Goal: Task Accomplishment & Management: Complete application form

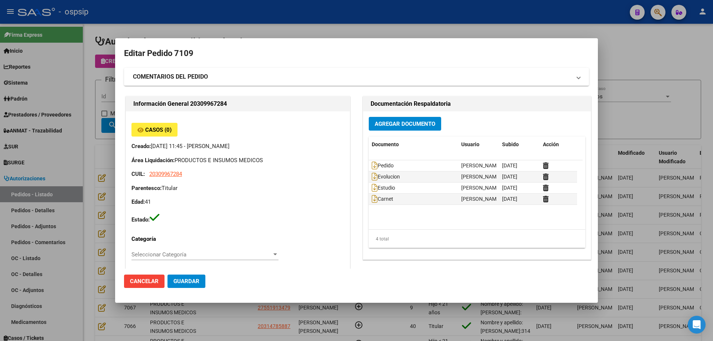
scroll to position [297, 0]
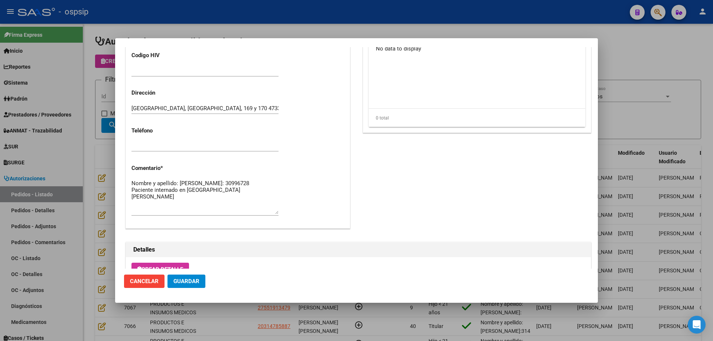
click at [244, 196] on textarea "Nombre y apellido: [PERSON_NAME]: 30996728 Paciente internado en [GEOGRAPHIC_DA…" at bounding box center [204, 196] width 147 height 35
paste textarea "Tel. [PHONE_NUMBER] [PERSON_NAME]"
click at [142, 204] on textarea "Nombre y apellido: [PERSON_NAME]: 30996728 Paciente internado en [GEOGRAPHIC_DA…" at bounding box center [204, 196] width 147 height 35
type textarea "Nombre y apellido: [PERSON_NAME]: 30996728 Paciente internado en [GEOGRAPHIC_DA…"
click at [190, 280] on span "Guardar" at bounding box center [186, 281] width 26 height 7
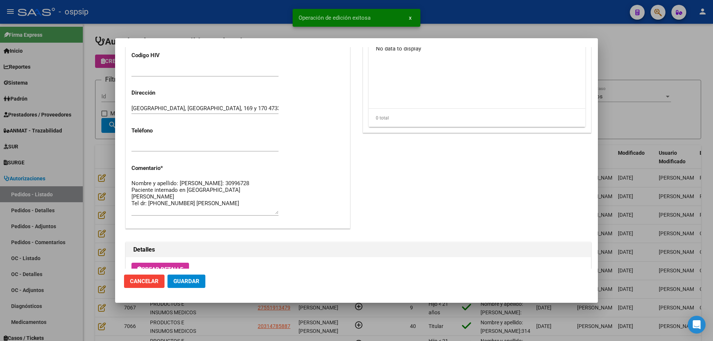
click at [186, 277] on button "Guardar" at bounding box center [186, 281] width 38 height 13
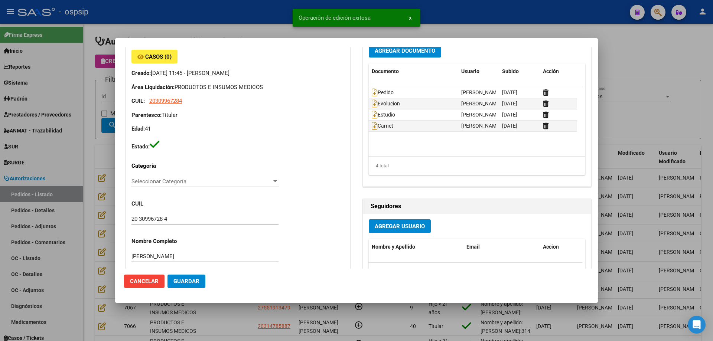
scroll to position [0, 0]
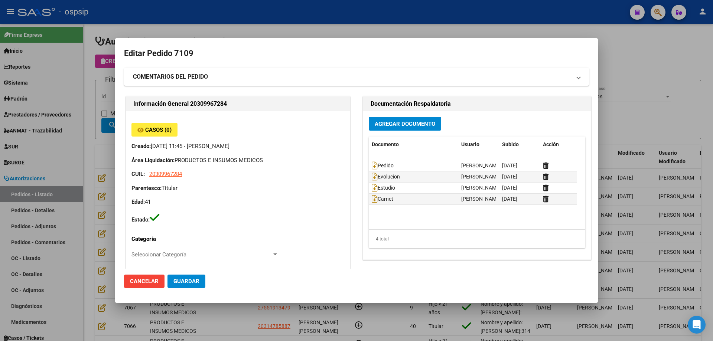
click at [98, 101] on div at bounding box center [356, 170] width 713 height 341
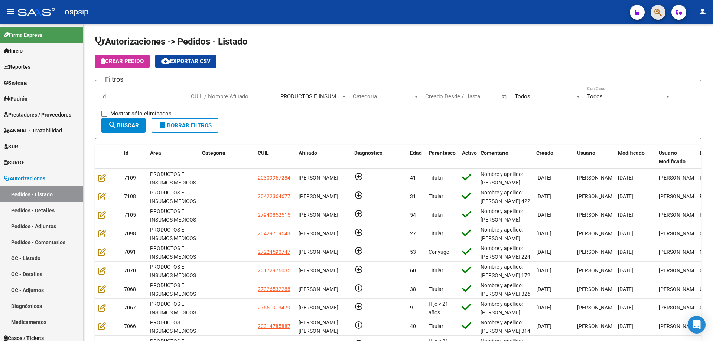
click at [654, 15] on button "button" at bounding box center [657, 12] width 15 height 15
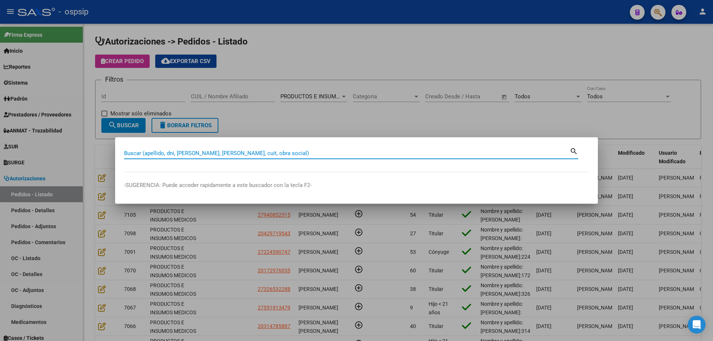
click at [425, 151] on input "Buscar (apellido, dni, [PERSON_NAME], [PERSON_NAME], cuit, obra social)" at bounding box center [346, 153] width 445 height 7
type input "18352360"
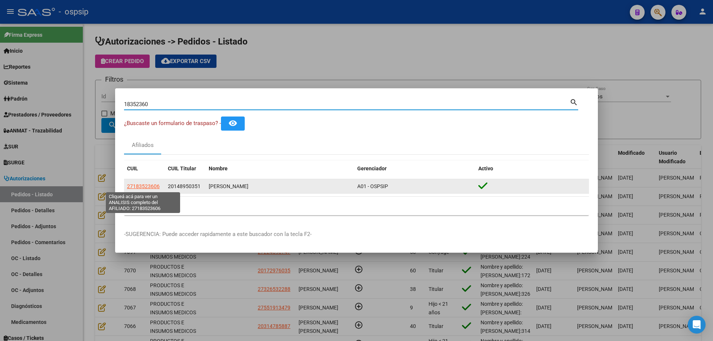
click at [151, 185] on span "27183523606" at bounding box center [143, 186] width 33 height 6
type textarea "27183523606"
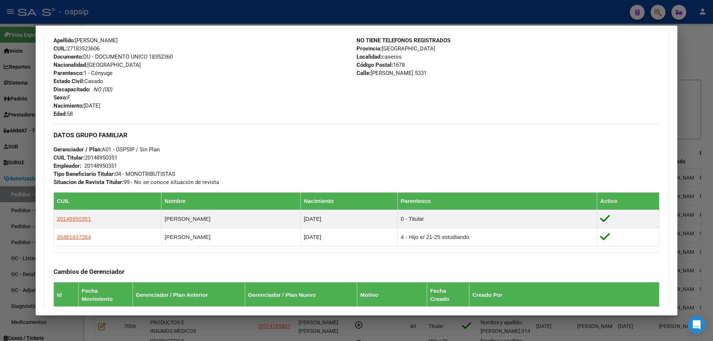
scroll to position [430, 0]
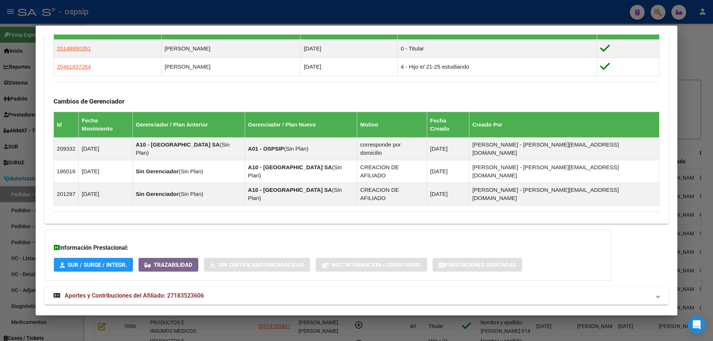
click at [159, 319] on span "Aportes y Contribuciones del Titular: 20148950351" at bounding box center [133, 322] width 136 height 7
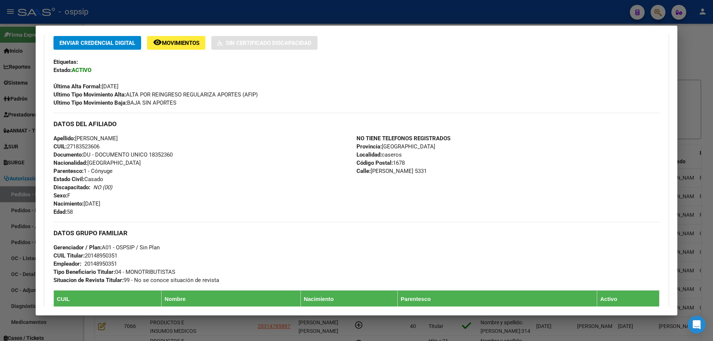
scroll to position [186, 0]
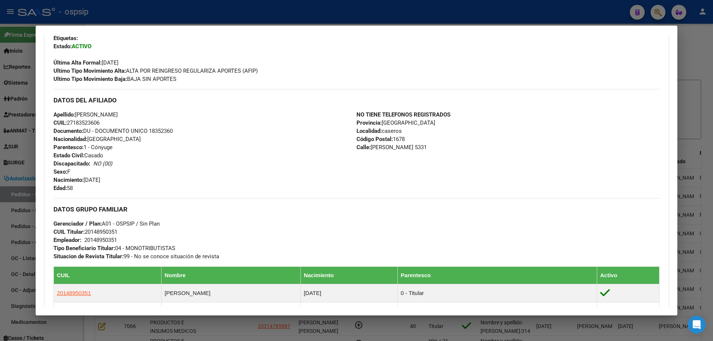
click at [23, 122] on div at bounding box center [356, 170] width 713 height 341
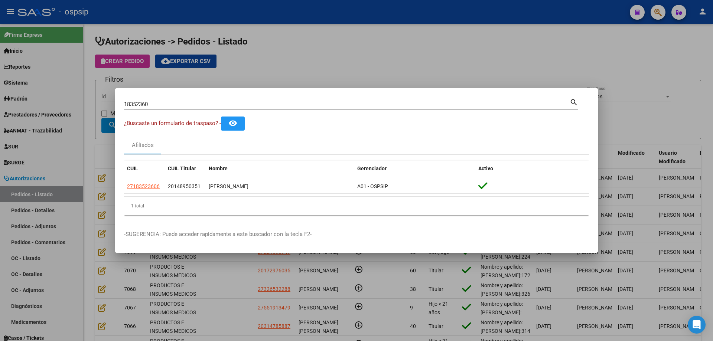
click at [140, 105] on input "18352360" at bounding box center [346, 104] width 445 height 7
type input "16828428"
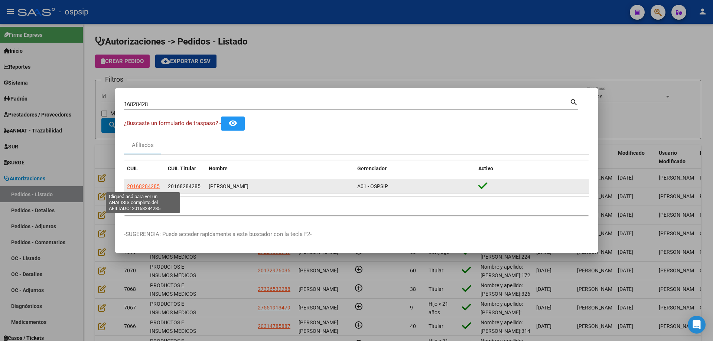
click at [139, 187] on span "20168284285" at bounding box center [143, 186] width 33 height 6
type textarea "20168284285"
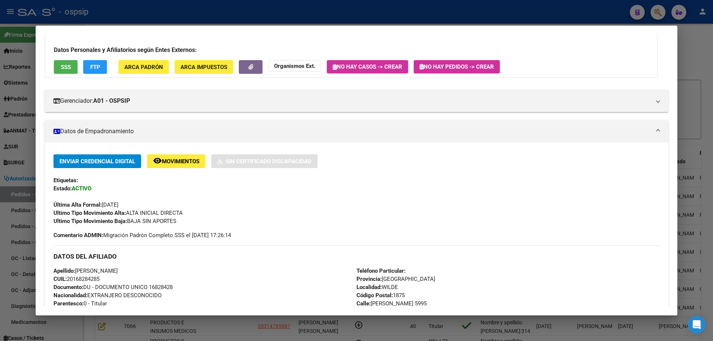
scroll to position [37, 0]
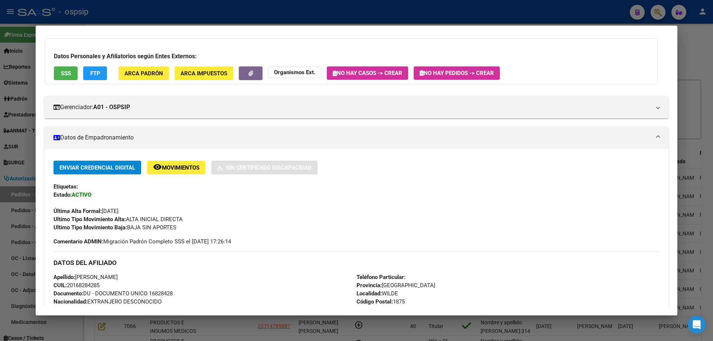
click at [0, 76] on div at bounding box center [356, 170] width 713 height 341
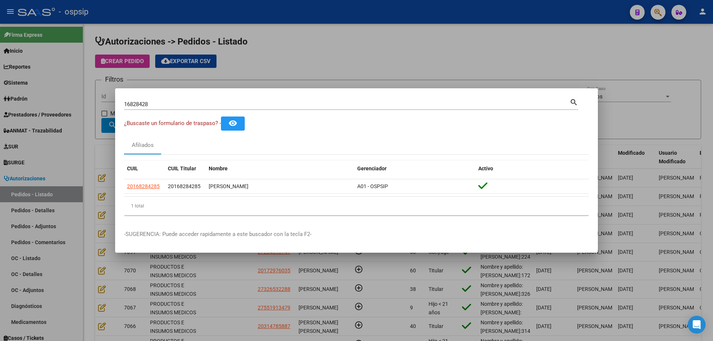
click at [85, 123] on div at bounding box center [356, 170] width 713 height 341
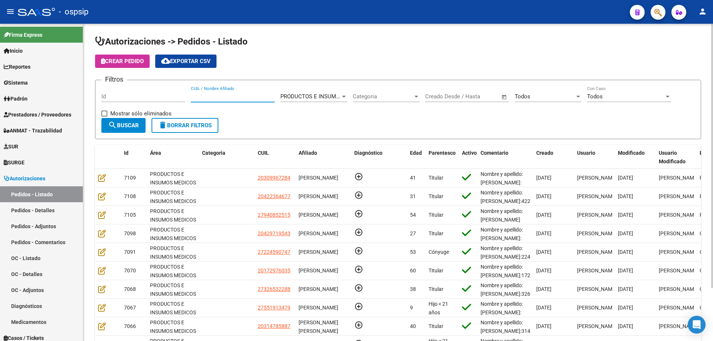
click at [214, 93] on input "CUIL / Nombre Afiliado" at bounding box center [233, 96] width 84 height 7
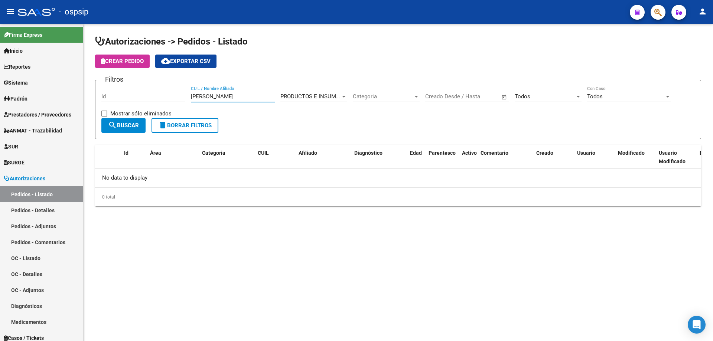
click at [220, 88] on div "[PERSON_NAME] CUIL / Nombre Afiliado" at bounding box center [233, 94] width 84 height 16
drag, startPoint x: 221, startPoint y: 94, endPoint x: 0, endPoint y: 72, distance: 222.0
click at [0, 72] on mat-sidenav-container "Firma Express Inicio Instructivos Contacto OS Reportes Egresos Devengados Audit…" at bounding box center [356, 182] width 713 height 317
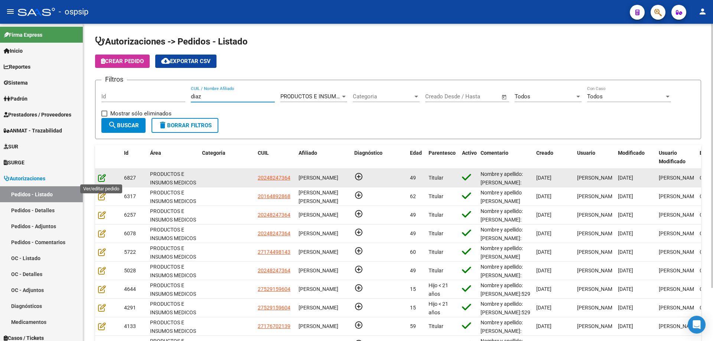
type input "diaz"
click at [103, 178] on icon at bounding box center [102, 178] width 8 height 8
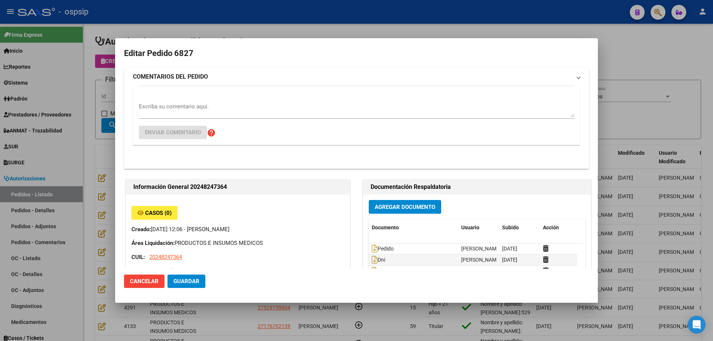
type input "[GEOGRAPHIC_DATA], [GEOGRAPHIC_DATA], [DOMAIN_NAME] Y P. UNIDAS ENTR 1 ED 4, Pi…"
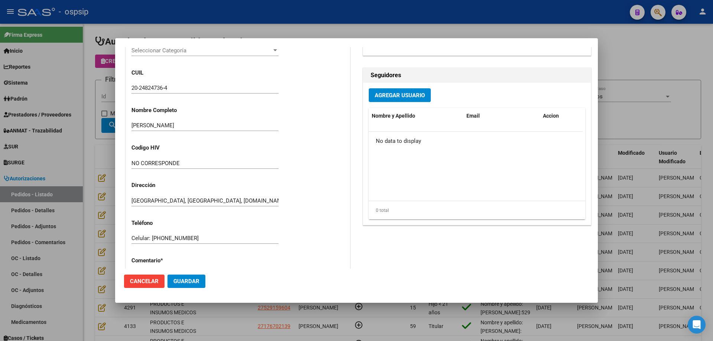
scroll to position [0, 0]
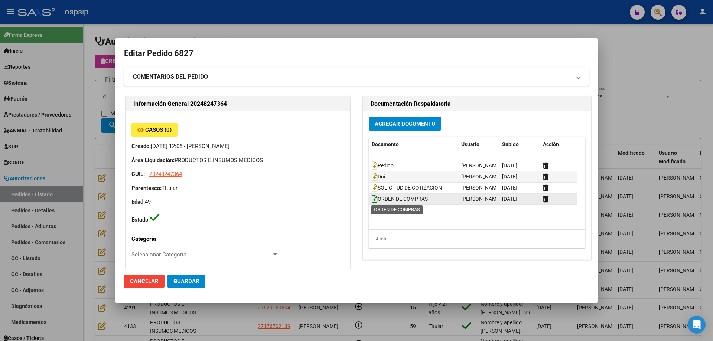
click at [374, 201] on icon at bounding box center [375, 199] width 6 height 8
drag, startPoint x: 193, startPoint y: 55, endPoint x: 174, endPoint y: 56, distance: 19.7
click at [174, 56] on h2 "Editar Pedido 6827" at bounding box center [356, 53] width 465 height 14
click at [182, 55] on h2 "Editar Pedido 6827" at bounding box center [356, 53] width 465 height 14
click at [87, 123] on div at bounding box center [356, 170] width 713 height 341
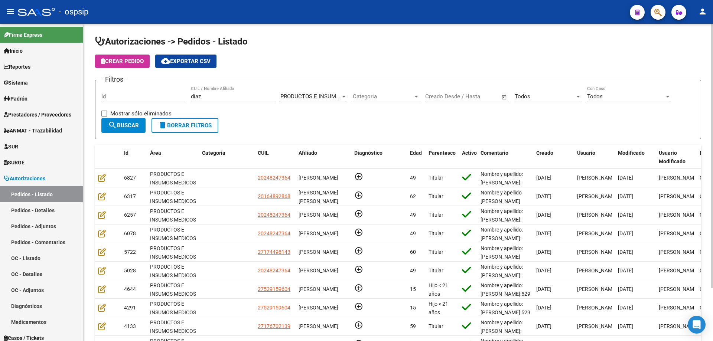
click at [212, 97] on input "diaz" at bounding box center [233, 96] width 84 height 7
type input "d"
click at [134, 128] on span "search Buscar" at bounding box center [123, 125] width 31 height 7
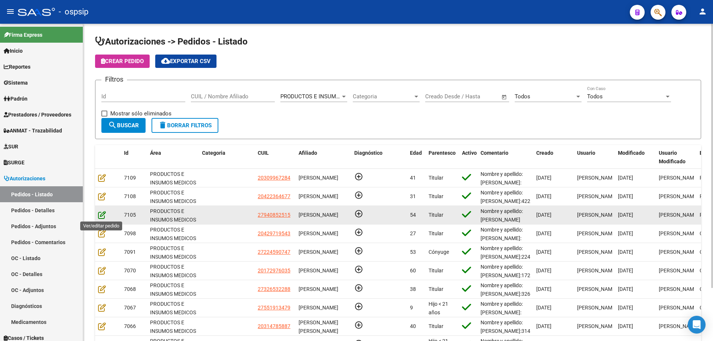
click at [103, 214] on icon at bounding box center [102, 215] width 8 height 8
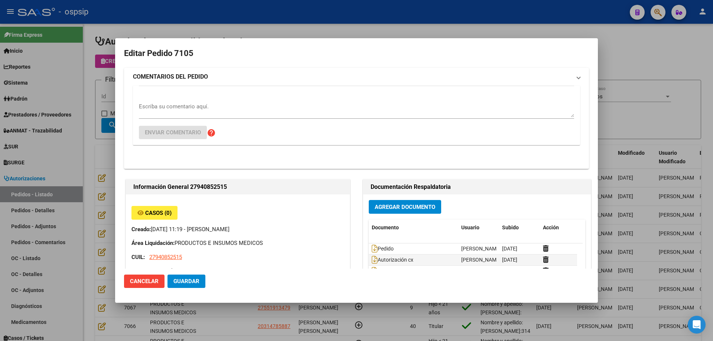
type input "[GEOGRAPHIC_DATA], [GEOGRAPHIC_DATA], SAN [PERSON_NAME] 741"
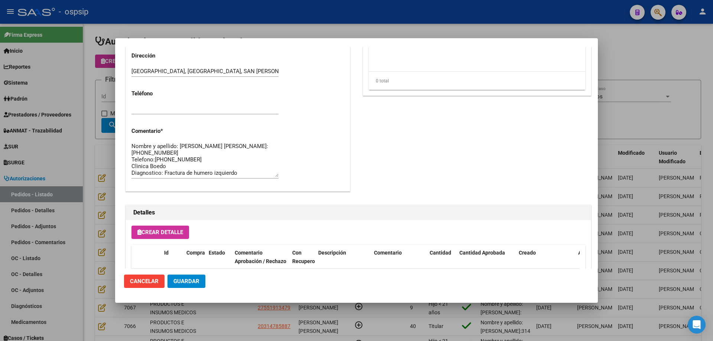
scroll to position [334, 0]
click at [89, 131] on div at bounding box center [356, 170] width 713 height 341
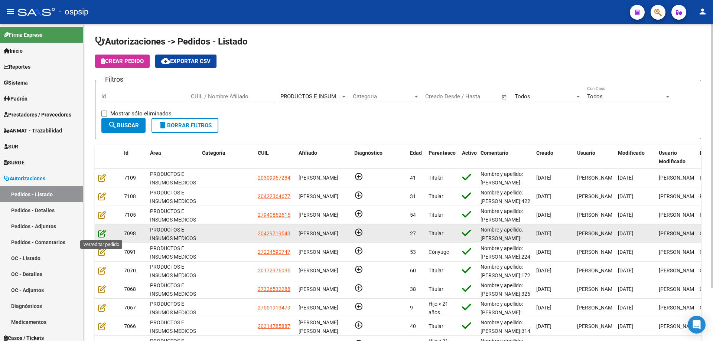
click at [99, 231] on icon at bounding box center [102, 233] width 8 height 8
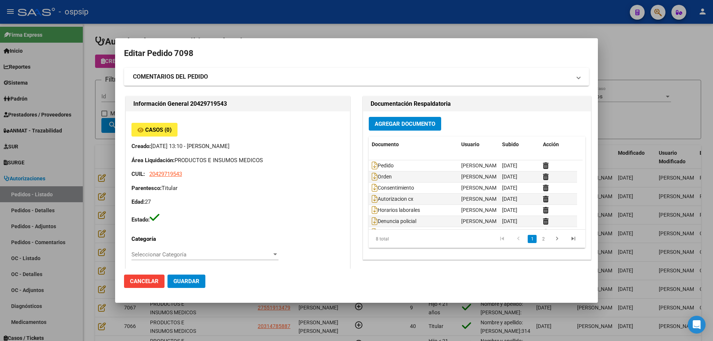
type input "Rio Negro, [PERSON_NAME], LAGO ESCONDIDO 130"
click at [369, 166] on datatable-body-cell "Pedido" at bounding box center [413, 165] width 89 height 11
click at [373, 164] on icon at bounding box center [375, 165] width 6 height 8
click at [372, 198] on icon at bounding box center [375, 199] width 6 height 8
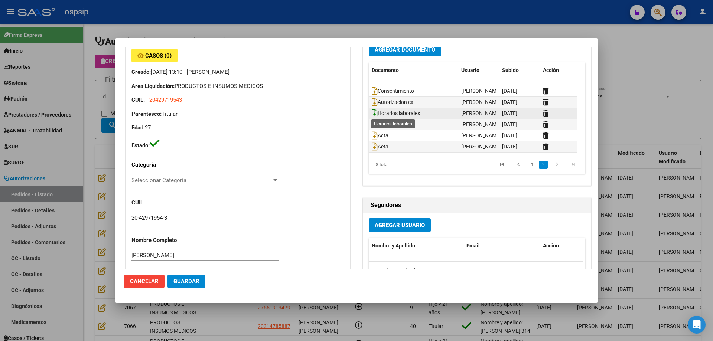
click at [373, 112] on icon at bounding box center [375, 113] width 6 height 8
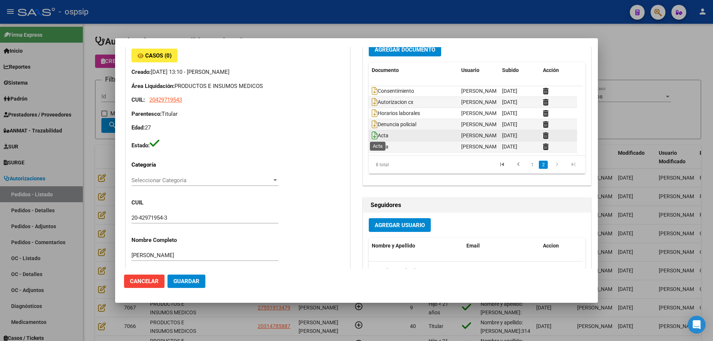
click at [372, 137] on icon at bounding box center [375, 135] width 6 height 8
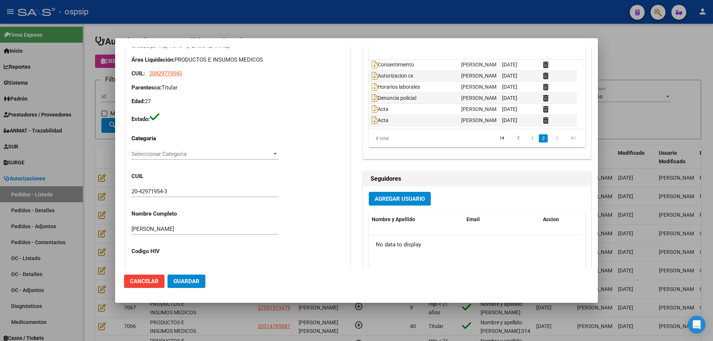
scroll to position [0, 0]
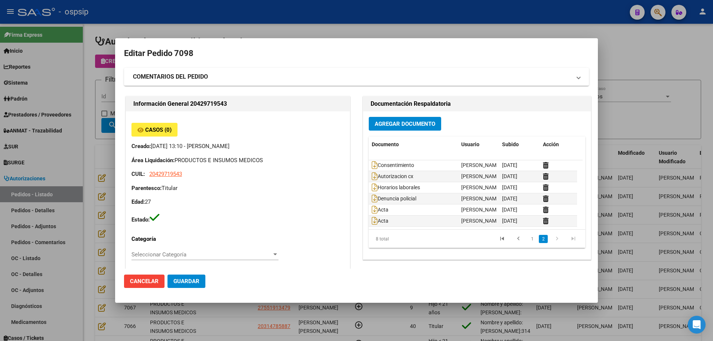
click at [84, 167] on div at bounding box center [356, 170] width 713 height 341
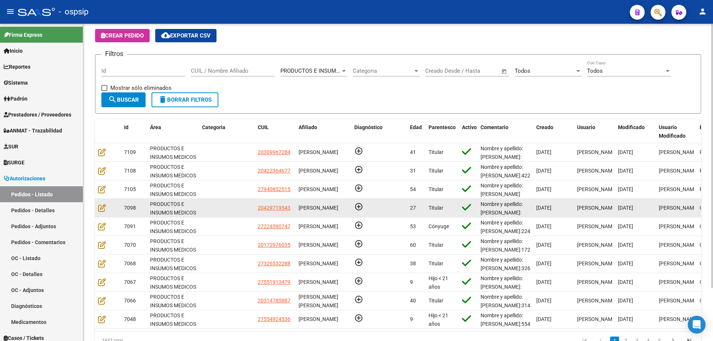
scroll to position [37, 0]
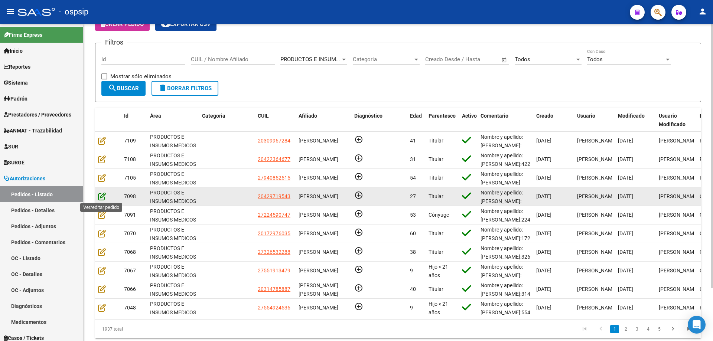
click at [99, 193] on icon at bounding box center [102, 196] width 8 height 8
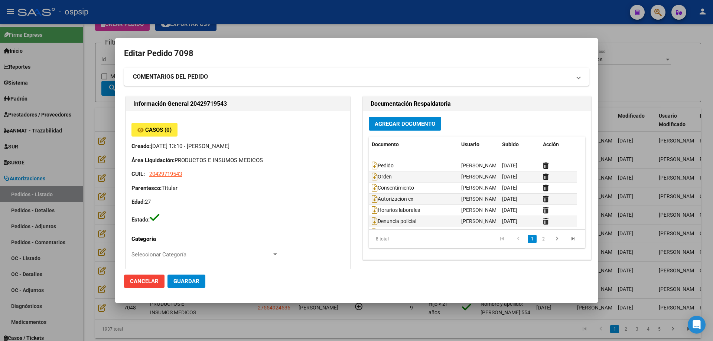
type input "Rio Negro, [PERSON_NAME], LAGO ESCONDIDO 130"
click at [101, 191] on div at bounding box center [356, 170] width 713 height 341
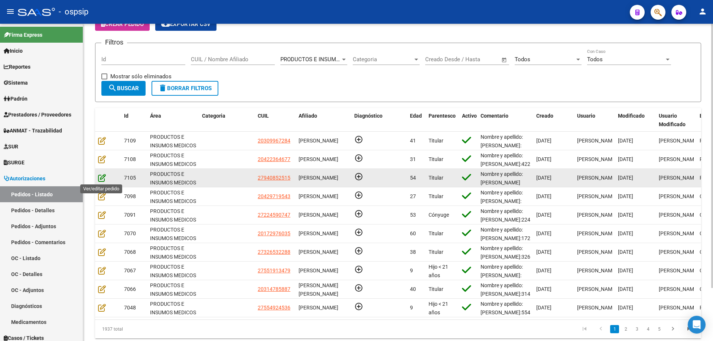
click at [104, 180] on icon at bounding box center [102, 178] width 8 height 8
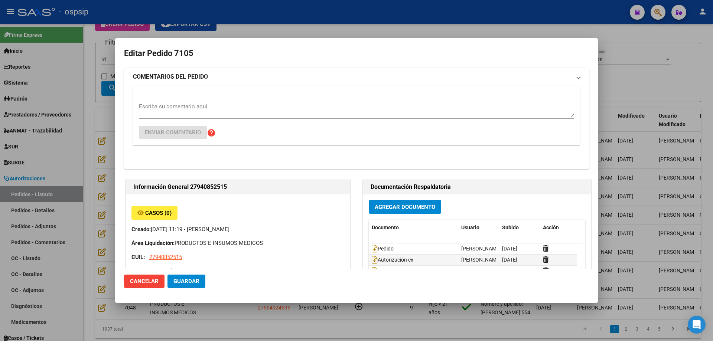
type input "[GEOGRAPHIC_DATA], [GEOGRAPHIC_DATA], SAN [PERSON_NAME] 741"
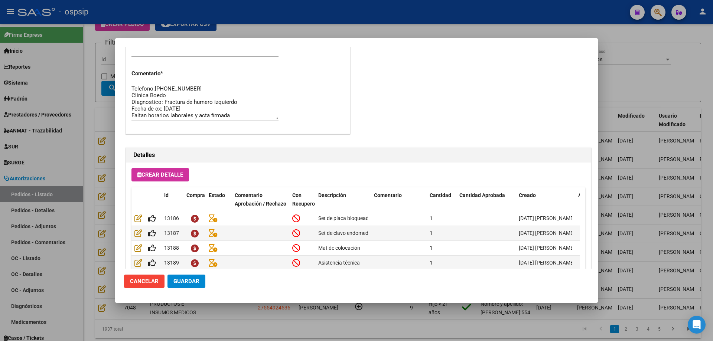
scroll to position [408, 0]
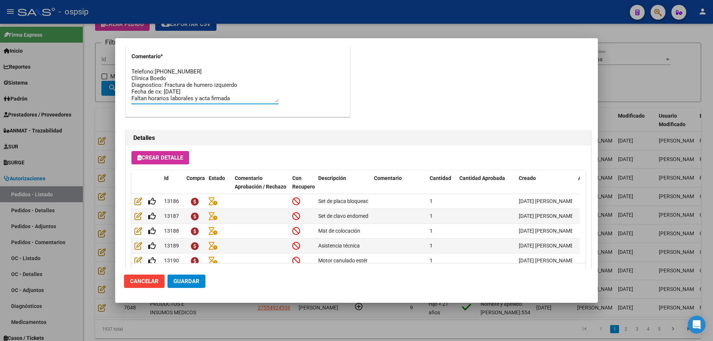
drag, startPoint x: 239, startPoint y: 98, endPoint x: 122, endPoint y: 93, distance: 117.8
click at [122, 93] on mat-dialog-content "Editar Pedido 7105 COMENTARIOS DEL PEDIDO Escriba su comentario aquí. Enviar co…" at bounding box center [356, 158] width 483 height 222
click at [187, 98] on textarea "Nombre y apellido: [PERSON_NAME] [PERSON_NAME]:[PHONE_NUMBER] Telefono:[PHONE_N…" at bounding box center [204, 85] width 147 height 35
drag, startPoint x: 232, startPoint y: 96, endPoint x: 122, endPoint y: 99, distance: 110.3
click at [122, 99] on mat-dialog-content "Editar Pedido 7105 COMENTARIOS DEL PEDIDO Escriba su comentario aquí. Enviar co…" at bounding box center [356, 158] width 483 height 222
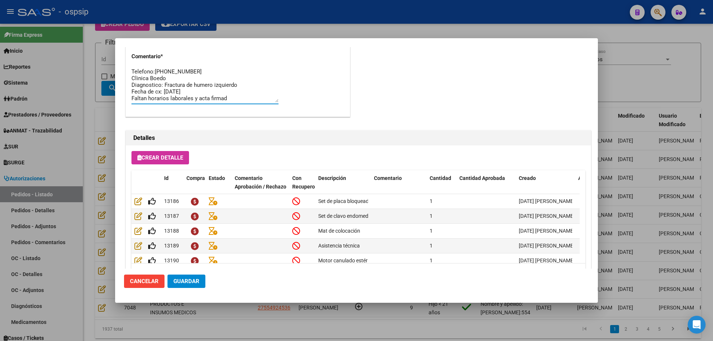
type textarea "Nombre y apellido: [PERSON_NAME] [PERSON_NAME]:[PHONE_NUMBER] Telefono:[PHONE_N…"
click at [191, 285] on button "Guardar" at bounding box center [186, 281] width 38 height 13
click at [76, 152] on div at bounding box center [356, 170] width 713 height 341
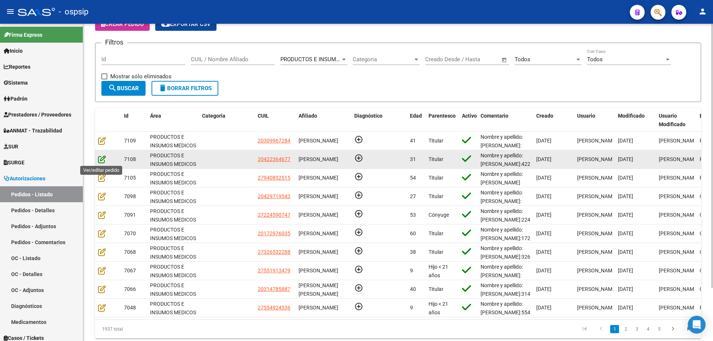
click at [103, 160] on icon at bounding box center [102, 159] width 8 height 8
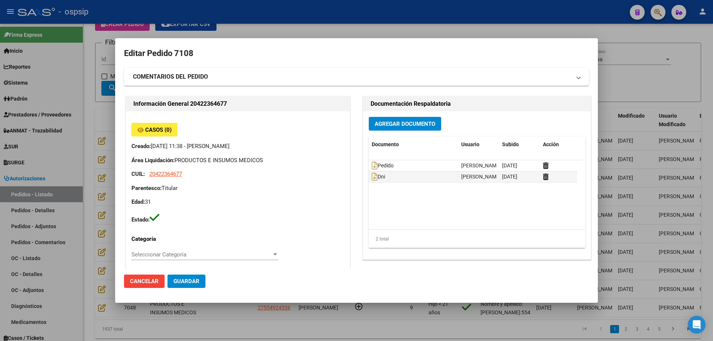
type input "Chubut, [PERSON_NAME], CBO [PERSON_NAME] 3412"
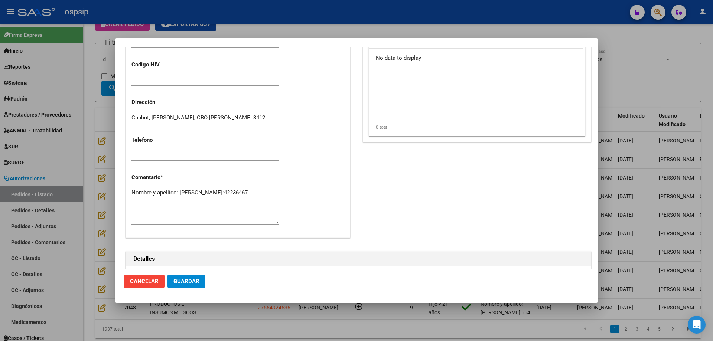
scroll to position [445, 0]
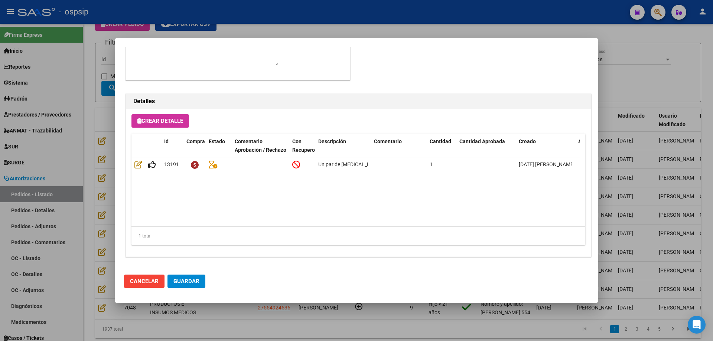
click at [98, 146] on div at bounding box center [356, 170] width 713 height 341
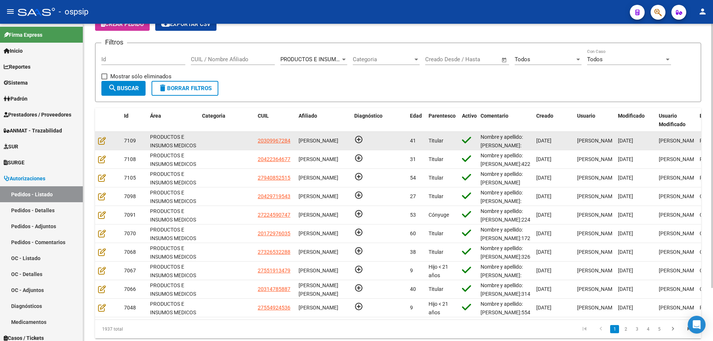
click at [102, 136] on datatable-body-cell at bounding box center [108, 141] width 26 height 18
click at [103, 143] on icon at bounding box center [102, 141] width 8 height 8
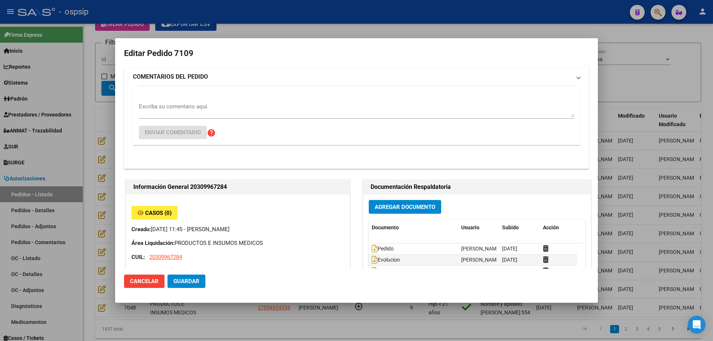
type input "[GEOGRAPHIC_DATA], [GEOGRAPHIC_DATA], 169 y 170 4733"
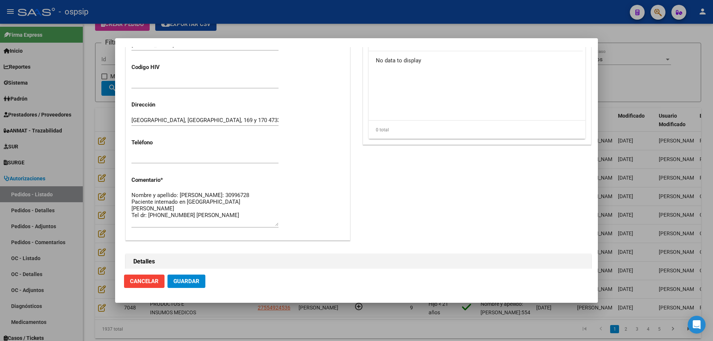
scroll to position [297, 0]
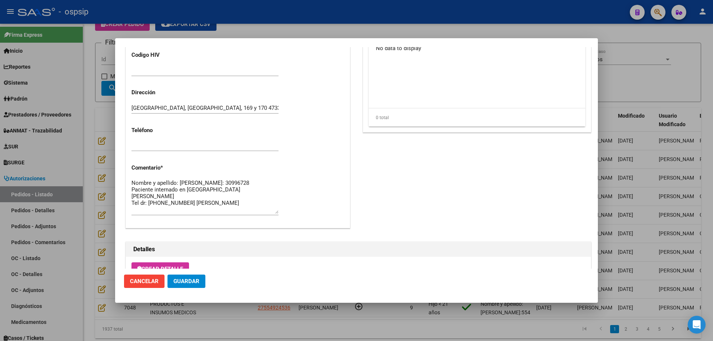
click at [123, 169] on mat-dialog-content "Editar Pedido 7109 COMENTARIOS DEL PEDIDO Escriba su comentario aquí. Enviar co…" at bounding box center [356, 158] width 483 height 222
click at [104, 170] on div at bounding box center [356, 170] width 713 height 341
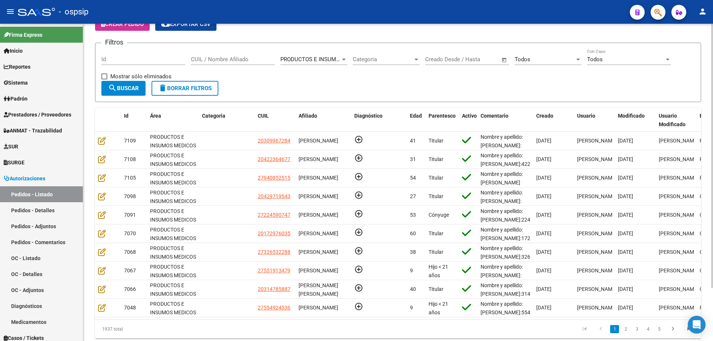
click at [254, 64] on div "CUIL / Nombre Afiliado" at bounding box center [233, 57] width 84 height 16
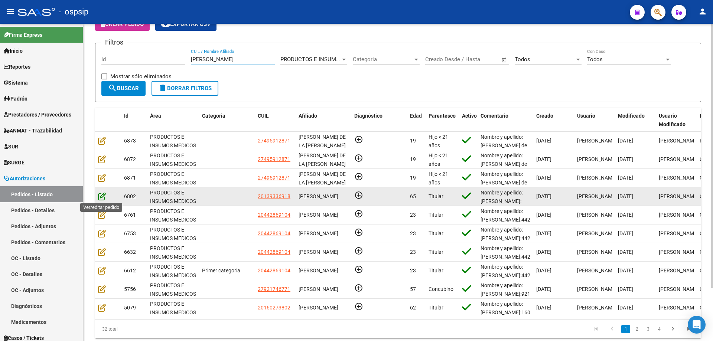
type input "[PERSON_NAME]"
click at [100, 198] on icon at bounding box center [102, 196] width 8 height 8
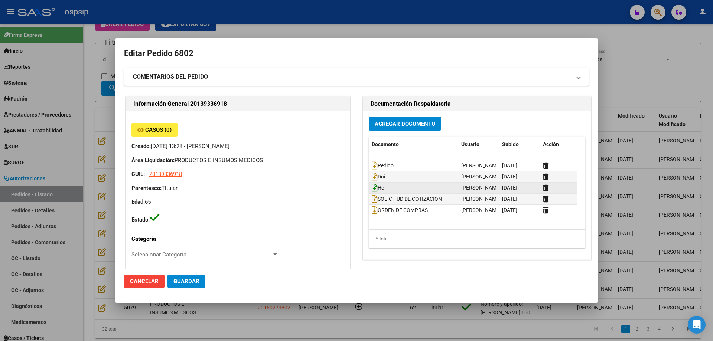
type input "[GEOGRAPHIC_DATA], [PERSON_NAME], [PERSON_NAME] 3057"
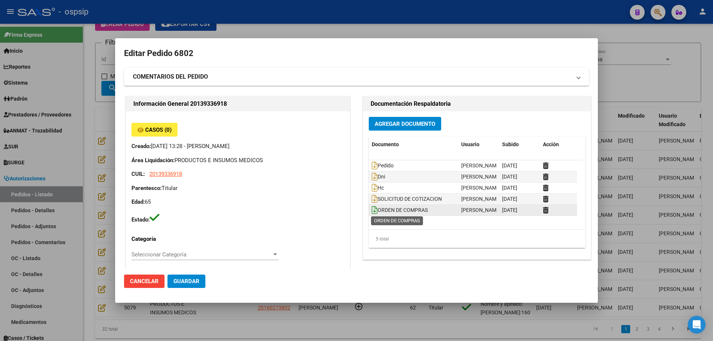
click at [373, 209] on icon at bounding box center [375, 210] width 6 height 8
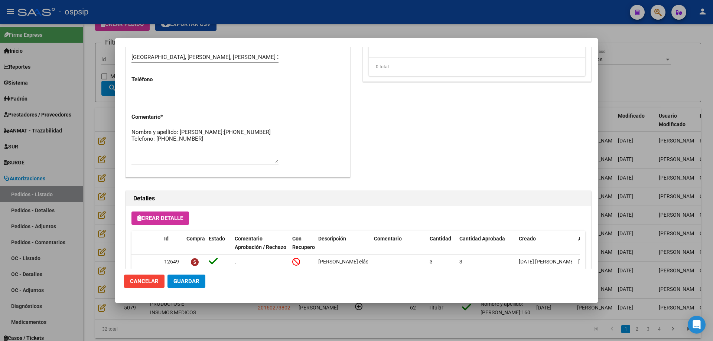
scroll to position [334, 0]
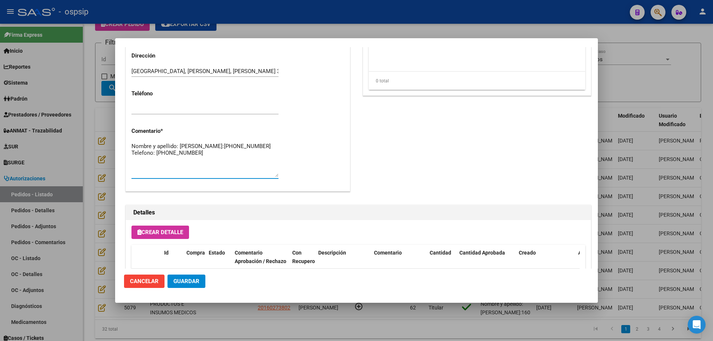
click at [221, 160] on textarea "Nombre y apellido: [PERSON_NAME]:[PHONE_NUMBER] Telefono: [PHONE_NUMBER]" at bounding box center [204, 159] width 147 height 35
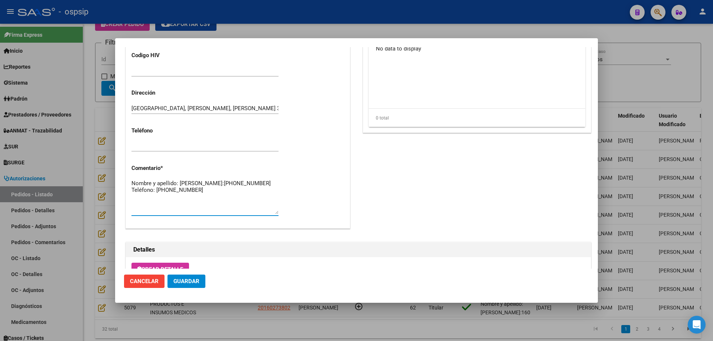
click at [226, 190] on textarea "Nombre y apellido: [PERSON_NAME]:[PHONE_NUMBER] Teléfono: [PHONE_NUMBER]" at bounding box center [204, 196] width 147 height 35
click at [226, 200] on textarea "Nombre y apellido: [PERSON_NAME]:[PHONE_NUMBER] Teléfono: [PHONE_NUMBER]" at bounding box center [204, 196] width 147 height 35
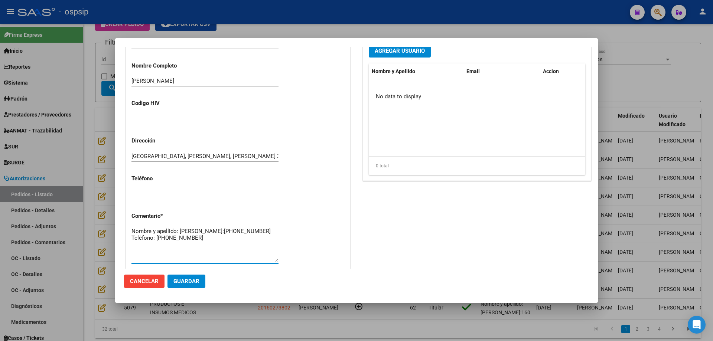
scroll to position [260, 0]
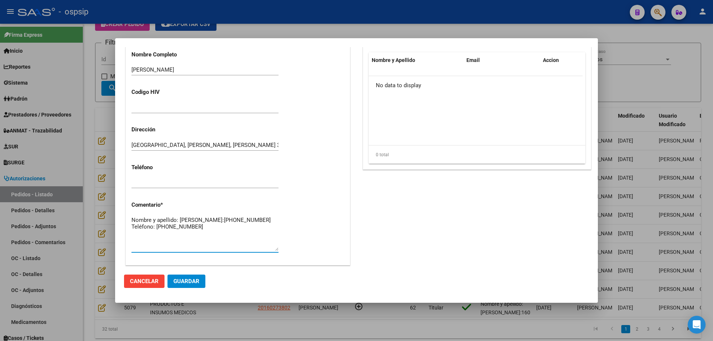
type textarea "Nombre y apellido: [PERSON_NAME]:[PHONE_NUMBER] Teléfono: [PHONE_NUMBER]"
click at [76, 146] on div at bounding box center [356, 170] width 713 height 341
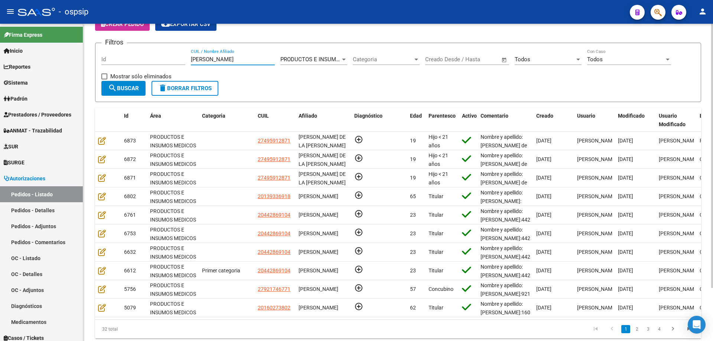
drag, startPoint x: 231, startPoint y: 59, endPoint x: 143, endPoint y: 35, distance: 90.8
click at [142, 51] on div "Filtros Id [PERSON_NAME] CUIL / Nombre Afiliado PRODUCTOS E INSUMOS MEDICOS Sel…" at bounding box center [397, 65] width 593 height 32
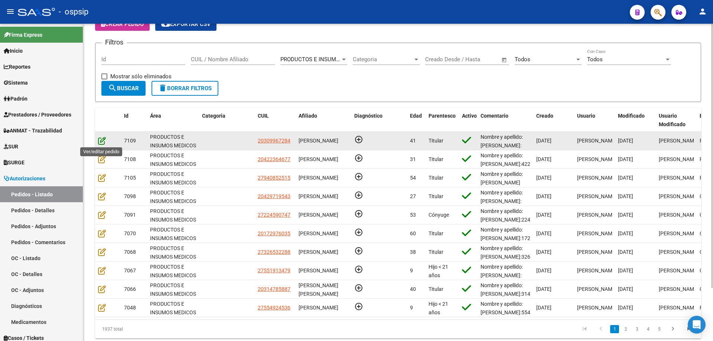
click at [102, 137] on icon at bounding box center [102, 141] width 8 height 8
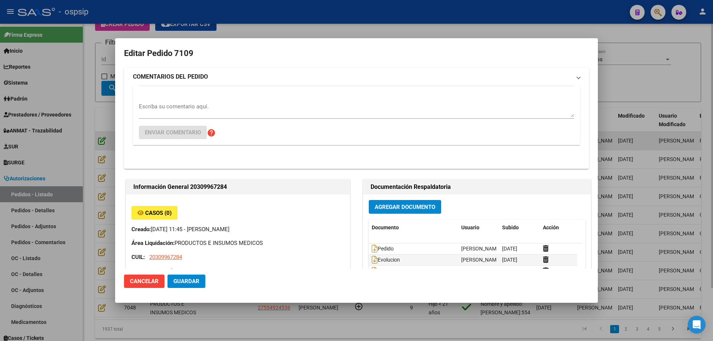
type input "[GEOGRAPHIC_DATA], [GEOGRAPHIC_DATA], 169 y 170 4733"
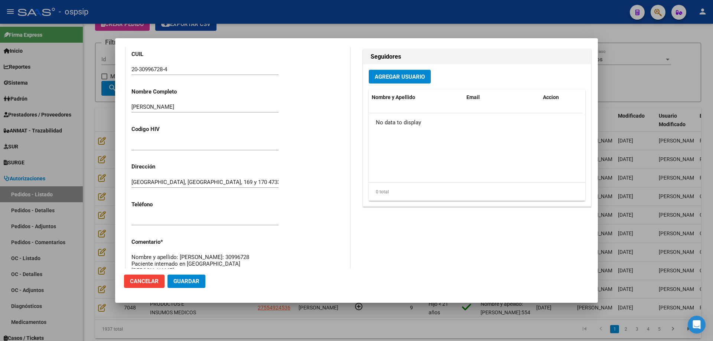
scroll to position [371, 0]
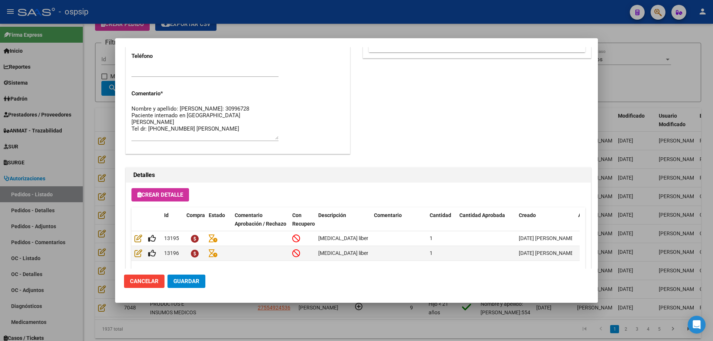
click at [65, 92] on div at bounding box center [356, 170] width 713 height 341
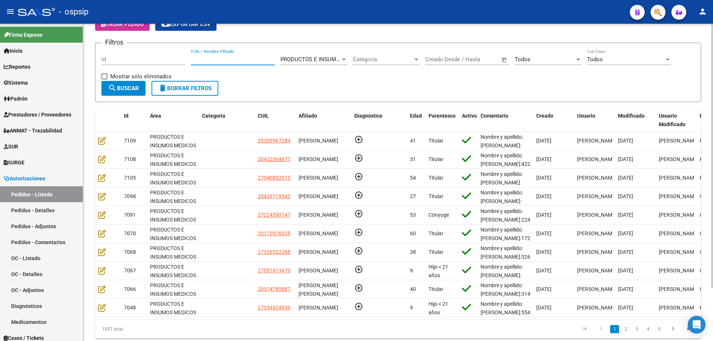
click at [213, 59] on input "CUIL / Nombre Afiliado" at bounding box center [233, 59] width 84 height 7
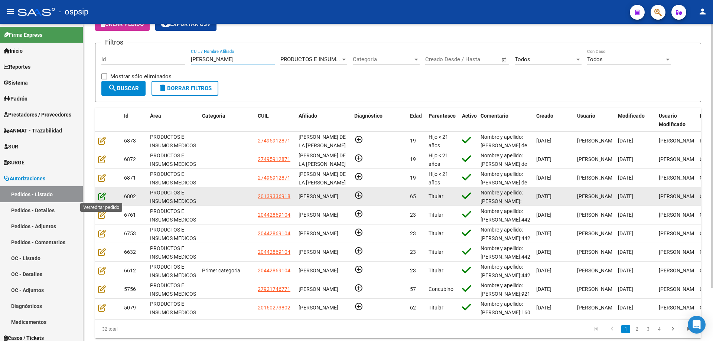
type input "[PERSON_NAME]"
click at [101, 198] on icon at bounding box center [102, 196] width 8 height 8
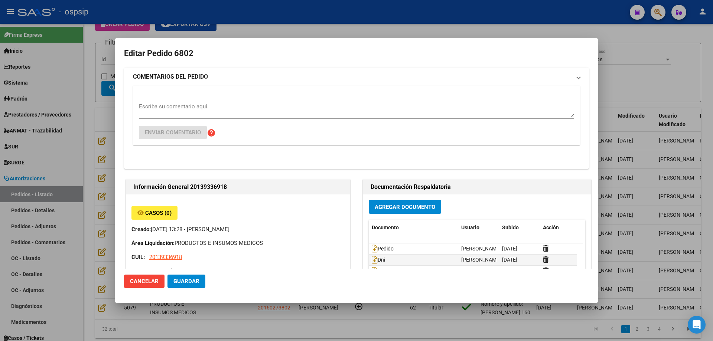
type input "[GEOGRAPHIC_DATA], [PERSON_NAME], [PERSON_NAME] 3057"
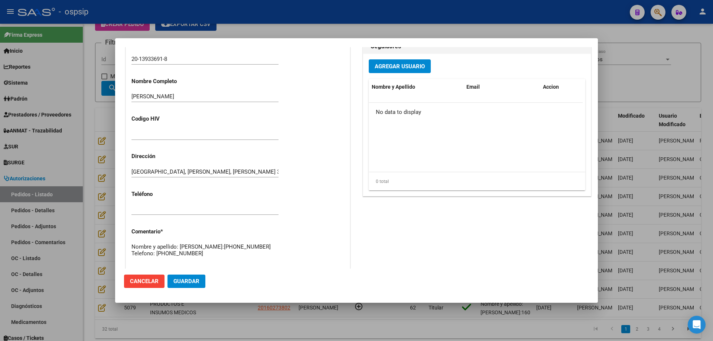
scroll to position [111, 0]
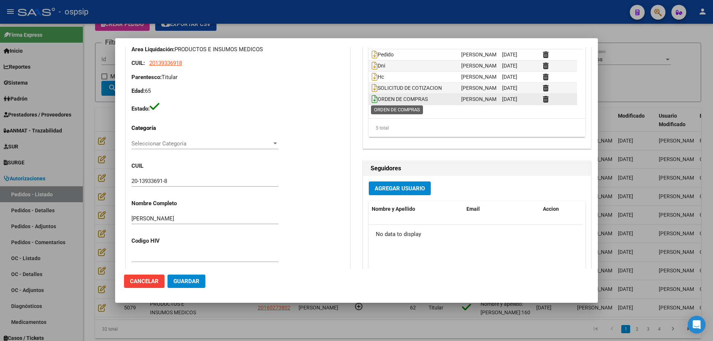
click at [372, 101] on icon at bounding box center [375, 99] width 6 height 8
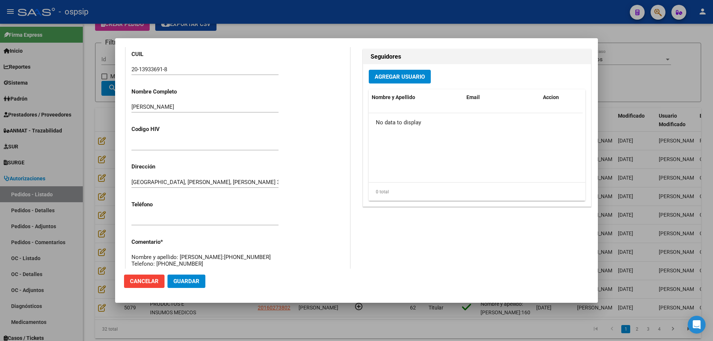
scroll to position [297, 0]
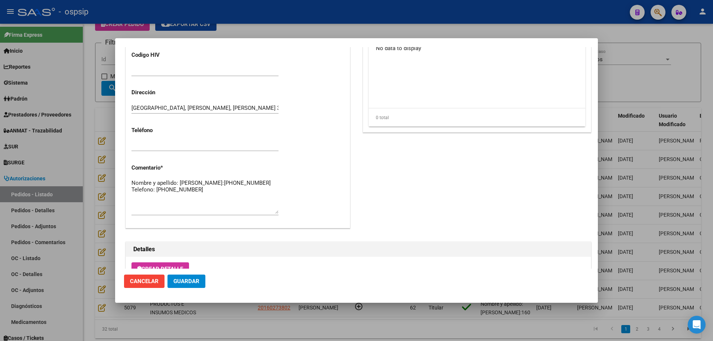
click at [96, 179] on div at bounding box center [356, 170] width 713 height 341
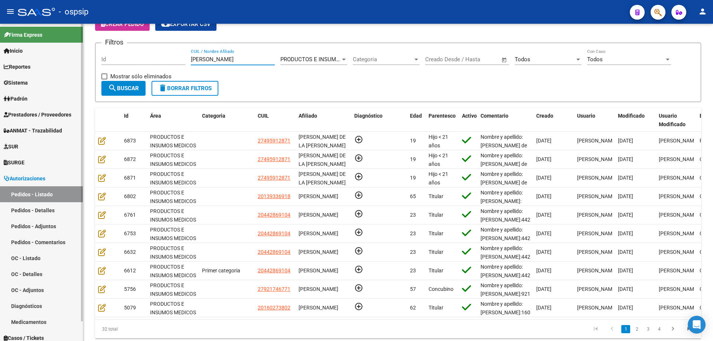
drag, startPoint x: 222, startPoint y: 61, endPoint x: 69, endPoint y: 56, distance: 152.7
click at [69, 56] on mat-sidenav-container "Firma Express Inicio Instructivos Contacto OS Reportes Egresos Devengados Audit…" at bounding box center [356, 182] width 713 height 317
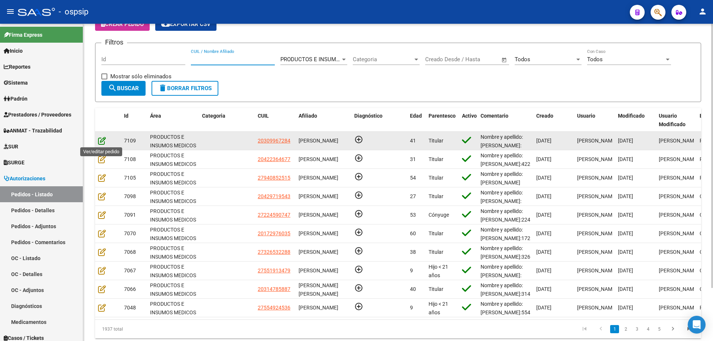
click at [101, 139] on icon at bounding box center [102, 141] width 8 height 8
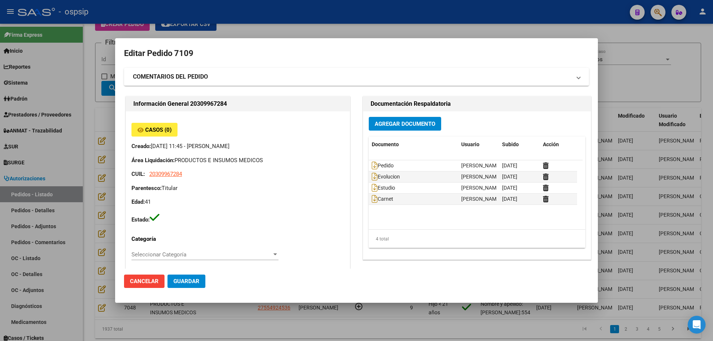
type input "[GEOGRAPHIC_DATA], [GEOGRAPHIC_DATA], 169 y 170 4733"
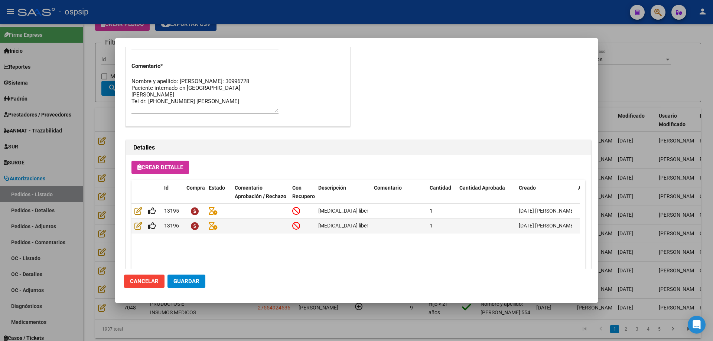
scroll to position [445, 0]
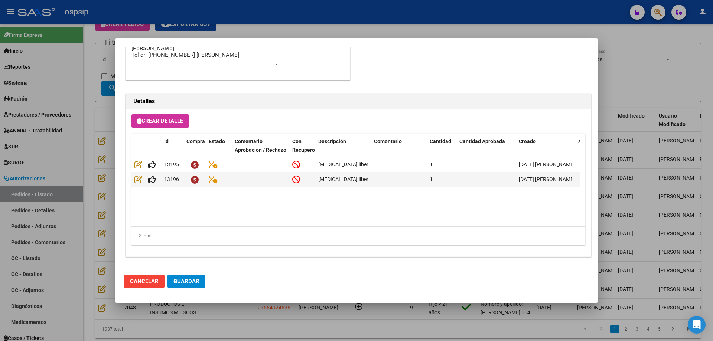
click at [105, 120] on div at bounding box center [356, 170] width 713 height 341
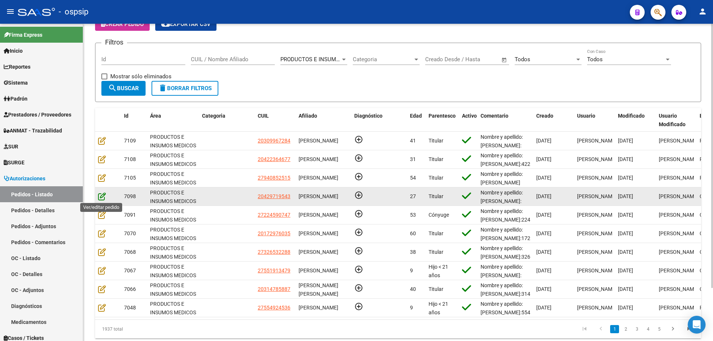
click at [104, 197] on icon at bounding box center [102, 196] width 8 height 8
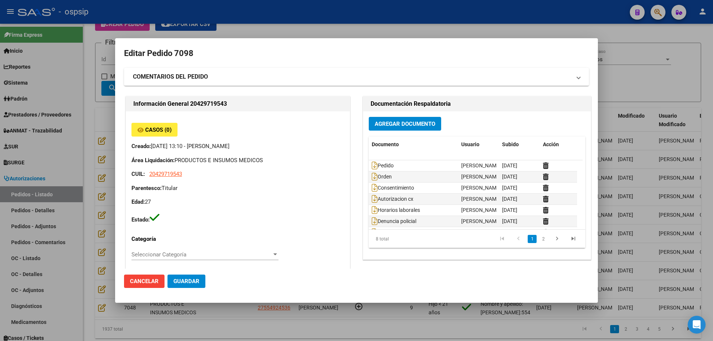
type input "Rio Negro, [PERSON_NAME], LAGO ESCONDIDO 130"
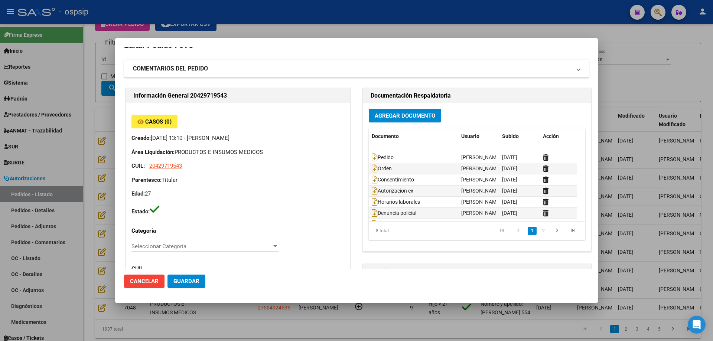
scroll to position [0, 0]
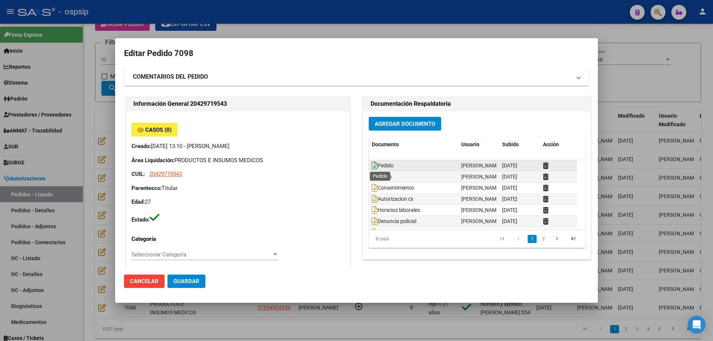
click at [372, 167] on icon at bounding box center [375, 165] width 6 height 8
click at [81, 113] on div at bounding box center [356, 170] width 713 height 341
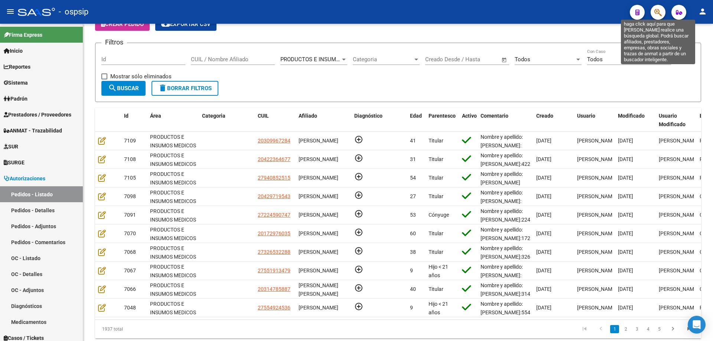
click at [657, 14] on icon "button" at bounding box center [657, 12] width 7 height 9
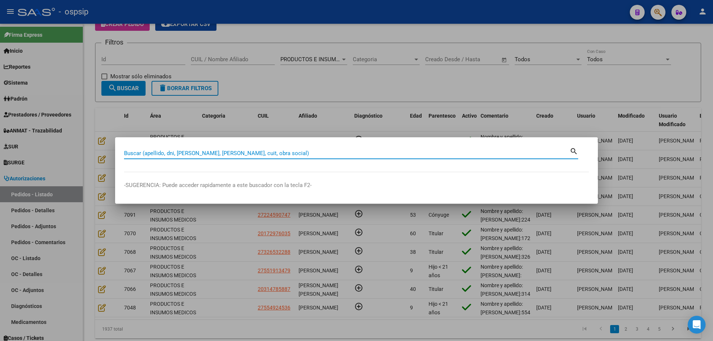
click at [355, 154] on input "Buscar (apellido, dni, [PERSON_NAME], [PERSON_NAME], cuit, obra social)" at bounding box center [346, 153] width 445 height 7
type input "27302409"
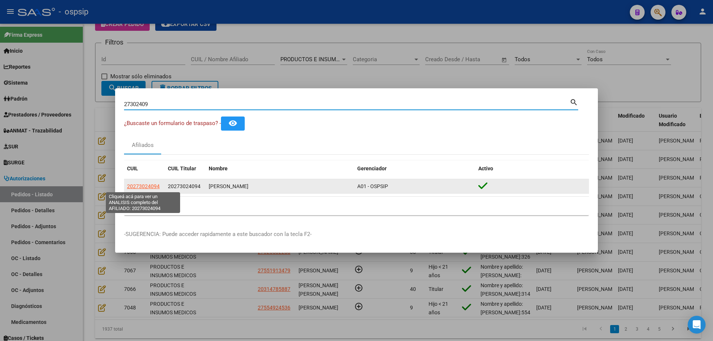
click at [153, 186] on span "20273024094" at bounding box center [143, 186] width 33 height 6
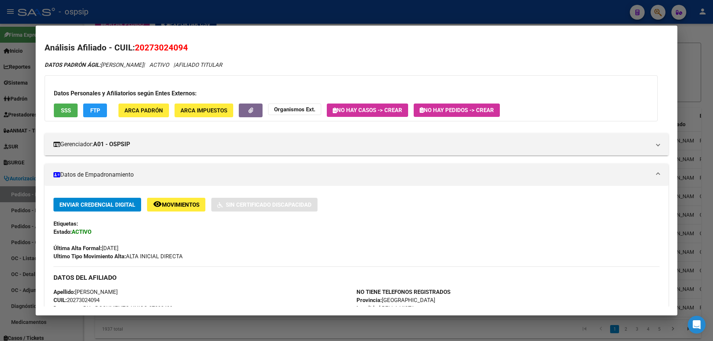
scroll to position [260, 0]
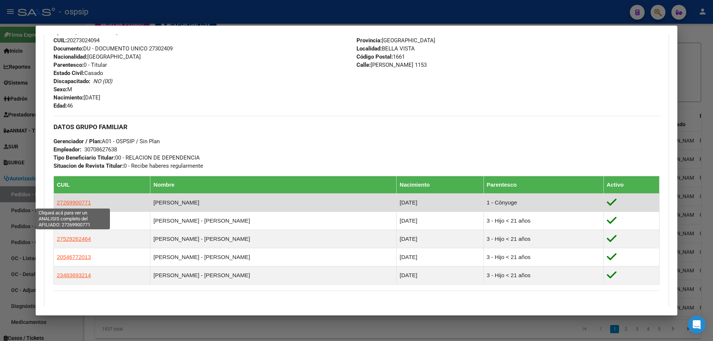
click at [78, 203] on span "27269900771" at bounding box center [74, 202] width 34 height 6
type textarea "27269900771"
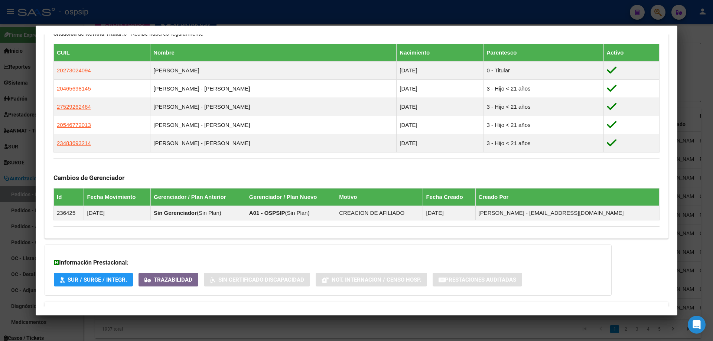
scroll to position [456, 0]
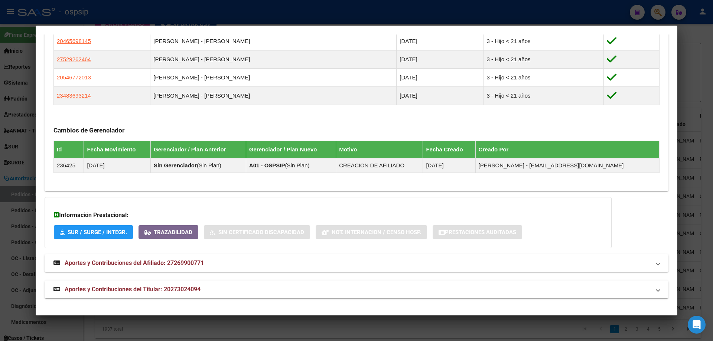
click at [114, 287] on span "Aportes y Contribuciones del Titular: 20273024094" at bounding box center [133, 289] width 136 height 7
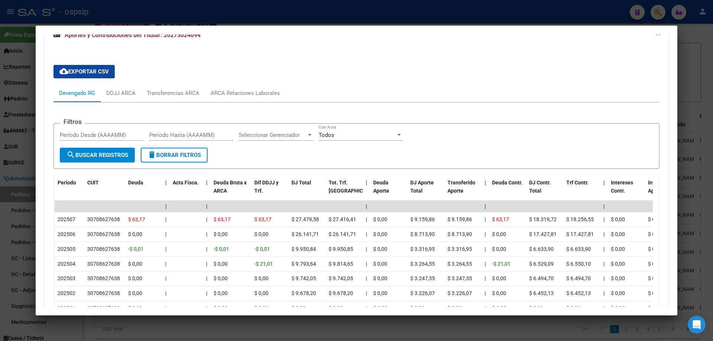
scroll to position [778, 0]
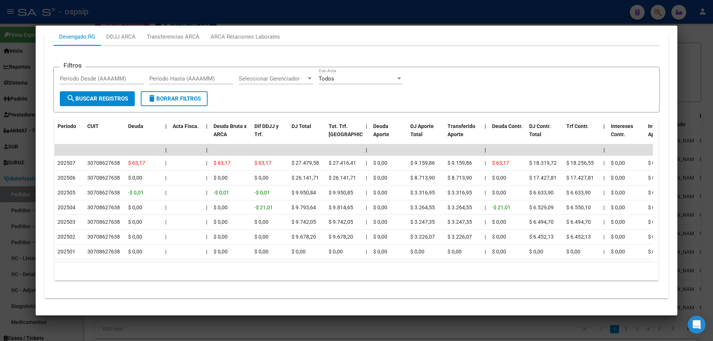
click at [19, 182] on div at bounding box center [356, 170] width 713 height 341
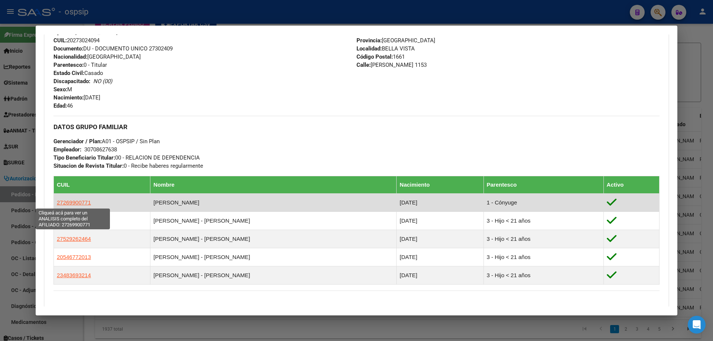
click at [72, 201] on span "27269900771" at bounding box center [74, 202] width 34 height 6
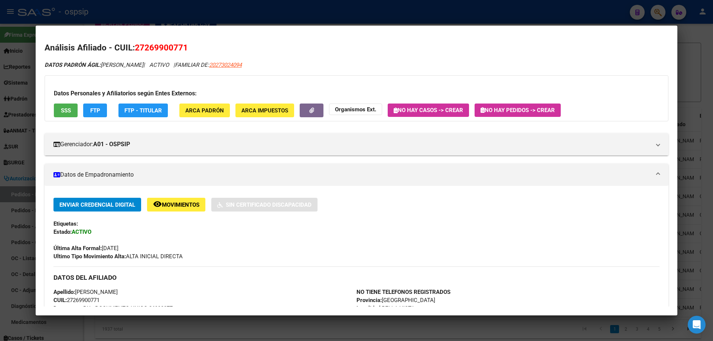
drag, startPoint x: 147, startPoint y: 46, endPoint x: 159, endPoint y: 48, distance: 11.6
click at [164, 49] on span "27269900771" at bounding box center [161, 48] width 53 height 10
drag, startPoint x: 145, startPoint y: 47, endPoint x: 182, endPoint y: 47, distance: 37.1
click at [182, 47] on span "27269900771" at bounding box center [161, 48] width 53 height 10
copy span "26990077"
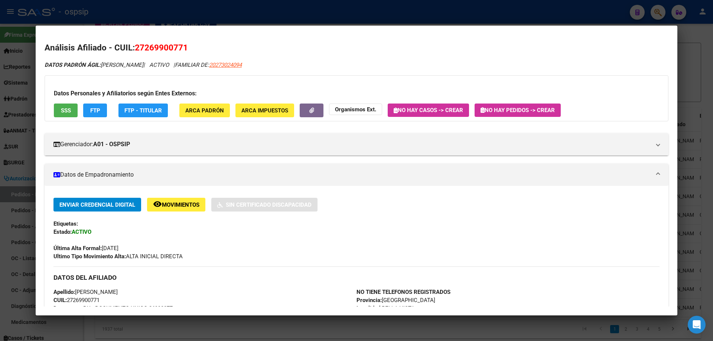
drag, startPoint x: 189, startPoint y: 49, endPoint x: 136, endPoint y: 49, distance: 53.8
click at [136, 49] on h2 "Análisis Afiliado - CUIL: 27269900771" at bounding box center [357, 48] width 624 height 13
copy span "27269900771"
click at [9, 91] on div at bounding box center [356, 170] width 713 height 341
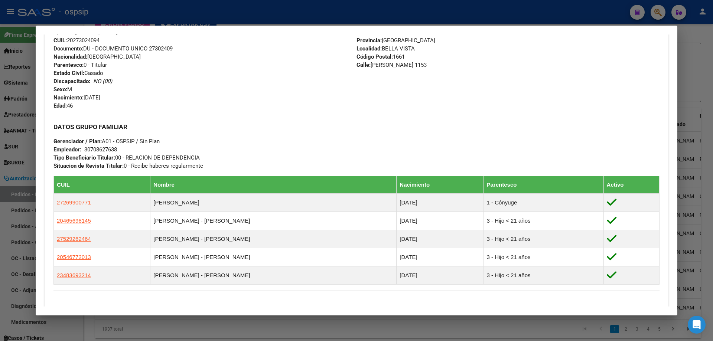
click at [22, 106] on div at bounding box center [356, 170] width 713 height 341
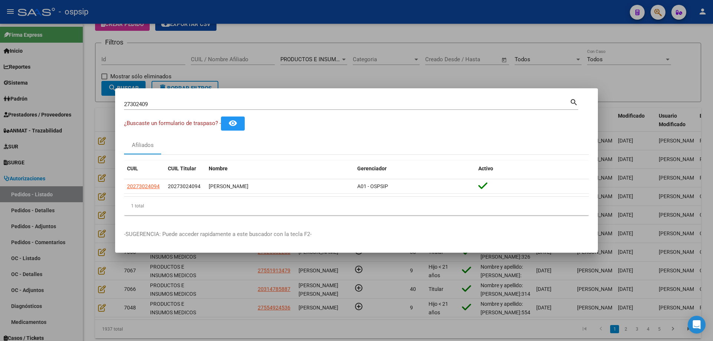
click at [124, 61] on div at bounding box center [356, 170] width 713 height 341
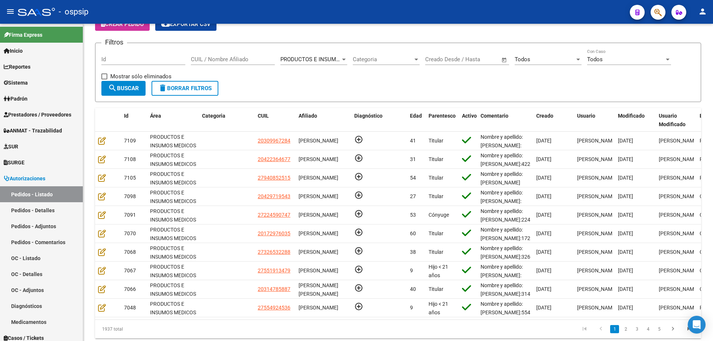
click at [124, 23] on mat-toolbar "menu - ospsip person" at bounding box center [356, 12] width 713 height 24
click at [131, 27] on span "Crear Pedido" at bounding box center [122, 24] width 43 height 7
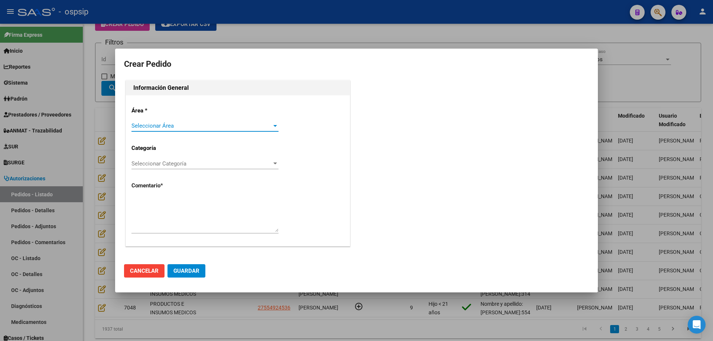
click at [166, 127] on span "Seleccionar Área" at bounding box center [201, 126] width 140 height 7
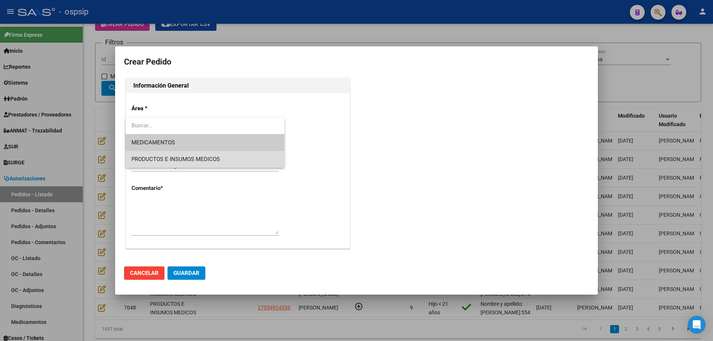
click at [163, 153] on span "PRODUCTOS E INSUMOS MEDICOS" at bounding box center [204, 159] width 147 height 17
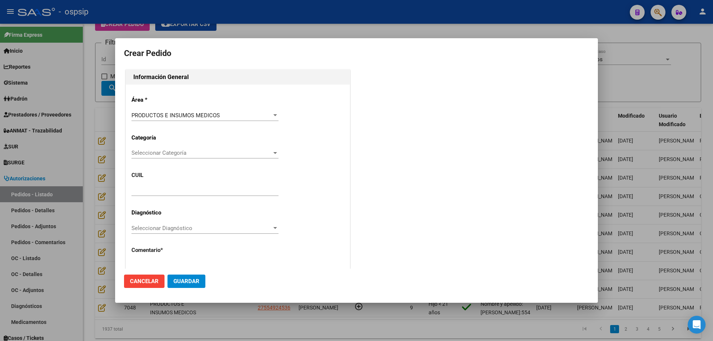
click at [166, 147] on div "Seleccionar Categoría Seleccionar Categoría" at bounding box center [204, 152] width 147 height 11
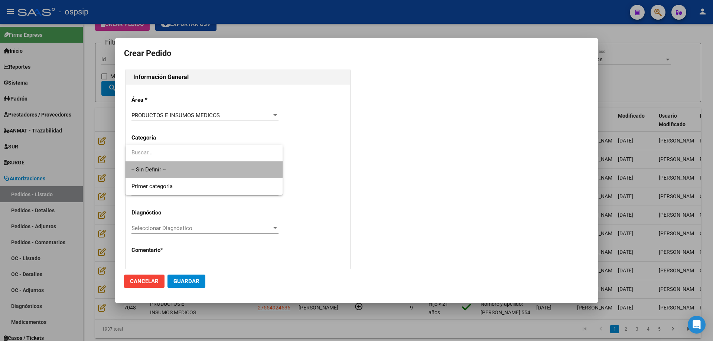
click at [159, 168] on span "-- Sin Definir --" at bounding box center [203, 169] width 145 height 17
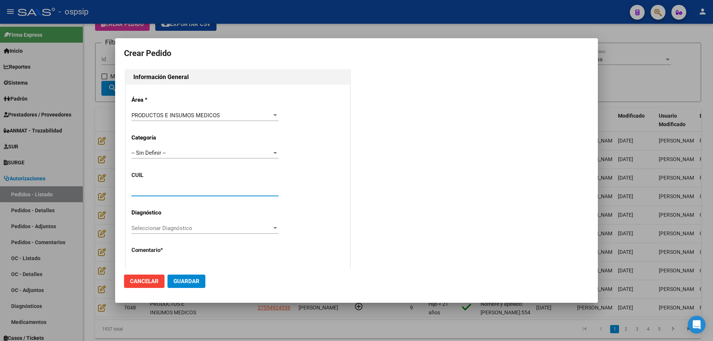
paste input "27-26990077-1"
type input "27-26990077-1"
type input "[PERSON_NAME]"
type input "[GEOGRAPHIC_DATA], BELLA VISTA, [PERSON_NAME] 1153"
type input "[PERSON_NAME]"
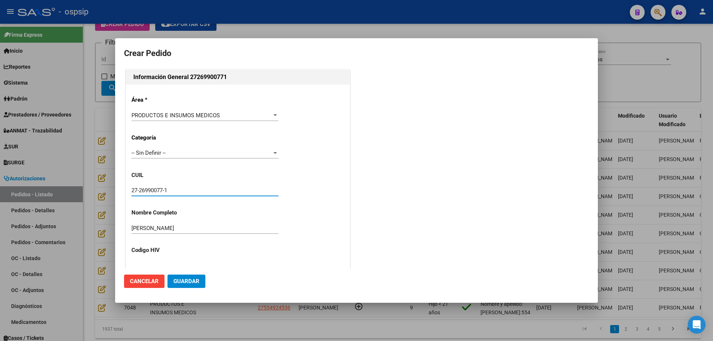
type input "[GEOGRAPHIC_DATA], [PERSON_NAME], [PERSON_NAME] 1153"
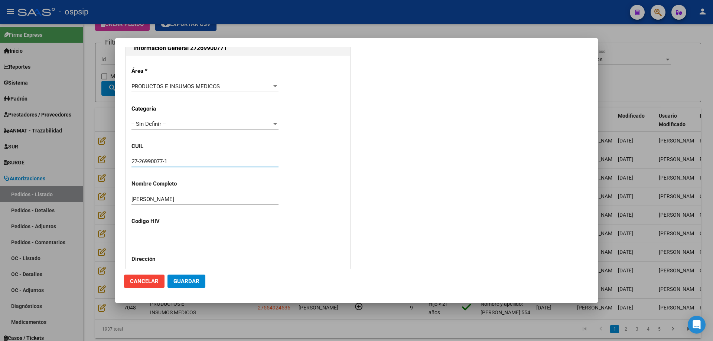
scroll to position [205, 0]
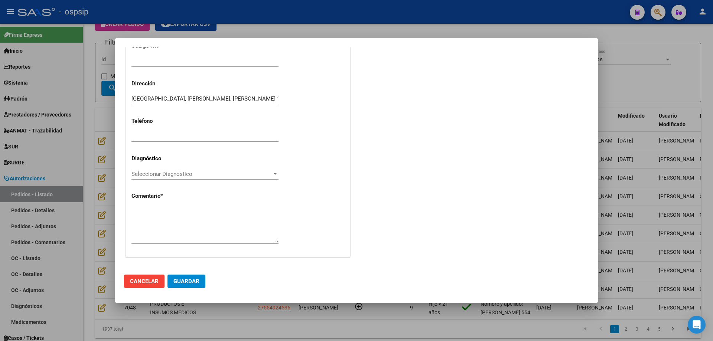
type input "27-26990077-1"
click at [171, 233] on textarea at bounding box center [204, 225] width 147 height 35
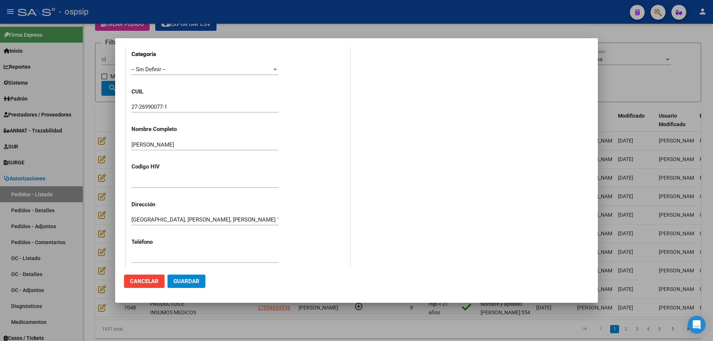
scroll to position [83, 0]
click at [151, 105] on input "27-26990077-1" at bounding box center [204, 107] width 147 height 7
click at [151, 106] on input "27-26990077-1" at bounding box center [204, 107] width 147 height 7
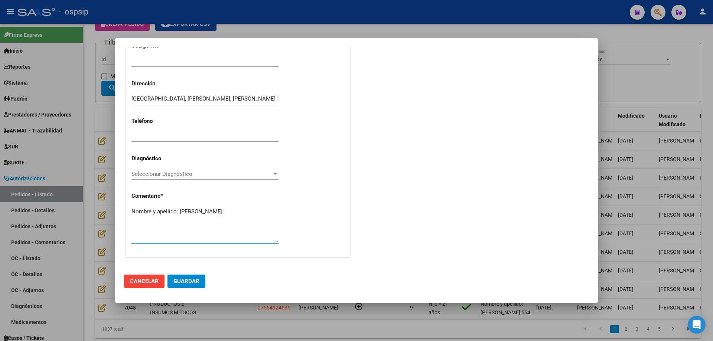
paste textarea "26990077"
type textarea "Nombre y apellido: [PERSON_NAME]:26990077"
click at [187, 280] on span "Guardar" at bounding box center [186, 281] width 26 height 7
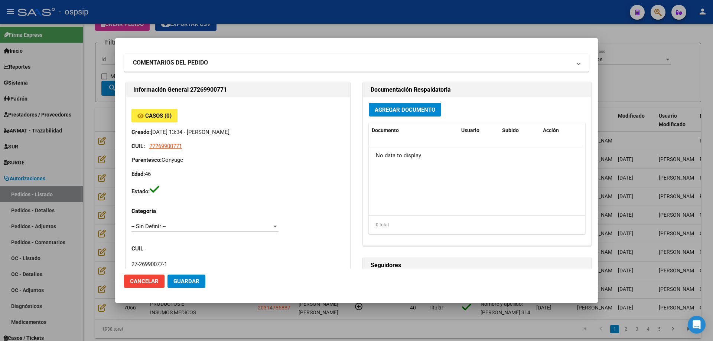
scroll to position [0, 0]
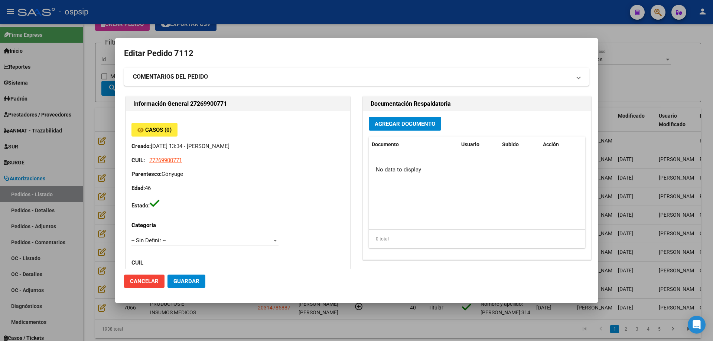
click at [381, 123] on span "Agregar Documento" at bounding box center [405, 124] width 61 height 7
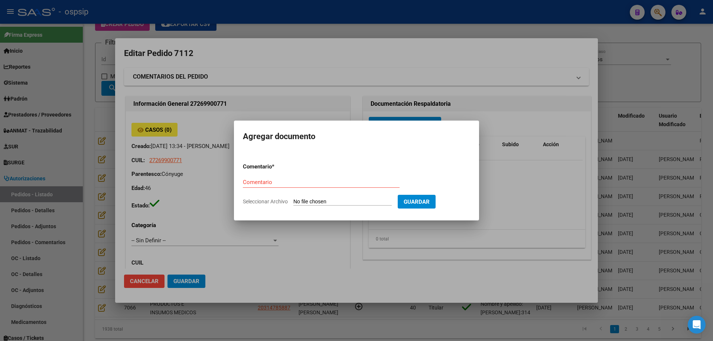
click at [341, 202] on input "Seleccionar Archivo" at bounding box center [342, 202] width 98 height 7
type input "C:\fakepath\reposicion [PERSON_NAME].pdf"
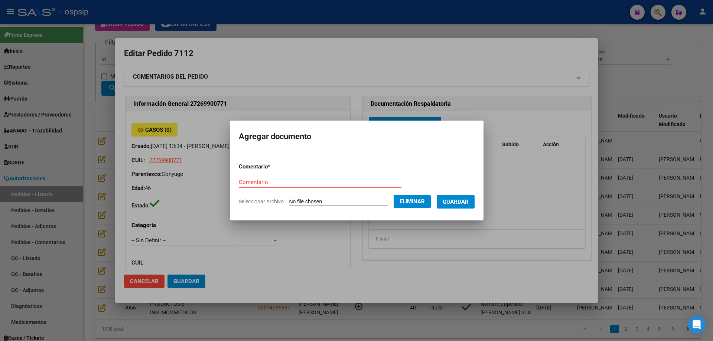
click at [239, 174] on form "Comentario * Comentario Seleccionar Archivo Eliminar Guardar" at bounding box center [357, 184] width 236 height 54
click at [241, 183] on input "Comentario" at bounding box center [320, 182] width 163 height 7
type input "Reposicion"
click at [454, 203] on span "Guardar" at bounding box center [456, 202] width 26 height 7
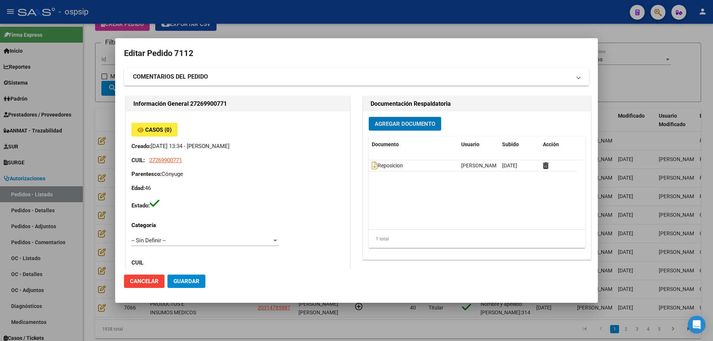
click at [407, 124] on span "Agregar Documento" at bounding box center [405, 124] width 61 height 7
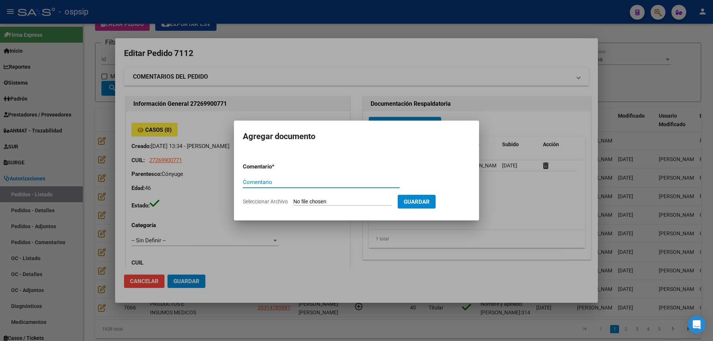
click at [353, 199] on input "Seleccionar Archivo" at bounding box center [342, 202] width 98 height 7
type input "C:\fakepath\protocolo qx [PERSON_NAME].pdf"
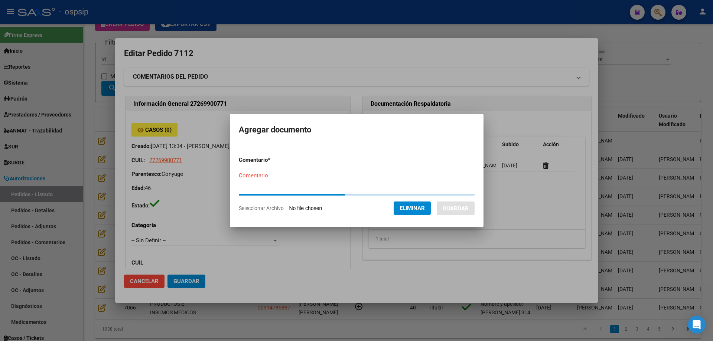
click at [260, 180] on div "Comentario" at bounding box center [320, 175] width 163 height 11
click at [264, 178] on div "Comentario" at bounding box center [320, 175] width 163 height 11
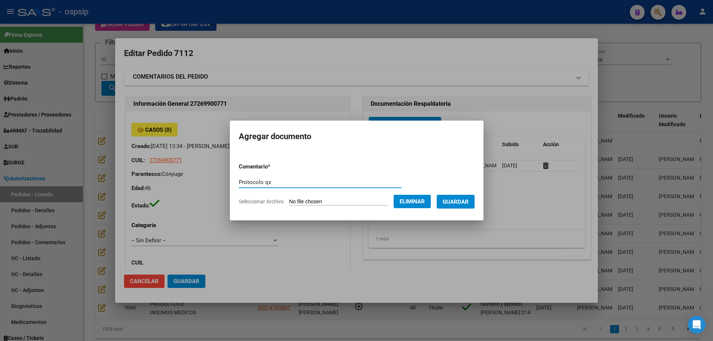
type input "Protocolo qx"
click at [451, 206] on button "Guardar" at bounding box center [456, 202] width 38 height 14
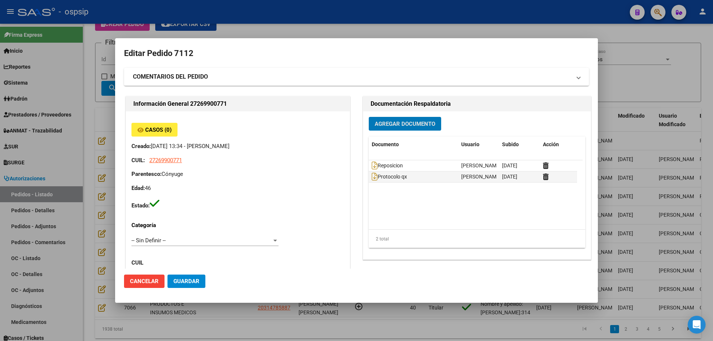
click at [385, 122] on span "Agregar Documento" at bounding box center [405, 124] width 61 height 7
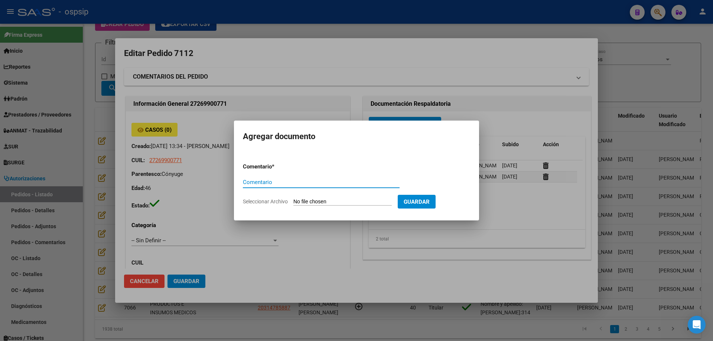
click at [349, 203] on input "Seleccionar Archivo" at bounding box center [342, 202] width 98 height 7
type input "C:\fakepath\sticker [PERSON_NAME].pdf"
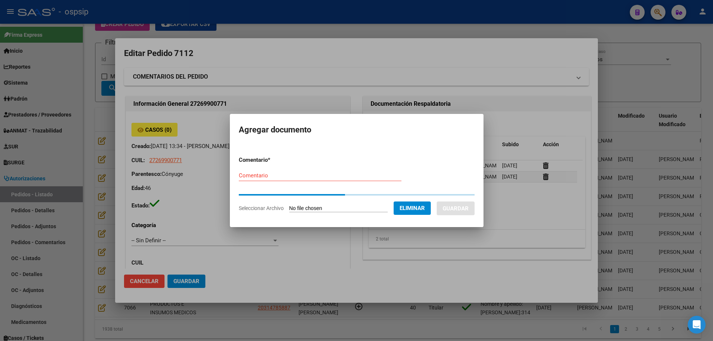
click at [307, 180] on div "Comentario" at bounding box center [320, 175] width 163 height 11
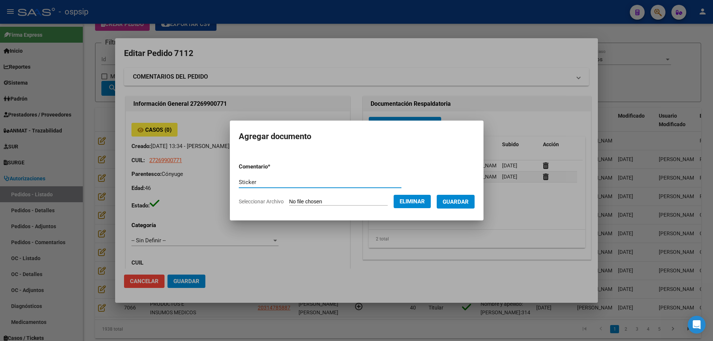
type input "Sticker"
click at [463, 199] on span "Guardar" at bounding box center [456, 202] width 26 height 7
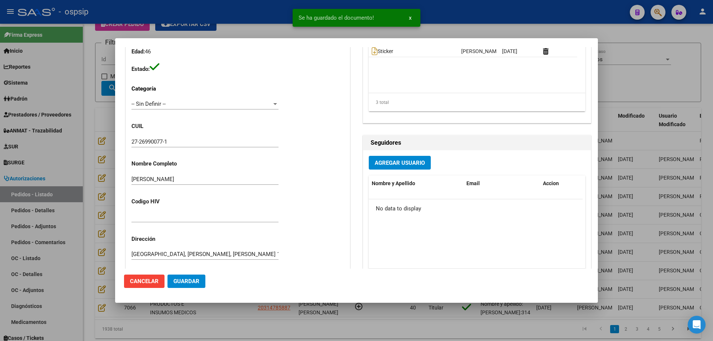
scroll to position [223, 0]
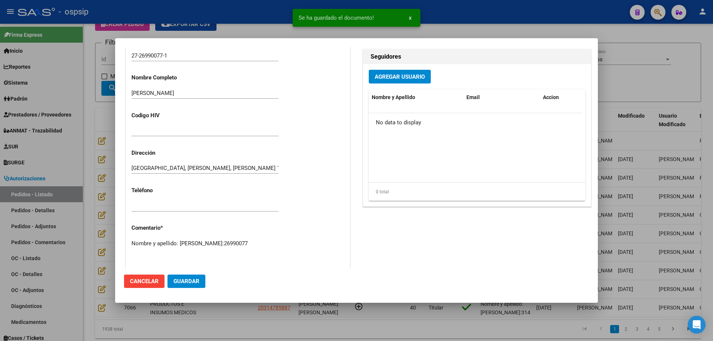
click at [193, 280] on span "Guardar" at bounding box center [186, 281] width 26 height 7
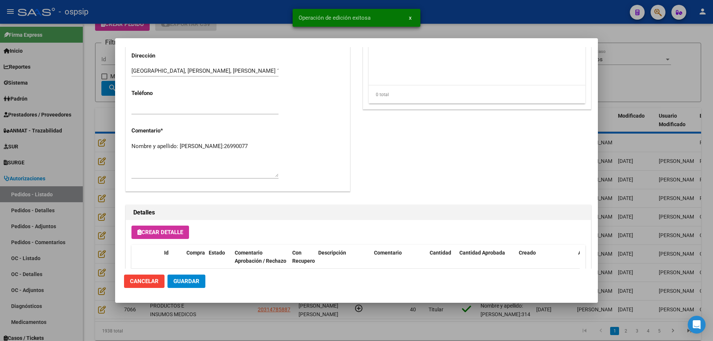
scroll to position [431, 0]
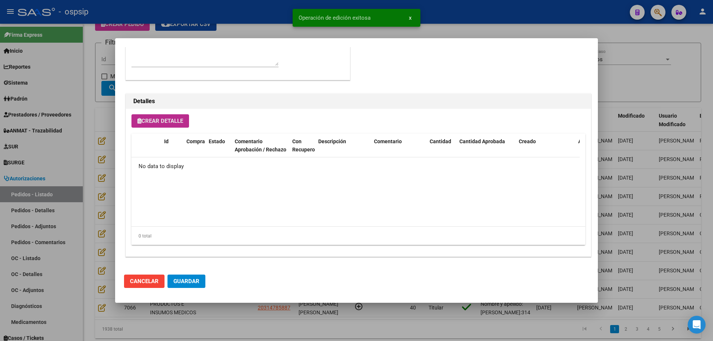
click at [165, 120] on span "Crear Detalle" at bounding box center [160, 121] width 46 height 7
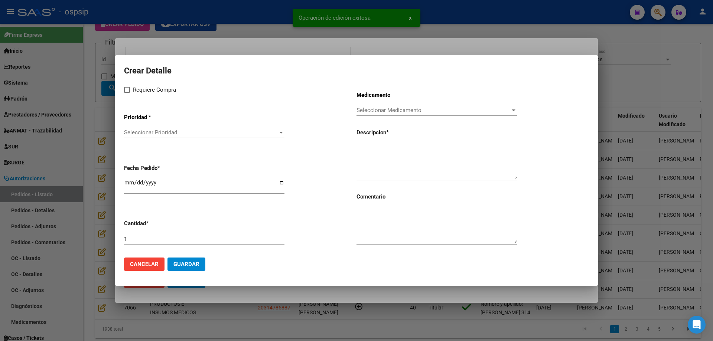
click at [178, 131] on span "Seleccionar Prioridad" at bounding box center [201, 132] width 154 height 7
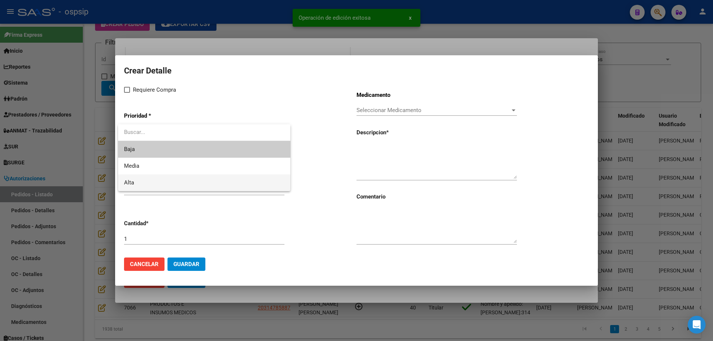
click at [164, 176] on span "Alta" at bounding box center [204, 182] width 160 height 17
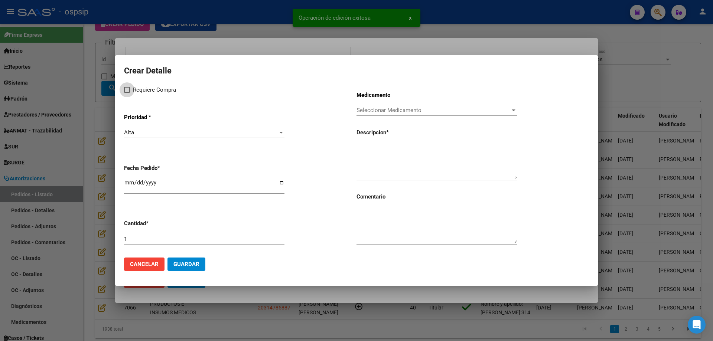
click at [144, 90] on span "Requiere Compra" at bounding box center [154, 89] width 43 height 9
click at [127, 93] on input "Requiere Compra" at bounding box center [127, 93] width 0 height 0
checkbox input "true"
click at [428, 116] on div "Seleccionar Medicamento Seleccionar Medicamento" at bounding box center [436, 114] width 160 height 18
click at [428, 114] on div "Seleccionar Medicamento Seleccionar Medicamento" at bounding box center [436, 110] width 160 height 11
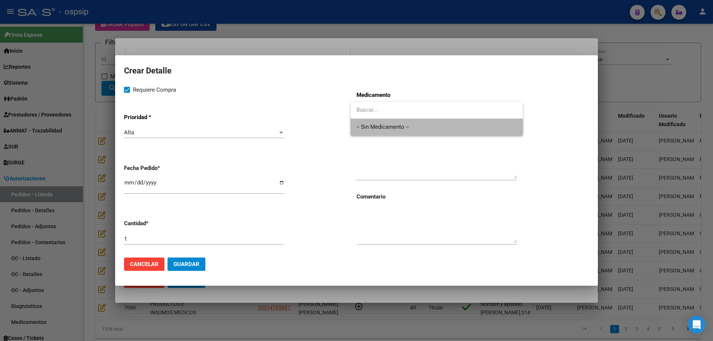
click at [417, 127] on span "-- Sin Medicamento --" at bounding box center [436, 127] width 160 height 17
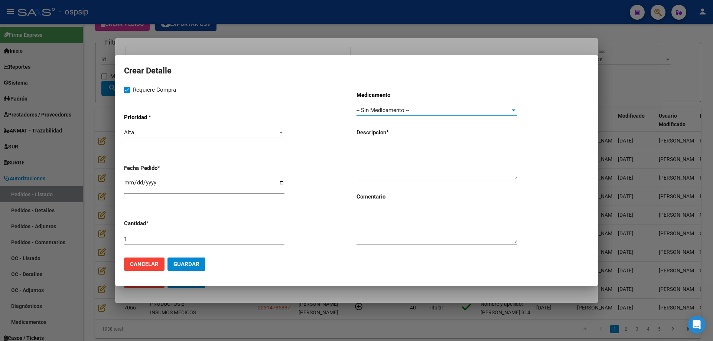
click at [126, 180] on input "[DATE]" at bounding box center [204, 186] width 160 height 12
type input "[DATE]"
click at [417, 153] on textarea at bounding box center [436, 161] width 160 height 35
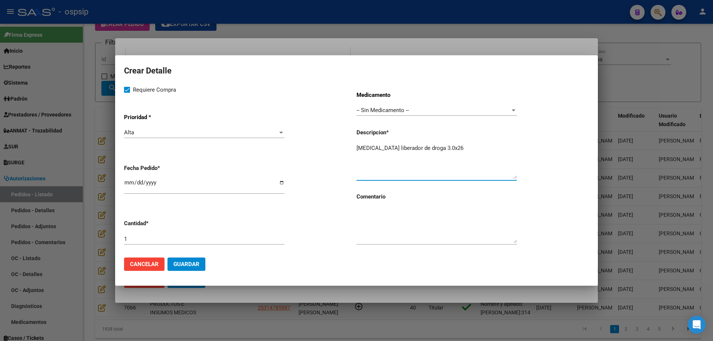
type textarea "[MEDICAL_DATA] liberador de droga 3.0x26"
click at [186, 265] on span "Guardar" at bounding box center [186, 264] width 26 height 7
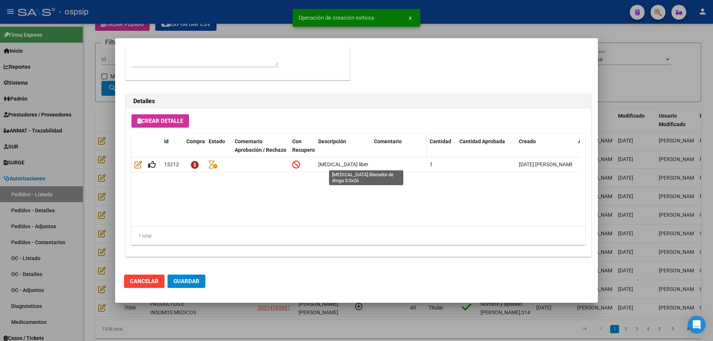
scroll to position [0, 46]
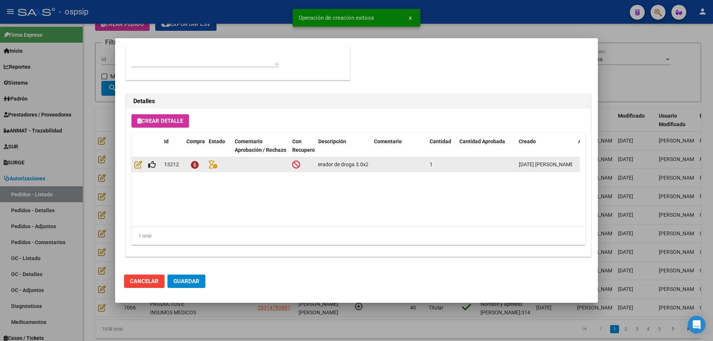
drag, startPoint x: 319, startPoint y: 163, endPoint x: 378, endPoint y: 159, distance: 59.2
click at [385, 157] on div "Id Compra Estado Comentario Aprobación / Rechazo Con Recupero Descripción Comen…" at bounding box center [358, 190] width 454 height 112
click at [366, 168] on div "[MEDICAL_DATA] liberador de droga 3.0x26" at bounding box center [343, 164] width 50 height 9
drag, startPoint x: 374, startPoint y: 165, endPoint x: 322, endPoint y: 167, distance: 51.6
click at [316, 167] on div "13212 [MEDICAL_DATA] liberador de droga 3.0x26 1 [DATE] [PERSON_NAME]" at bounding box center [408, 164] width 555 height 15
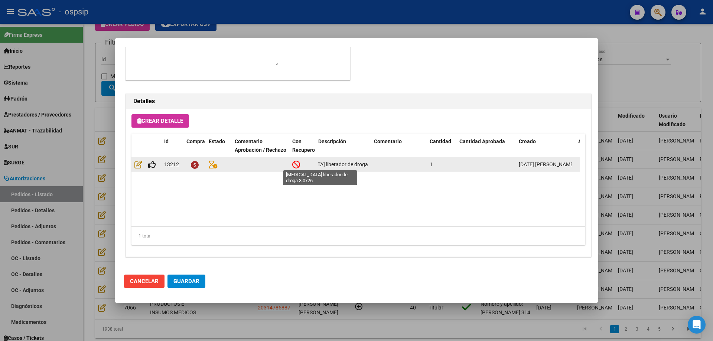
scroll to position [0, 0]
drag, startPoint x: 366, startPoint y: 166, endPoint x: 299, endPoint y: 163, distance: 67.6
click at [299, 163] on div "13212 [MEDICAL_DATA] liberador de droga 3.0x26 1 [DATE] [PERSON_NAME]" at bounding box center [408, 164] width 555 height 15
copy div "[MEDICAL_DATA] liberador de droga 3.0x26"
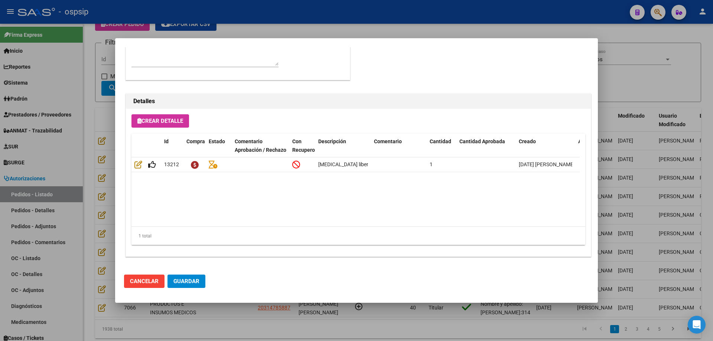
click at [183, 121] on span "Crear Detalle" at bounding box center [160, 121] width 46 height 7
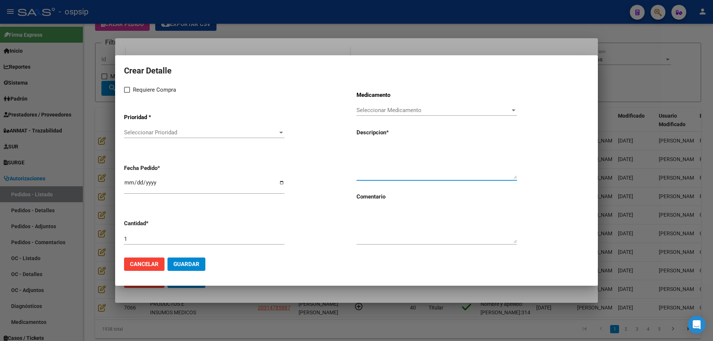
paste textarea "[MEDICAL_DATA] liberador de droga 3.0x26"
type textarea "[MEDICAL_DATA] liberador de droga 3.0x26"
click at [398, 108] on span "Seleccionar Medicamento" at bounding box center [433, 110] width 154 height 7
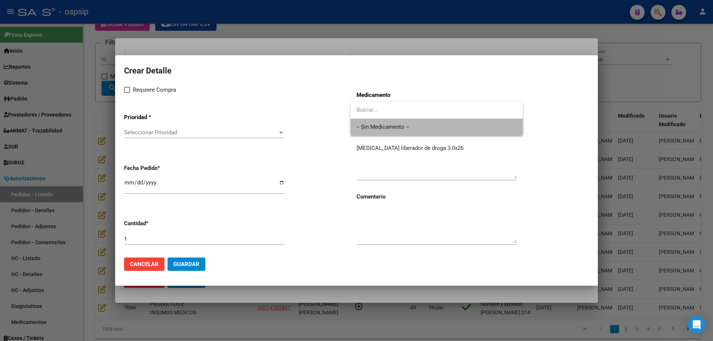
click at [388, 124] on span "-- Sin Medicamento --" at bounding box center [436, 127] width 160 height 17
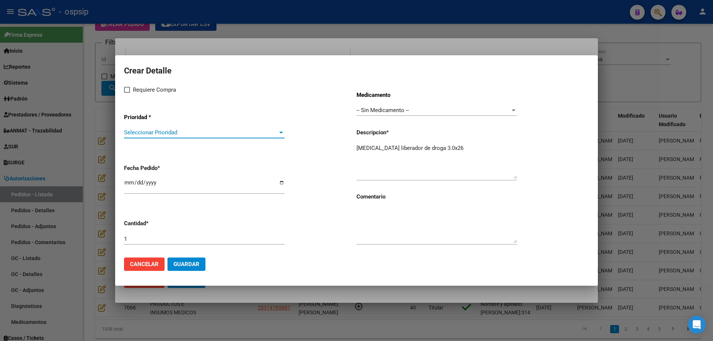
click at [128, 136] on span "Seleccionar Prioridad" at bounding box center [201, 132] width 154 height 7
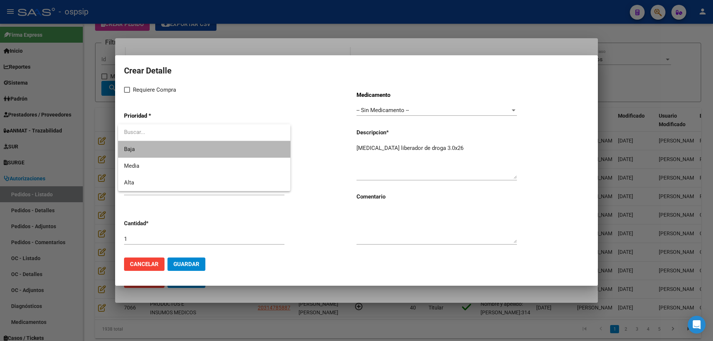
click at [132, 157] on span "Baja" at bounding box center [204, 149] width 160 height 17
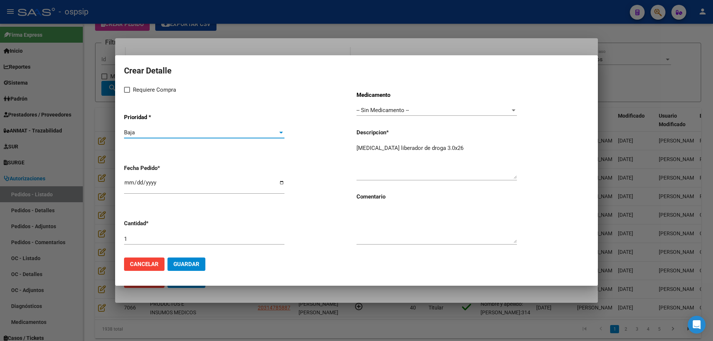
click at [143, 130] on div "Baja" at bounding box center [201, 132] width 154 height 7
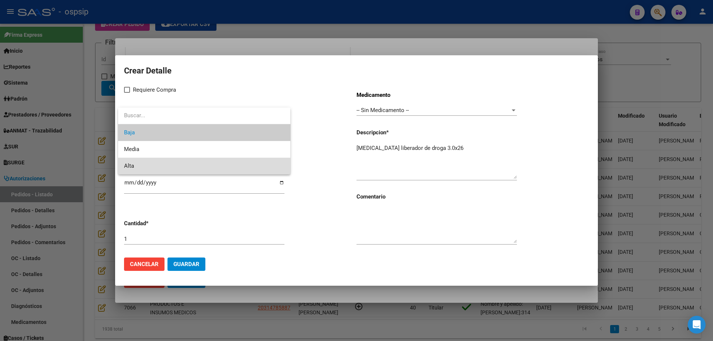
click at [134, 166] on span "Alta" at bounding box center [204, 166] width 160 height 17
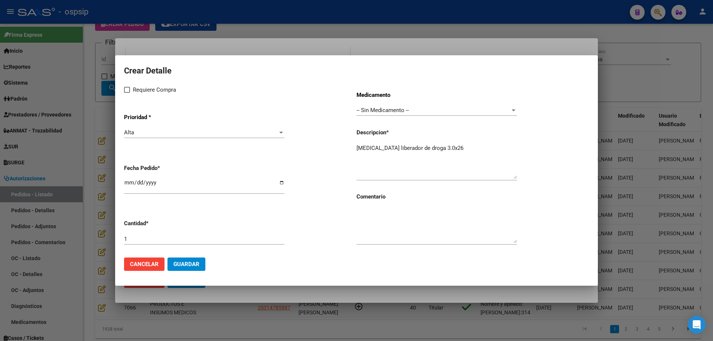
click at [133, 81] on div "Crear Detalle Requiere Compra Prioridad * Alta Seleccionar Prioridad Fecha Pedi…" at bounding box center [356, 158] width 465 height 188
click at [131, 83] on div "Crear Detalle Requiere Compra Prioridad * Alta Seleccionar Prioridad Fecha Pedi…" at bounding box center [356, 158] width 465 height 188
click at [128, 90] on span at bounding box center [127, 90] width 6 height 6
click at [127, 93] on input "Requiere Compra" at bounding box center [127, 93] width 0 height 0
checkbox input "true"
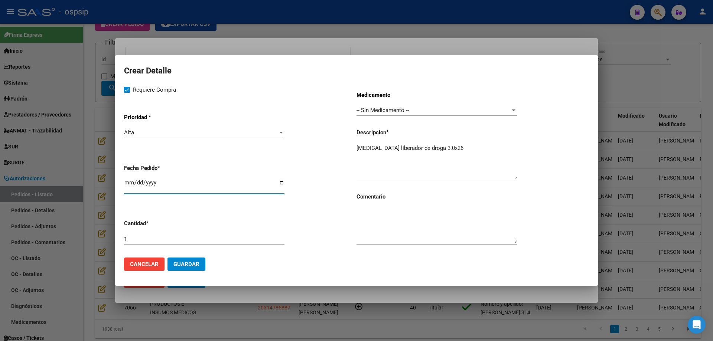
click at [126, 183] on input "[DATE]" at bounding box center [204, 186] width 160 height 12
type input "[DATE]"
click at [464, 159] on textarea "[MEDICAL_DATA] liberador de droga 3.0x26" at bounding box center [436, 161] width 160 height 35
type textarea "[MEDICAL_DATA] liberador de droga 2.5 x 13"
click at [200, 269] on button "Guardar" at bounding box center [186, 264] width 38 height 13
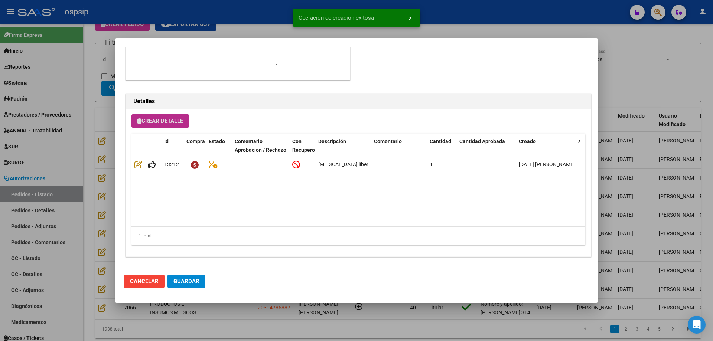
scroll to position [445, 0]
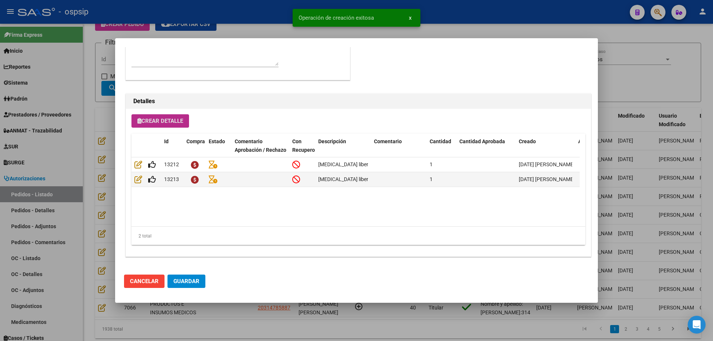
click at [193, 281] on span "Guardar" at bounding box center [186, 281] width 26 height 7
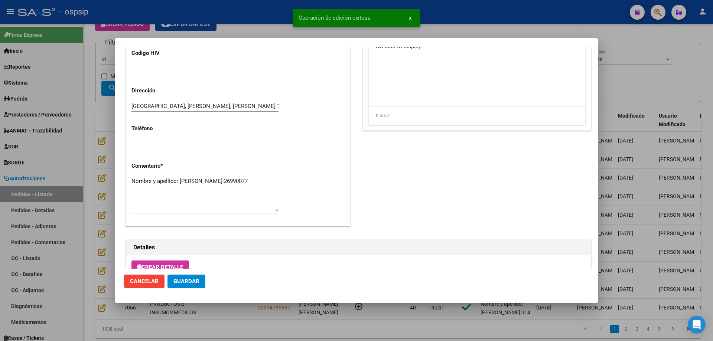
scroll to position [297, 0]
click at [209, 197] on textarea "Nombre y apellido: [PERSON_NAME]:26990077" at bounding box center [204, 196] width 147 height 35
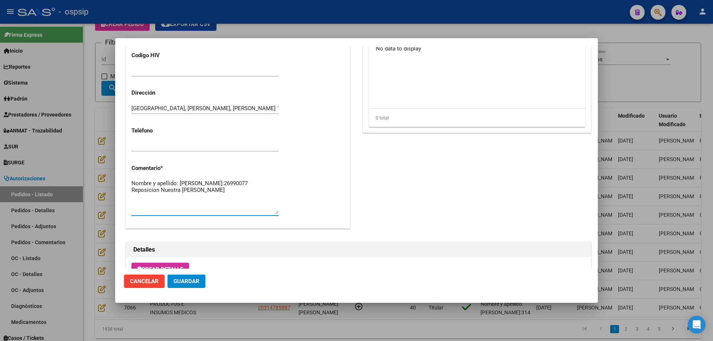
type textarea "Nombre y apellido: [PERSON_NAME]:26990077 Reposicion Nuestra [PERSON_NAME]"
click at [196, 284] on span "Guardar" at bounding box center [186, 281] width 26 height 7
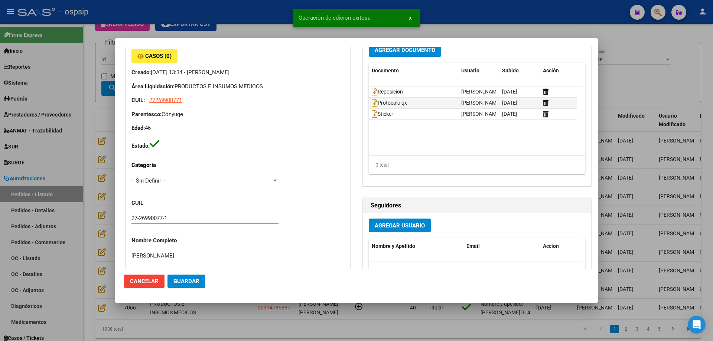
scroll to position [0, 0]
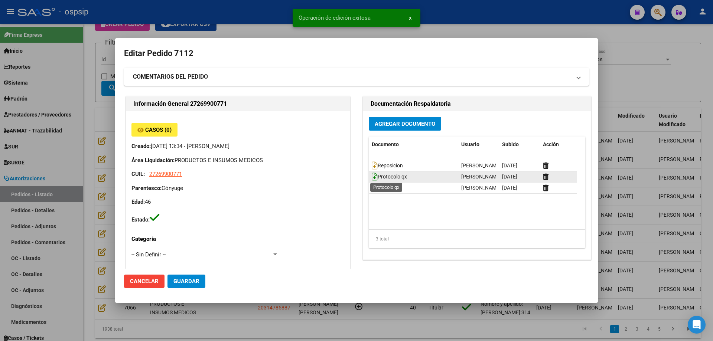
click at [372, 179] on icon at bounding box center [375, 177] width 6 height 8
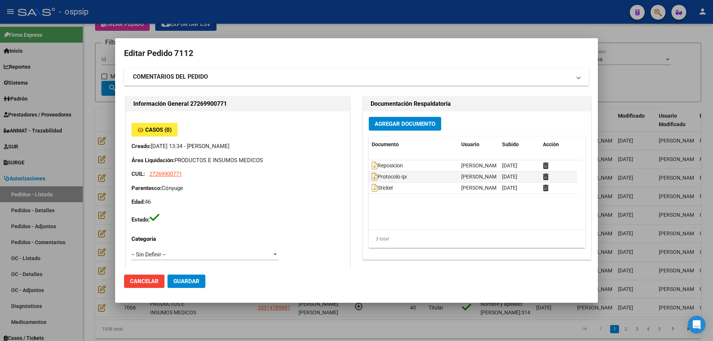
click at [82, 70] on div at bounding box center [356, 170] width 713 height 341
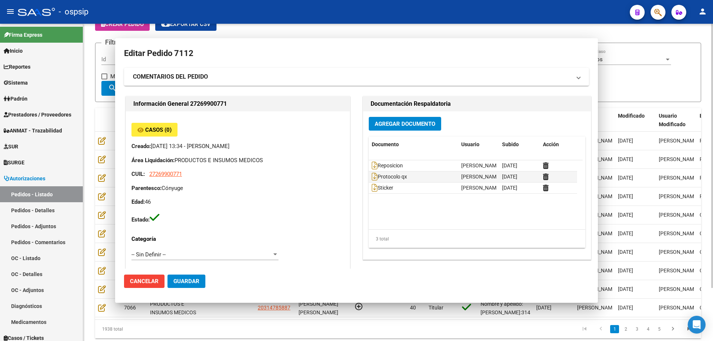
scroll to position [31, 0]
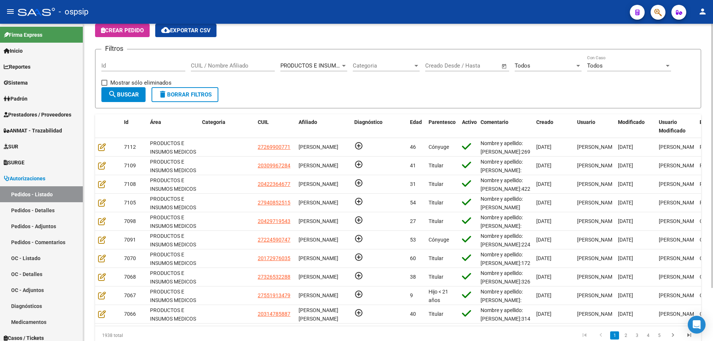
click at [149, 63] on div "Id" at bounding box center [143, 63] width 84 height 16
click at [149, 63] on input "Id" at bounding box center [143, 65] width 84 height 7
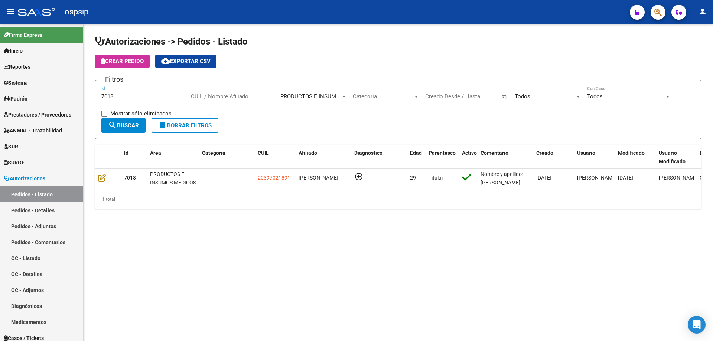
scroll to position [0, 0]
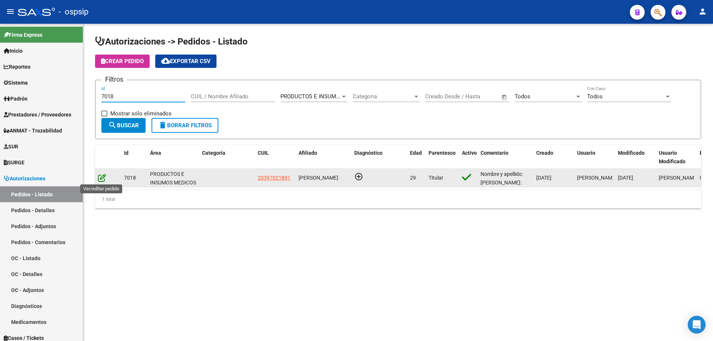
type input "7018"
click at [105, 180] on icon at bounding box center [102, 178] width 8 height 8
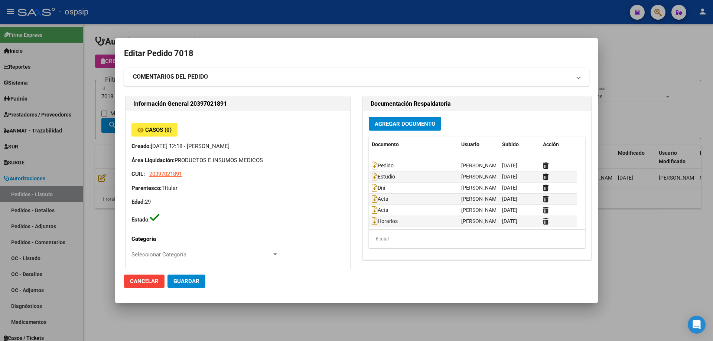
type input "[GEOGRAPHIC_DATA], [GEOGRAPHIC_DATA], MANZANA 33 LOTE 9 9"
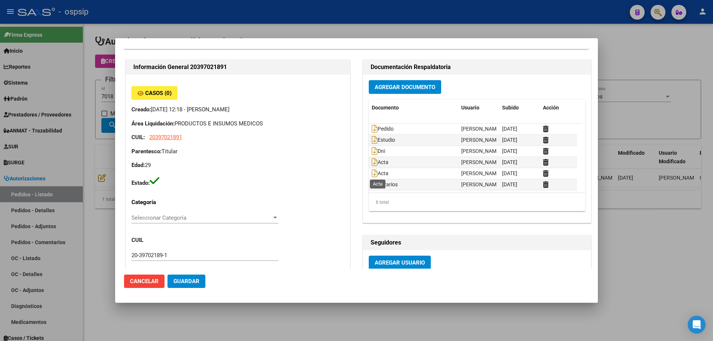
scroll to position [0, 0]
click at [111, 195] on div at bounding box center [356, 170] width 713 height 341
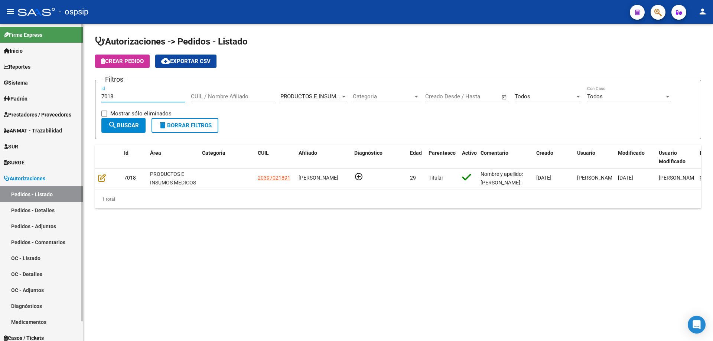
drag, startPoint x: 159, startPoint y: 97, endPoint x: 0, endPoint y: 104, distance: 159.4
click at [0, 104] on mat-sidenav-container "Firma Express Inicio Instructivos Contacto OS Reportes Egresos Devengados Audit…" at bounding box center [356, 182] width 713 height 317
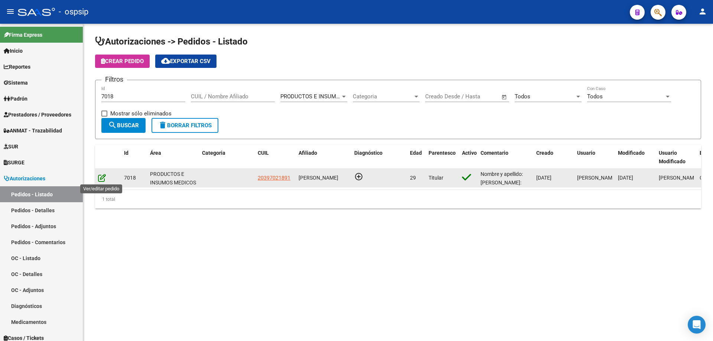
click at [104, 176] on icon at bounding box center [102, 178] width 8 height 8
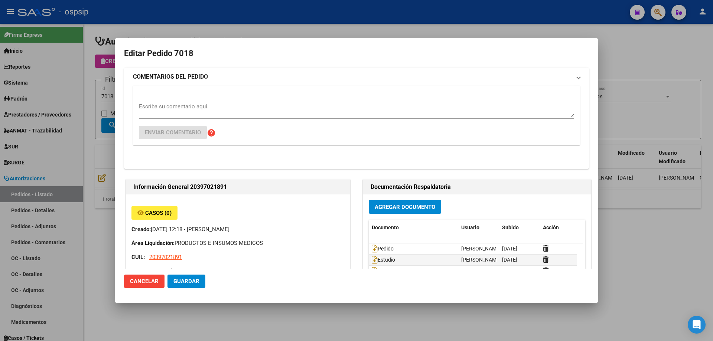
type input "[GEOGRAPHIC_DATA], [GEOGRAPHIC_DATA], MANZANA 33 LOTE 9 9"
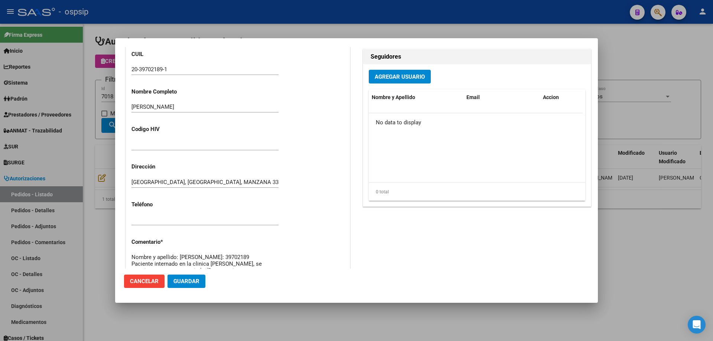
scroll to position [445, 0]
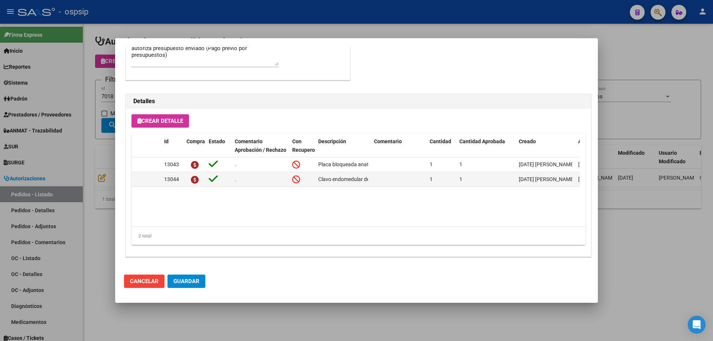
click at [46, 159] on div at bounding box center [356, 170] width 713 height 341
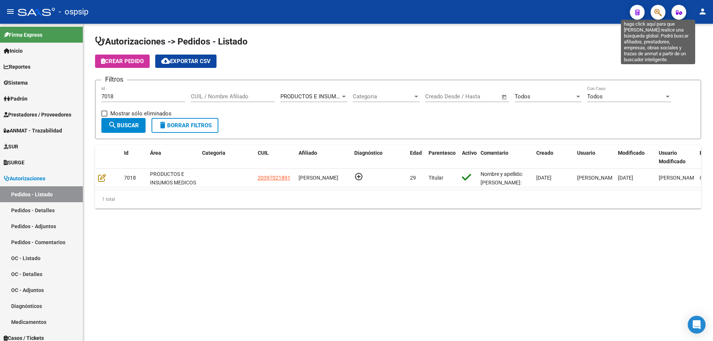
click at [657, 12] on icon "button" at bounding box center [657, 12] width 7 height 9
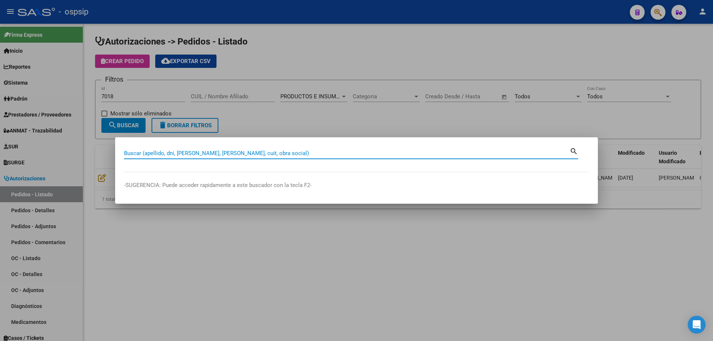
paste input "46027869"
type input "46027869"
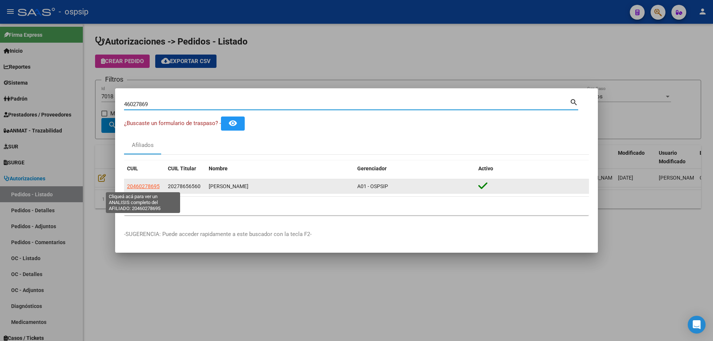
click at [146, 189] on span "20460278695" at bounding box center [143, 186] width 33 height 6
type textarea "20460278695"
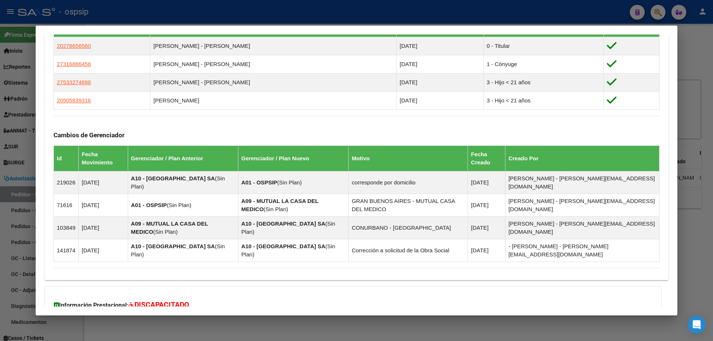
scroll to position [491, 0]
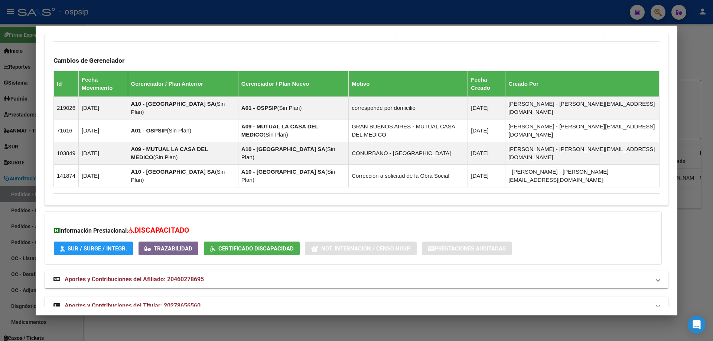
click at [134, 302] on span "Aportes y Contribuciones del Titular: 20278656560" at bounding box center [133, 305] width 136 height 7
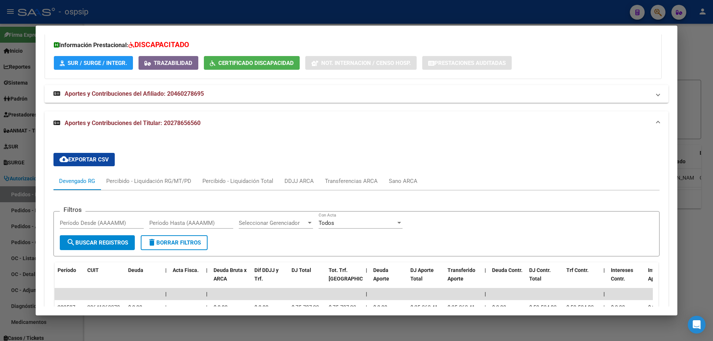
scroll to position [825, 0]
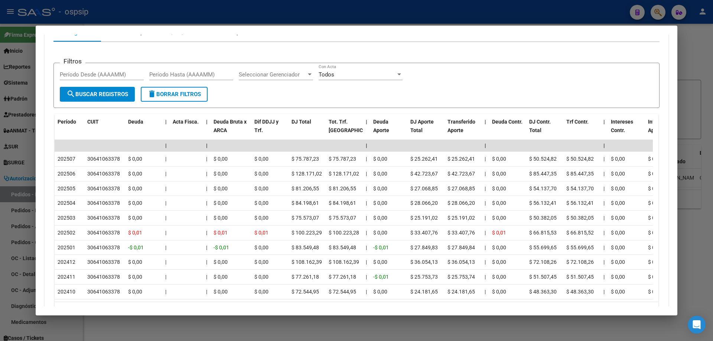
click at [0, 172] on div at bounding box center [356, 170] width 713 height 341
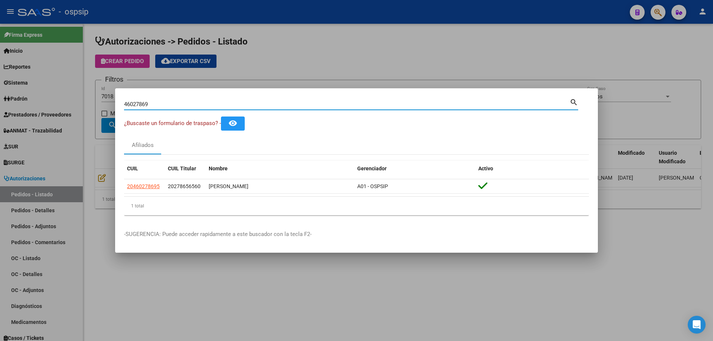
click at [140, 102] on input "46027869" at bounding box center [346, 104] width 445 height 7
click at [97, 111] on div at bounding box center [356, 170] width 713 height 341
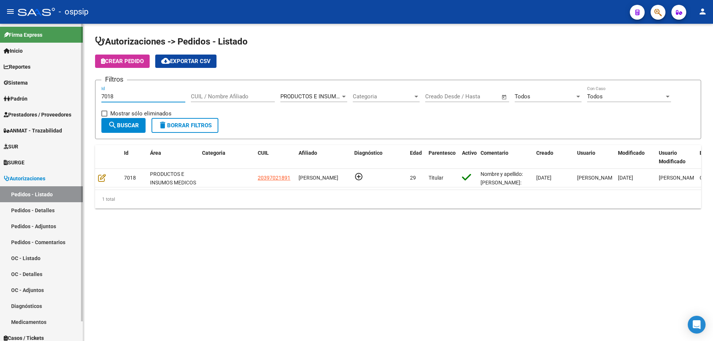
drag, startPoint x: 134, startPoint y: 96, endPoint x: 0, endPoint y: 71, distance: 136.4
click at [0, 71] on mat-sidenav-container "Firma Express Inicio Instructivos Contacto OS Reportes Egresos Devengados Audit…" at bounding box center [356, 182] width 713 height 317
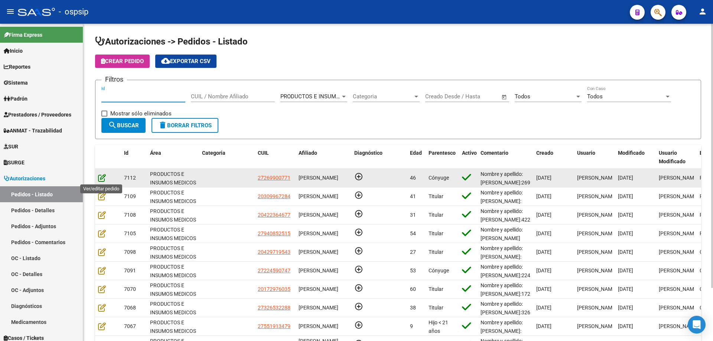
click at [98, 178] on datatable-body-cell at bounding box center [108, 178] width 26 height 18
click at [99, 175] on icon at bounding box center [102, 178] width 8 height 8
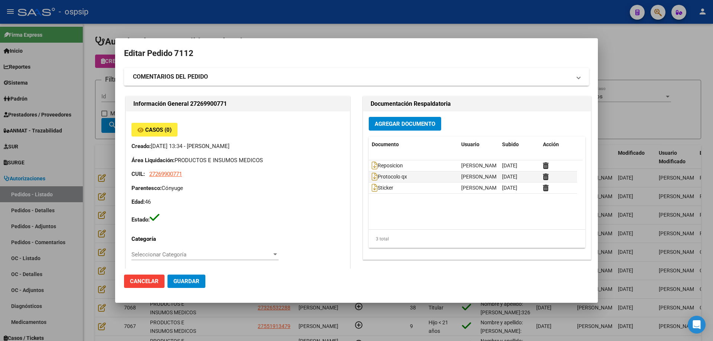
type input "[PERSON_NAME]"
type input "[GEOGRAPHIC_DATA], BELLA VISTA, [PERSON_NAME] 1153"
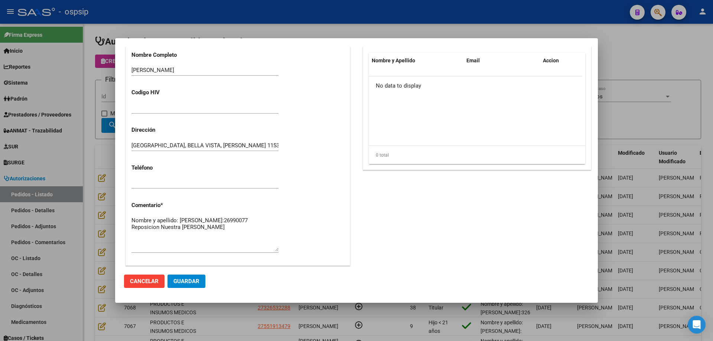
scroll to position [74, 0]
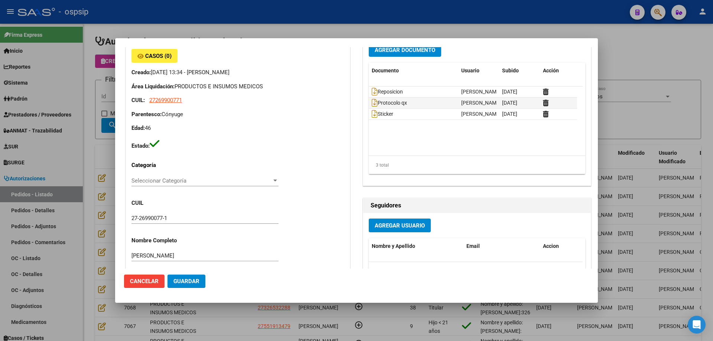
click at [96, 218] on div at bounding box center [356, 170] width 713 height 341
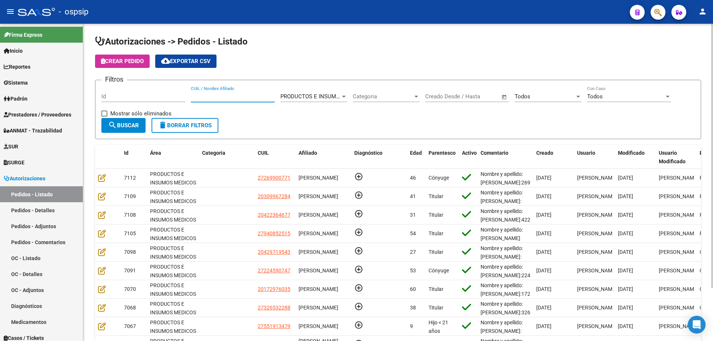
click at [254, 99] on input "CUIL / Nombre Afiliado" at bounding box center [233, 96] width 84 height 7
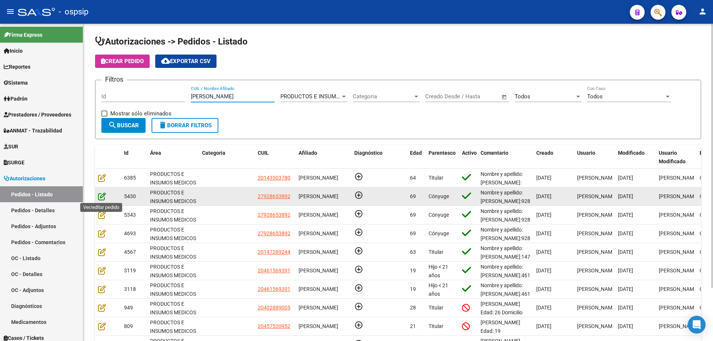
type input "[PERSON_NAME]"
click at [104, 197] on icon at bounding box center [102, 196] width 8 height 8
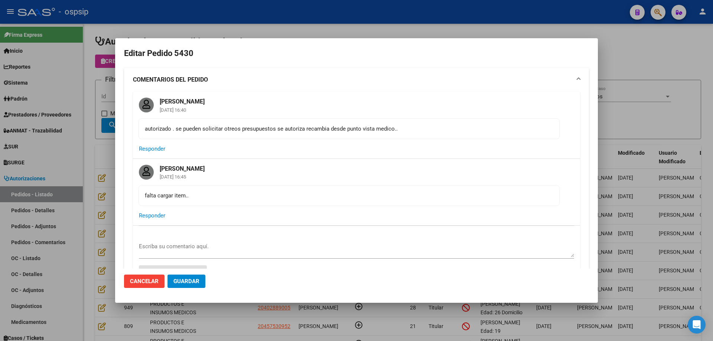
type input "[GEOGRAPHIC_DATA], [DATE][PERSON_NAME], [PERSON_NAME] 1655, Piso: 0"
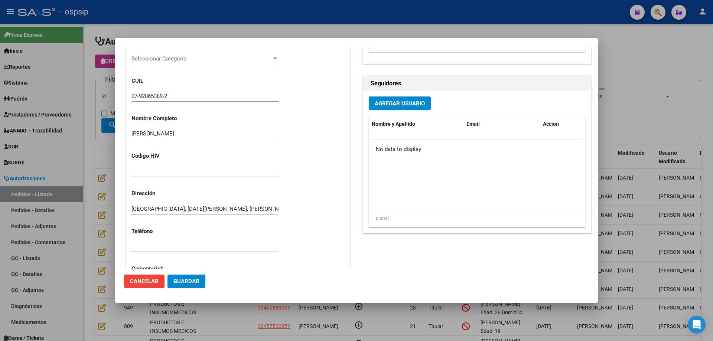
scroll to position [520, 0]
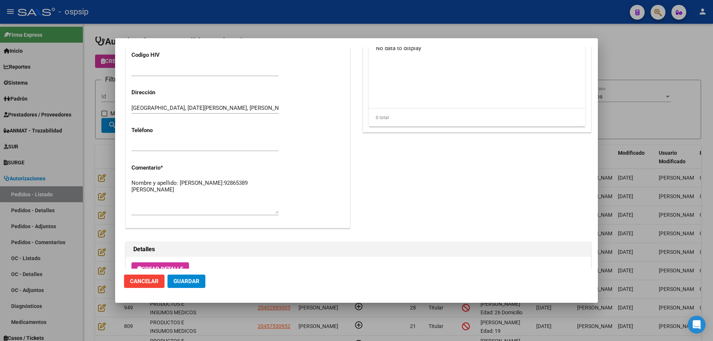
click at [64, 173] on div at bounding box center [356, 170] width 713 height 341
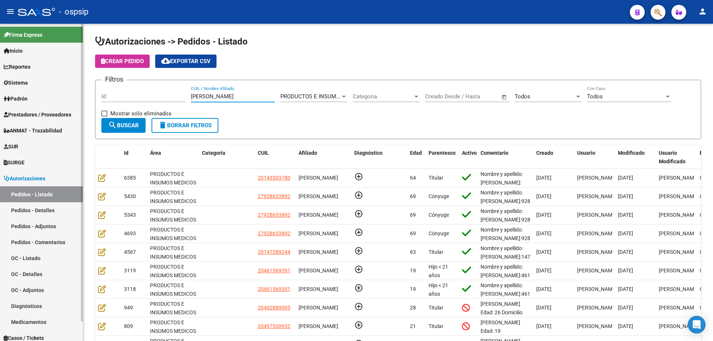
drag, startPoint x: 240, startPoint y: 97, endPoint x: 0, endPoint y: 108, distance: 240.1
click at [0, 109] on mat-sidenav-container "Firma Express Inicio Instructivos Contacto OS Reportes Egresos Devengados Audit…" at bounding box center [356, 182] width 713 height 317
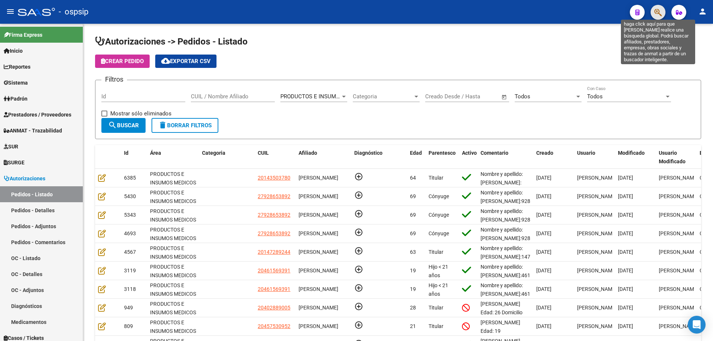
click at [657, 16] on icon "button" at bounding box center [657, 12] width 7 height 9
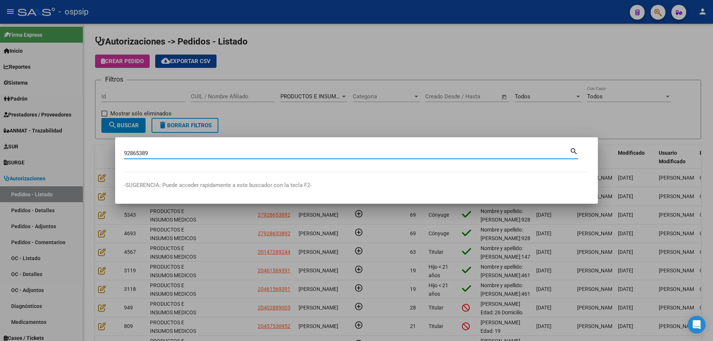
type input "92865389"
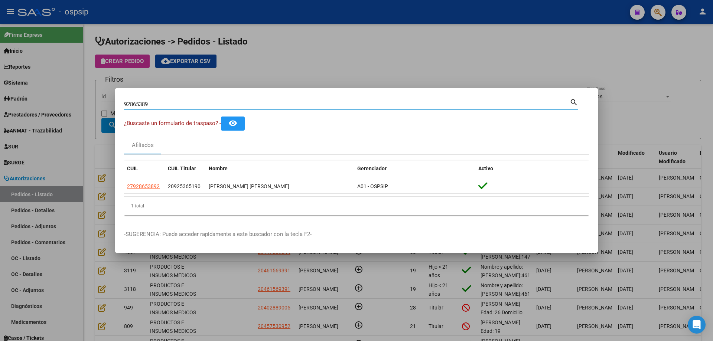
click at [142, 103] on input "92865389" at bounding box center [346, 104] width 445 height 7
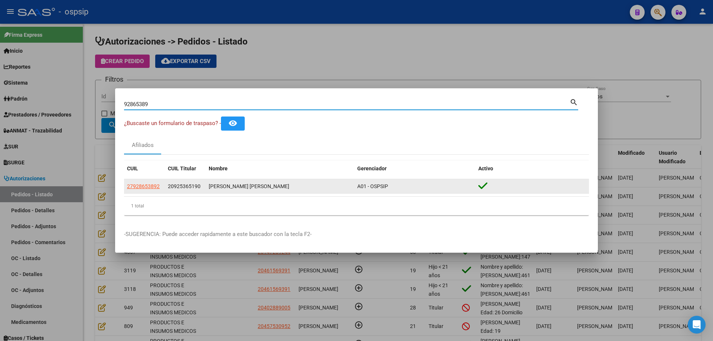
click at [144, 182] on app-link-go-to "27928653892" at bounding box center [143, 186] width 33 height 9
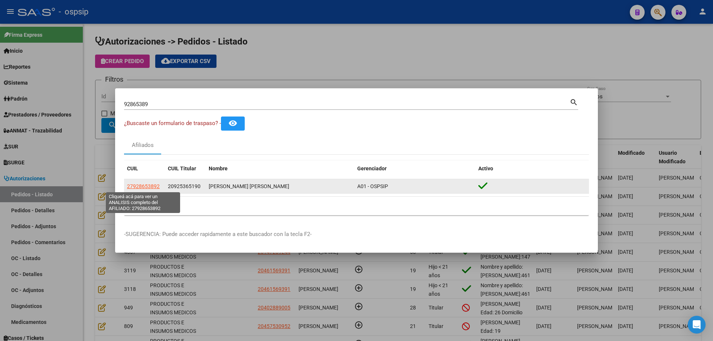
click at [144, 185] on span "27928653892" at bounding box center [143, 186] width 33 height 6
type textarea "27928653892"
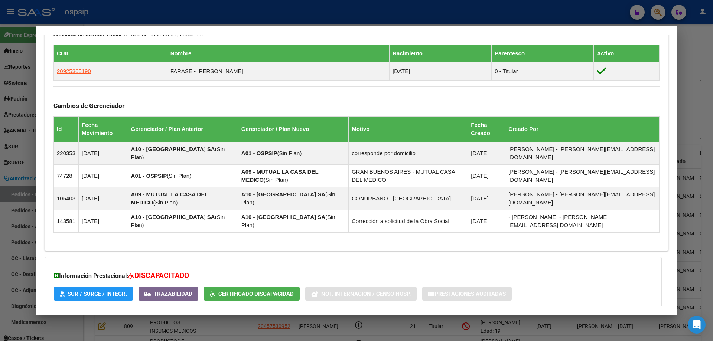
scroll to position [437, 0]
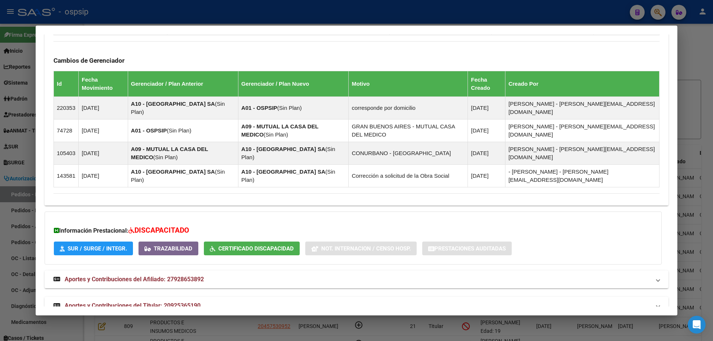
click at [112, 301] on strong "Aportes y Contribuciones del Titular: 20925365190" at bounding box center [126, 305] width 147 height 9
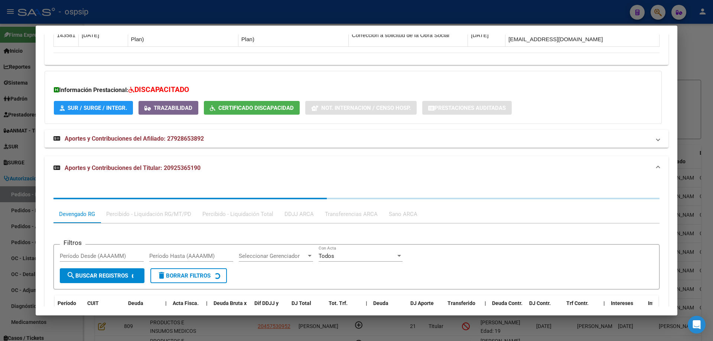
scroll to position [623, 0]
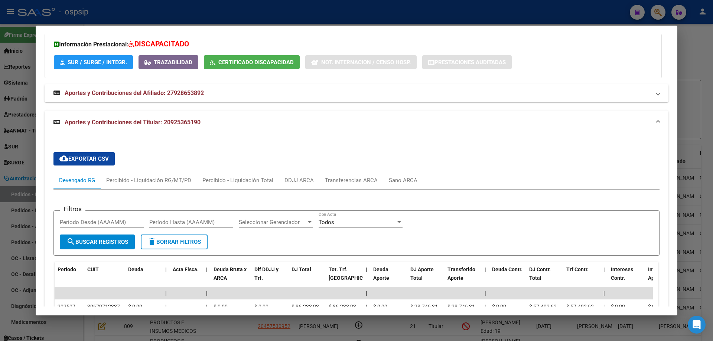
click at [25, 154] on div at bounding box center [356, 170] width 713 height 341
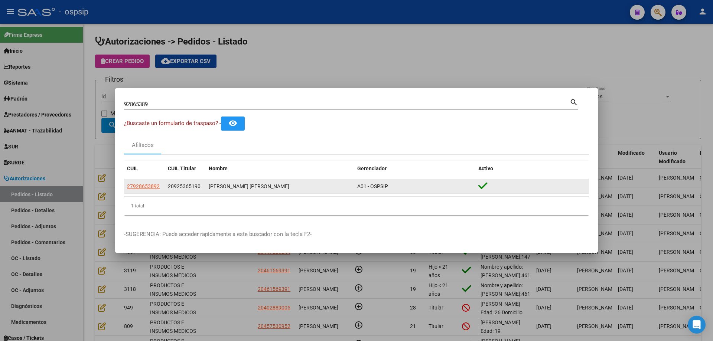
drag, startPoint x: 162, startPoint y: 187, endPoint x: 124, endPoint y: 187, distance: 37.5
click at [124, 187] on datatable-body-cell "27928653892" at bounding box center [144, 186] width 41 height 14
copy span "27928653892"
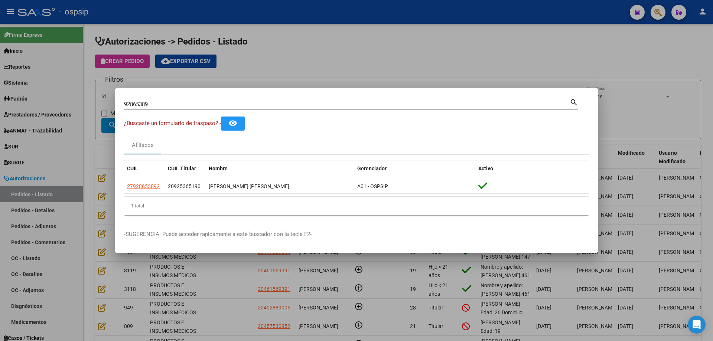
click at [110, 170] on div at bounding box center [356, 170] width 713 height 341
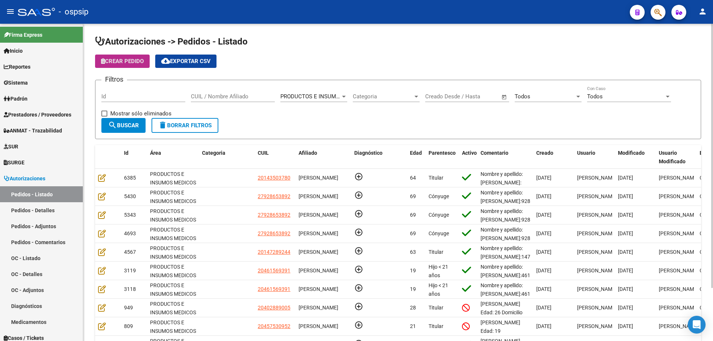
click at [135, 61] on span "Crear Pedido" at bounding box center [122, 61] width 43 height 7
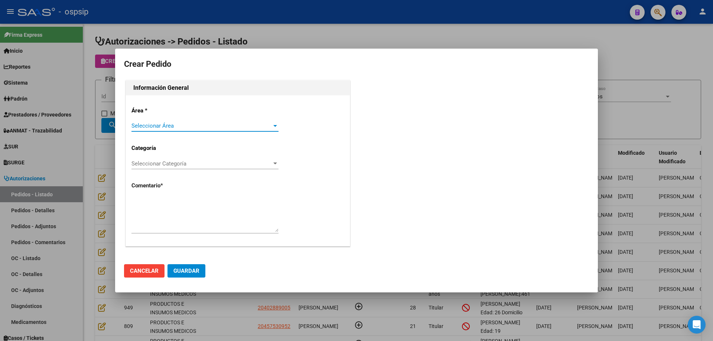
click at [169, 127] on span "Seleccionar Área" at bounding box center [201, 126] width 140 height 7
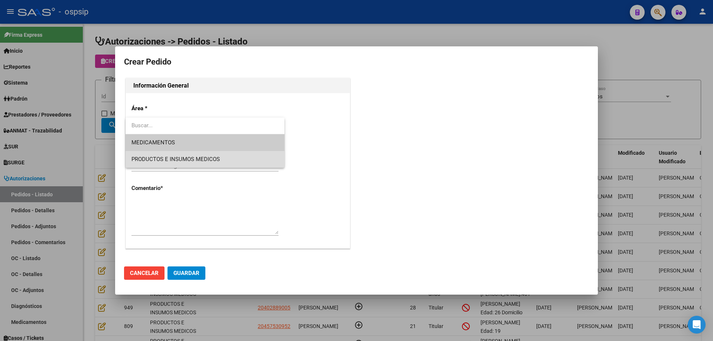
click at [163, 154] on span "PRODUCTOS E INSUMOS MEDICOS" at bounding box center [204, 159] width 147 height 17
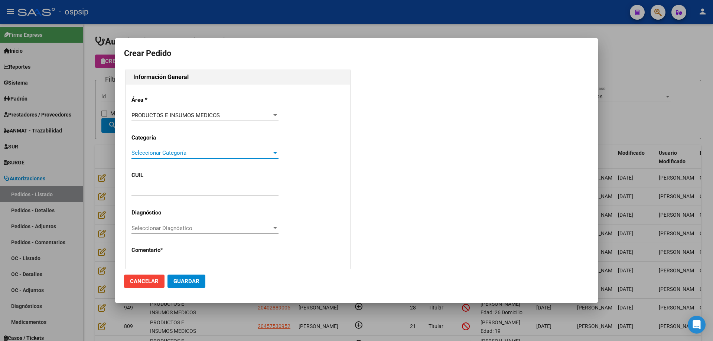
click at [175, 151] on span "Seleccionar Categoría" at bounding box center [201, 153] width 140 height 7
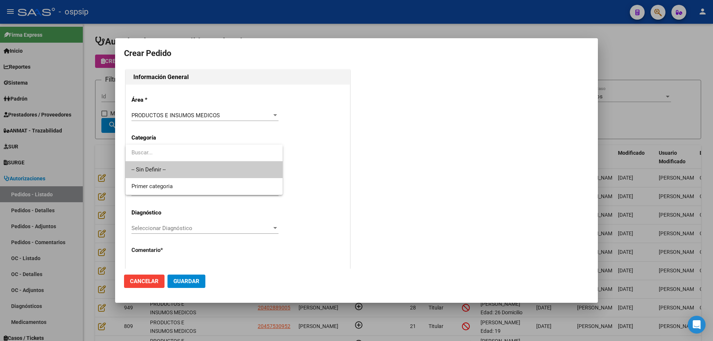
click at [180, 173] on span "-- Sin Definir --" at bounding box center [203, 169] width 145 height 17
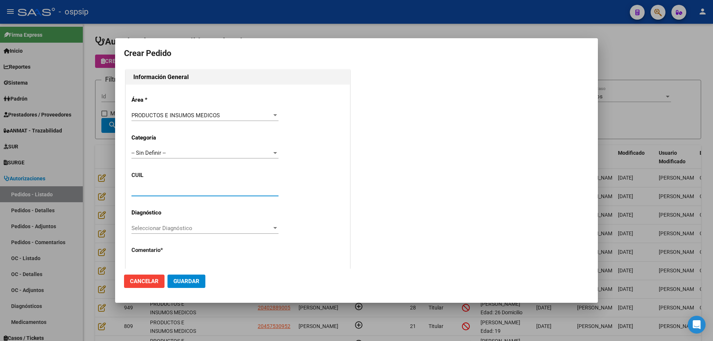
paste input "27-92865389-2"
type input "27-92865389-2"
type input "[PERSON_NAME]"
type input "[GEOGRAPHIC_DATA], [DATE][PERSON_NAME], [PERSON_NAME] 1655, Piso: 0"
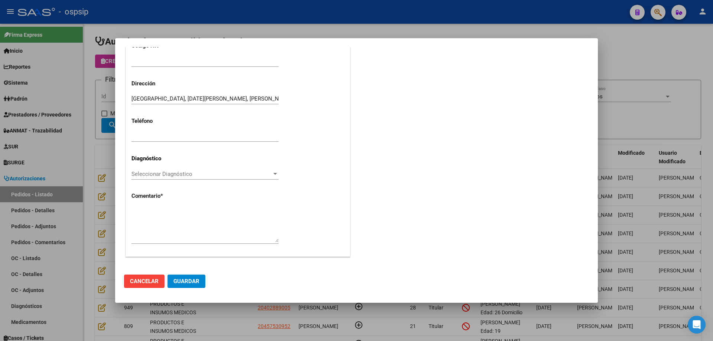
type input "27-92865389-2"
drag, startPoint x: 180, startPoint y: 223, endPoint x: 175, endPoint y: 218, distance: 7.4
click at [180, 221] on textarea at bounding box center [204, 225] width 147 height 35
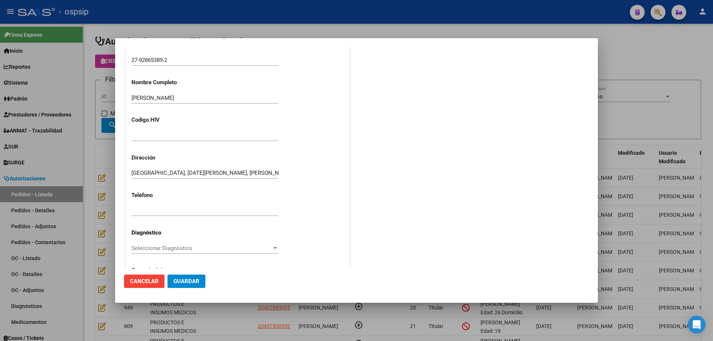
click at [152, 59] on input "27-92865389-2" at bounding box center [204, 60] width 147 height 7
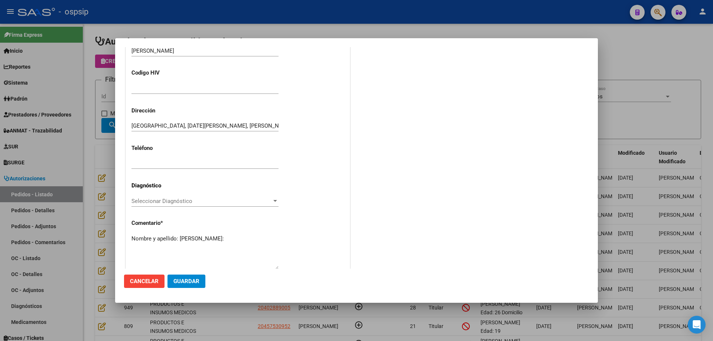
scroll to position [205, 0]
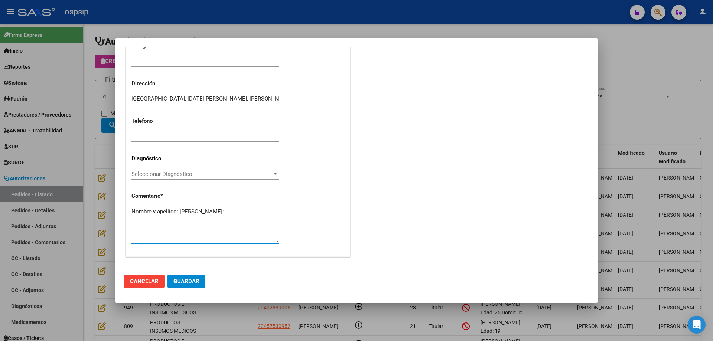
click at [162, 230] on textarea "Nombre y apellido: [PERSON_NAME]:" at bounding box center [204, 225] width 147 height 35
paste textarea "92865389"
type textarea "Nombre y apellido: [PERSON_NAME]:92865389"
click at [187, 280] on span "Guardar" at bounding box center [186, 281] width 26 height 7
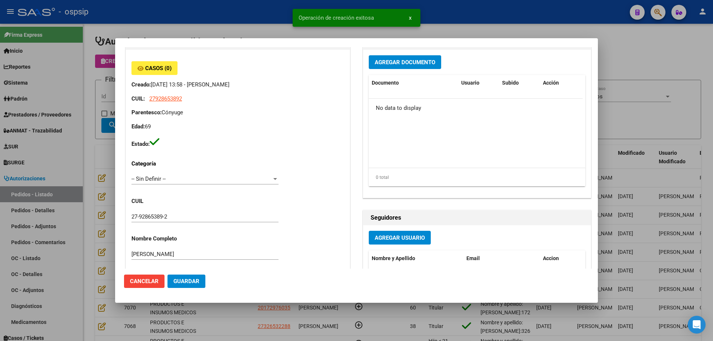
scroll to position [0, 0]
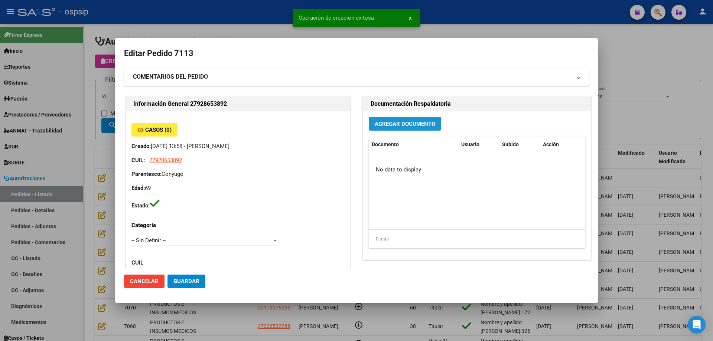
click at [384, 123] on span "Agregar Documento" at bounding box center [405, 124] width 61 height 7
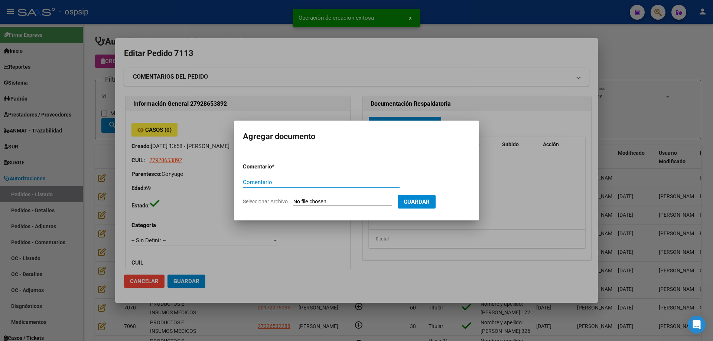
click at [347, 202] on input "Seleccionar Archivo" at bounding box center [342, 202] width 98 height 7
type input "C:\fakepath\pedido [PERSON_NAME] (1).pdf"
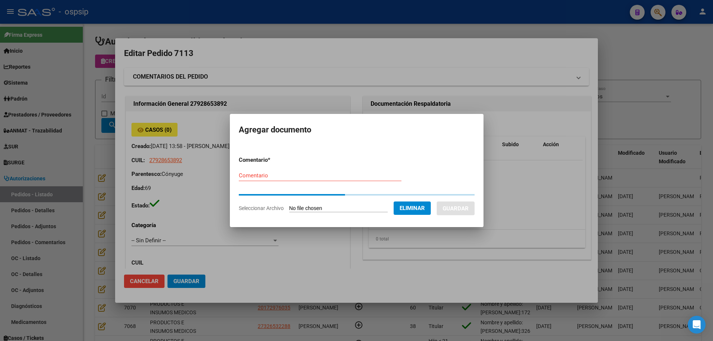
click at [354, 178] on input "Comentario" at bounding box center [320, 175] width 163 height 7
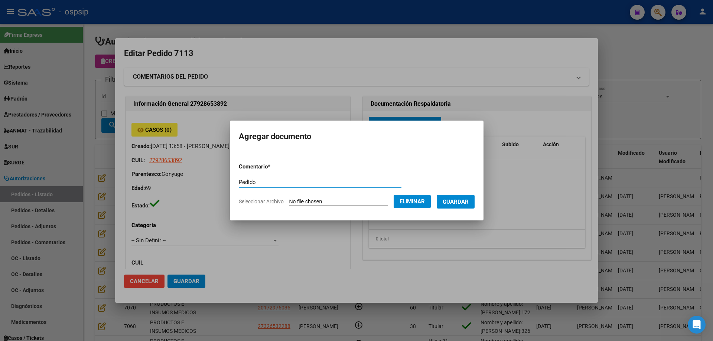
type input "Pedido"
click at [460, 200] on span "Guardar" at bounding box center [456, 202] width 26 height 7
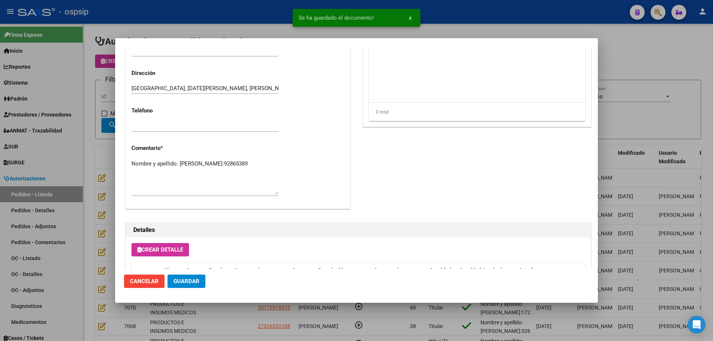
scroll to position [408, 0]
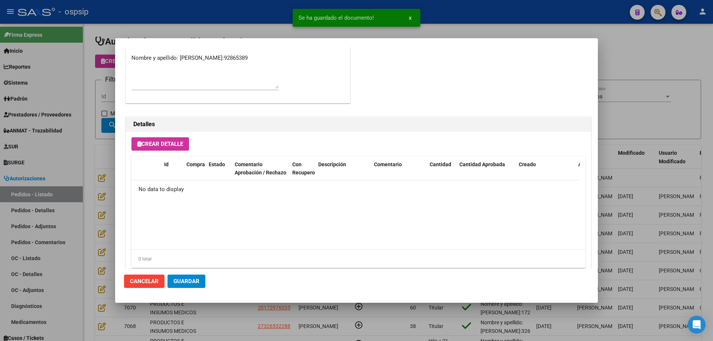
click at [166, 144] on span "Crear Detalle" at bounding box center [160, 144] width 46 height 7
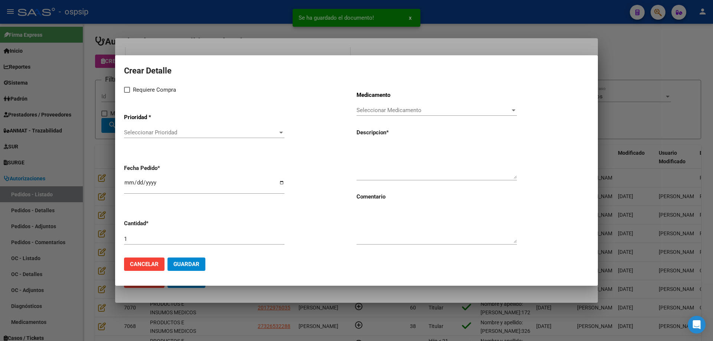
click at [179, 135] on span "Seleccionar Prioridad" at bounding box center [201, 132] width 154 height 7
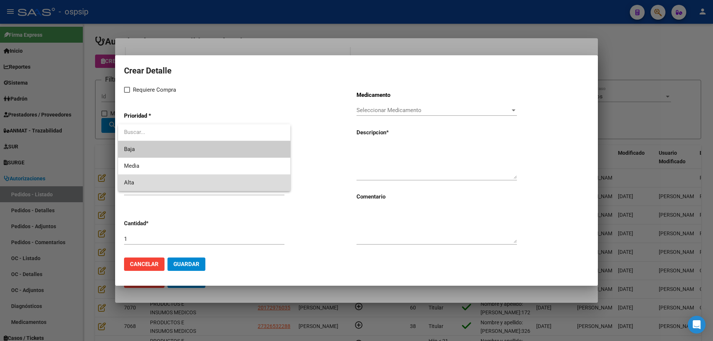
click at [160, 175] on span "Alta" at bounding box center [204, 182] width 160 height 17
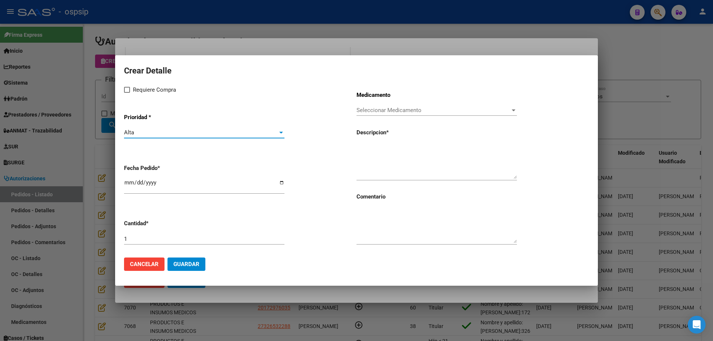
click at [130, 83] on div "Crear Detalle Requiere Compra Prioridad * Alta Seleccionar Prioridad Fecha Pedi…" at bounding box center [356, 158] width 465 height 188
click at [130, 90] on span at bounding box center [127, 90] width 6 height 6
click at [127, 93] on input "Requiere Compra" at bounding box center [127, 93] width 0 height 0
checkbox input "true"
click at [434, 111] on span "Seleccionar Medicamento" at bounding box center [433, 110] width 154 height 7
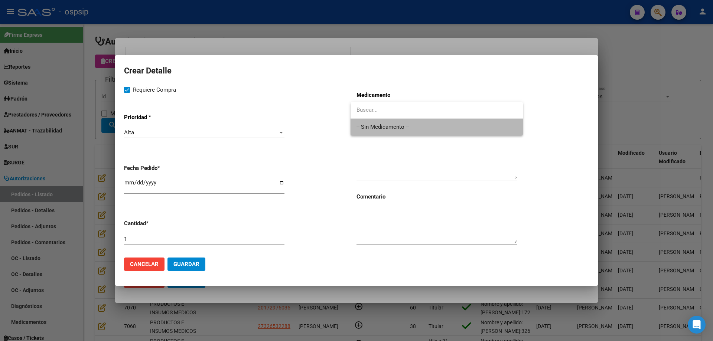
click at [428, 119] on span "-- Sin Medicamento --" at bounding box center [436, 127] width 160 height 17
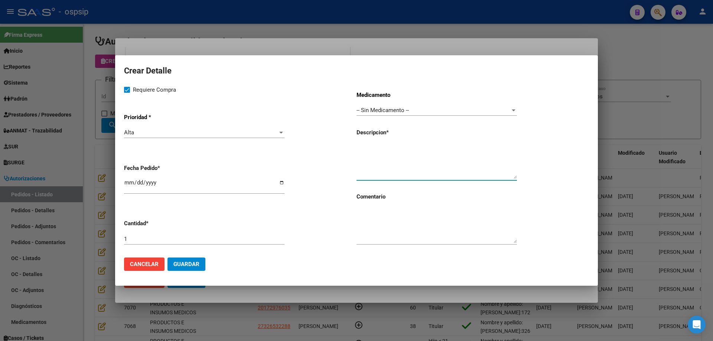
click at [389, 148] on textarea at bounding box center [436, 161] width 160 height 35
click at [479, 156] on textarea "Sistema asistido de interaccion SAI y sistema de comunicacion alternativa aumen…" at bounding box center [436, 161] width 160 height 35
click at [492, 155] on textarea "Sistema asistido de interaccion SAI y sistema de comunicacion alternativa aumen…" at bounding box center [436, 161] width 160 height 35
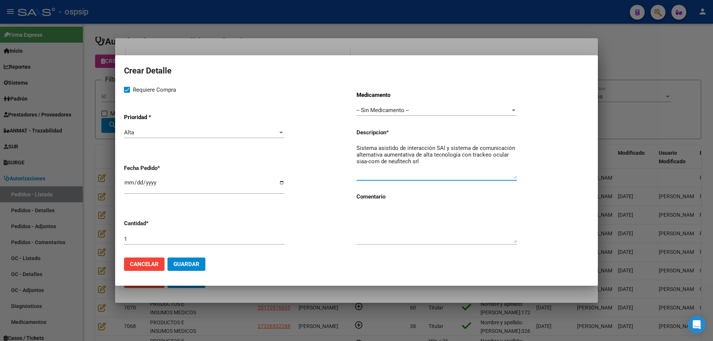
click at [423, 160] on textarea "Sistema asistido de interacción SAI y sistema de comunicación alternativa aumen…" at bounding box center [436, 161] width 160 height 35
type textarea "Sistema asistido de interacción SAI y sistema de comunicación alternativa aumen…"
click at [127, 182] on input "[DATE]" at bounding box center [204, 186] width 160 height 12
type input "[DATE]"
click at [195, 265] on span "Guardar" at bounding box center [186, 264] width 26 height 7
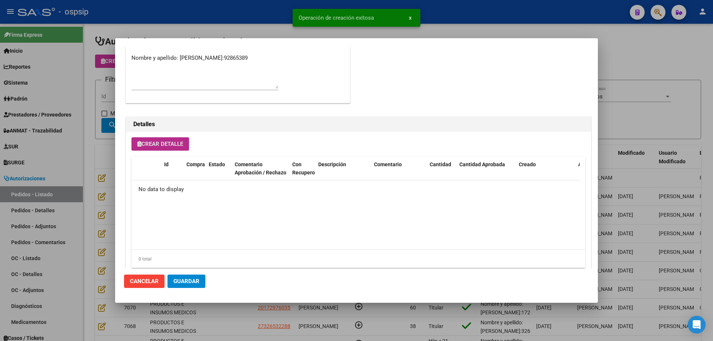
scroll to position [422, 0]
click at [189, 276] on button "Guardar" at bounding box center [186, 281] width 38 height 13
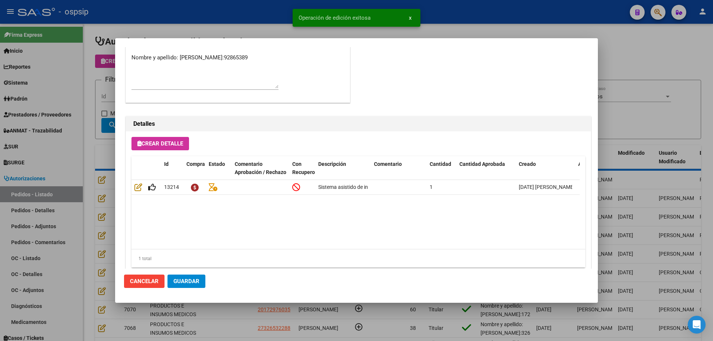
scroll to position [311, 0]
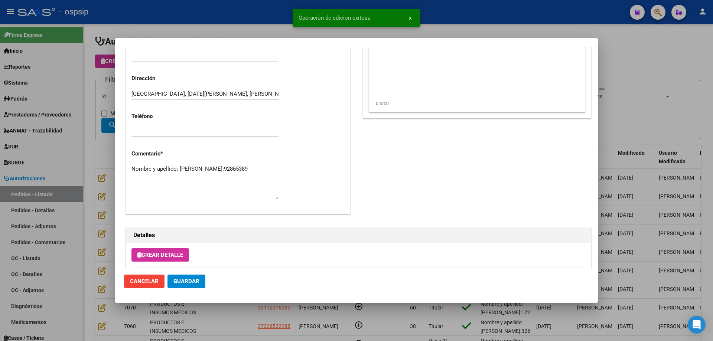
click at [201, 179] on textarea "Nombre y apellido: [PERSON_NAME]:92865389" at bounding box center [204, 182] width 147 height 35
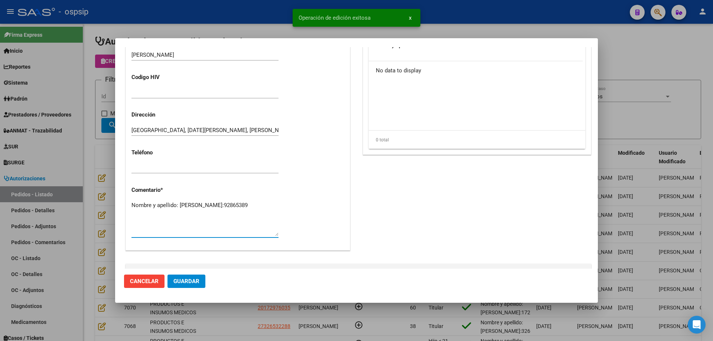
scroll to position [259, 0]
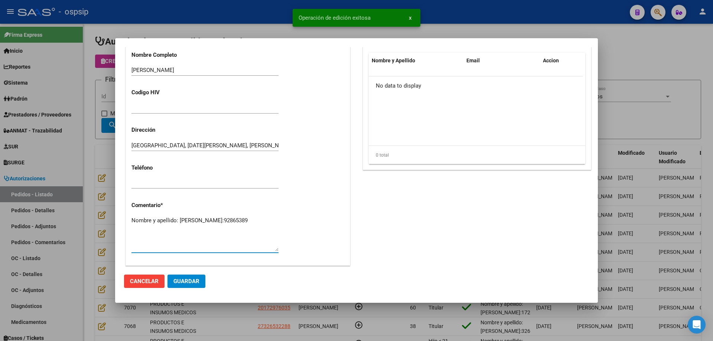
click at [218, 222] on textarea "Nombre y apellido: [PERSON_NAME]:92865389" at bounding box center [204, 233] width 147 height 35
click at [223, 231] on textarea "Nombre y apellido: [PERSON_NAME]:92865389" at bounding box center [204, 233] width 147 height 35
click at [133, 232] on textarea "Nombre y apellido: [PERSON_NAME]:92865389 REVERIE" at bounding box center [204, 233] width 147 height 35
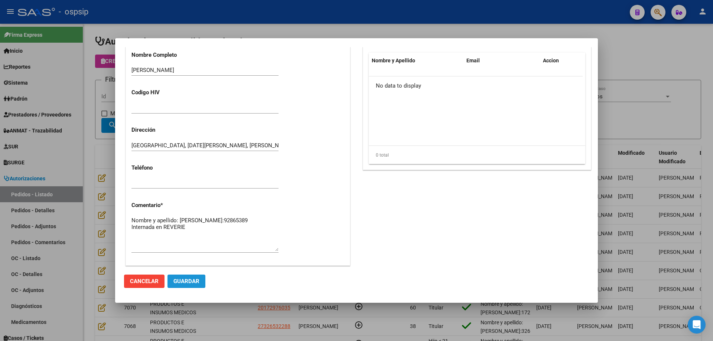
click at [183, 284] on span "Guardar" at bounding box center [186, 281] width 26 height 7
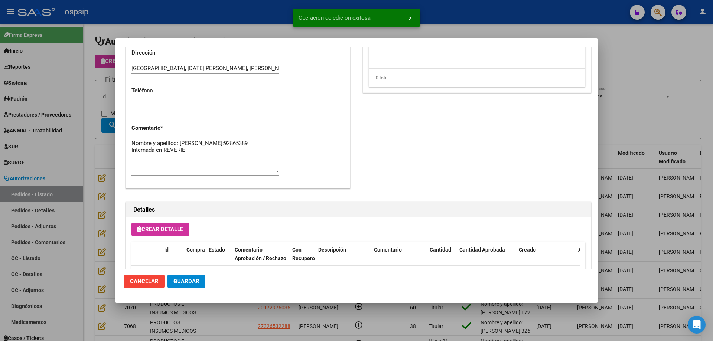
scroll to position [334, 0]
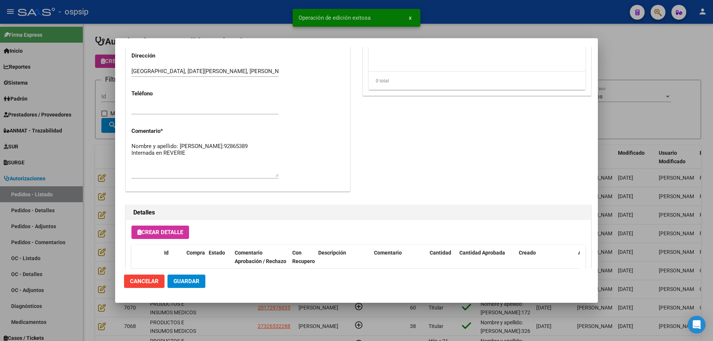
click at [203, 160] on textarea "Nombre y apellido: [PERSON_NAME]:92865389 Internada en REVERIE" at bounding box center [204, 159] width 147 height 35
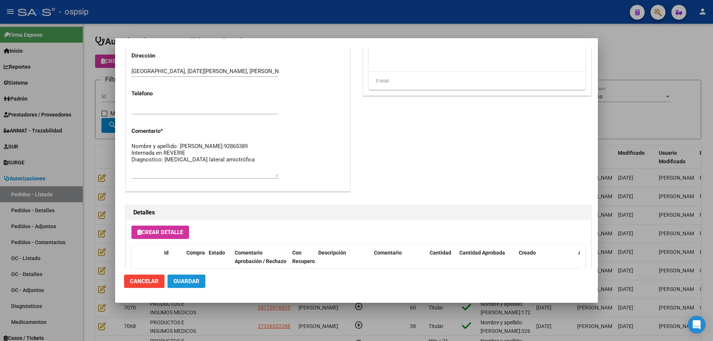
click at [185, 284] on span "Guardar" at bounding box center [186, 281] width 26 height 7
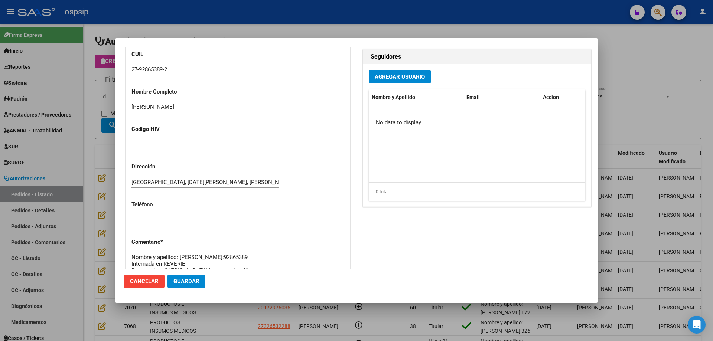
scroll to position [408, 0]
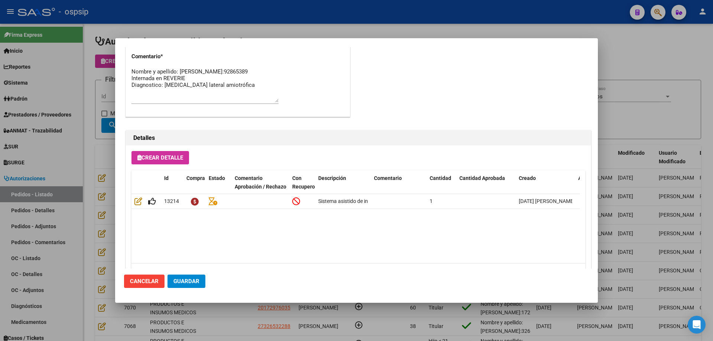
click at [249, 96] on textarea "Nombre y apellido: [PERSON_NAME]:92865389 Internada en REVERIE Diagnostico: [ME…" at bounding box center [204, 85] width 147 height 35
click at [163, 92] on textarea "Nombre y apellido: [PERSON_NAME]:92865389 Internada en REVERIE Diagnostico: [ME…" at bounding box center [204, 85] width 147 height 35
type textarea "Nombre y apellido: [PERSON_NAME]:92865389 Internada en REVERIE Diagnostico: [ME…"
click at [0, 112] on div at bounding box center [356, 170] width 713 height 341
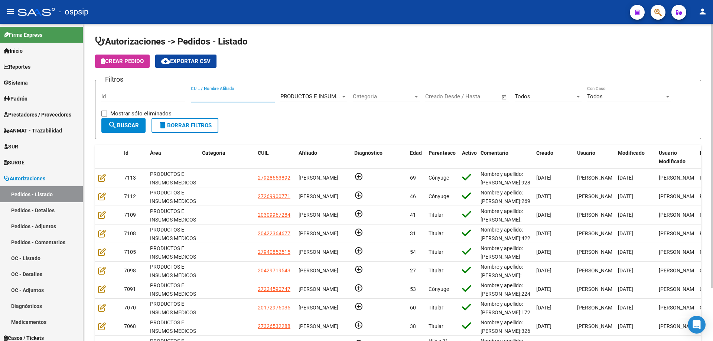
click at [226, 99] on input "CUIL / Nombre Afiliado" at bounding box center [233, 96] width 84 height 7
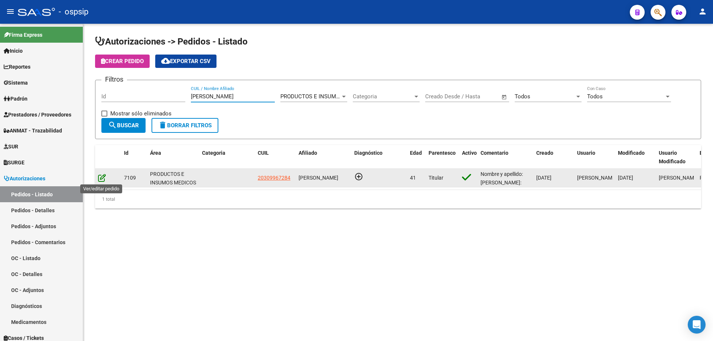
type input "[PERSON_NAME]"
click at [104, 178] on icon at bounding box center [102, 178] width 8 height 8
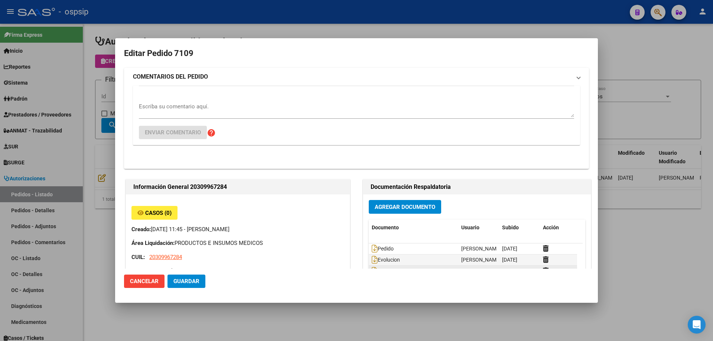
type input "[GEOGRAPHIC_DATA], [GEOGRAPHIC_DATA], 169 y 170 4733"
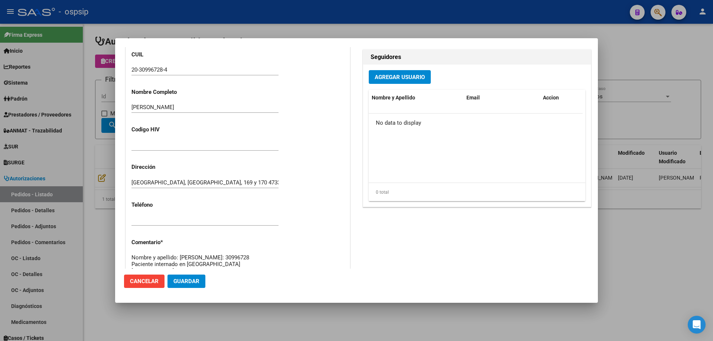
scroll to position [0, 0]
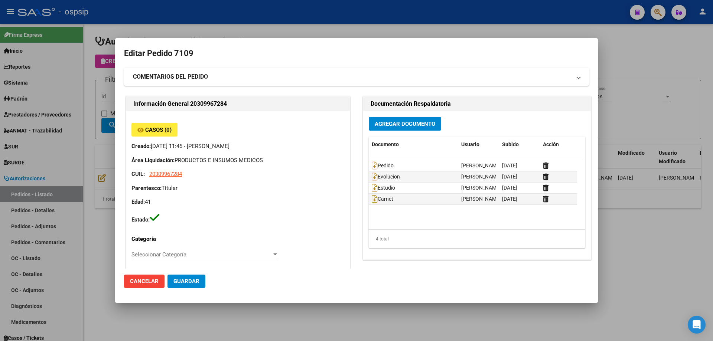
click at [389, 128] on button "Agregar Documento" at bounding box center [405, 124] width 72 height 14
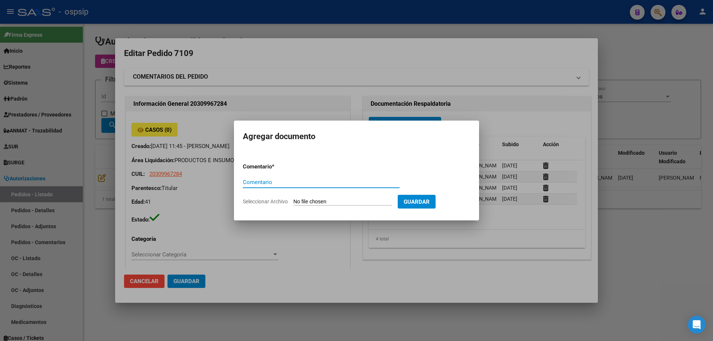
click at [357, 203] on input "Seleccionar Archivo" at bounding box center [342, 202] width 98 height 7
type input "C:\fakepath\autorizacion cx [PERSON_NAME].pdf"
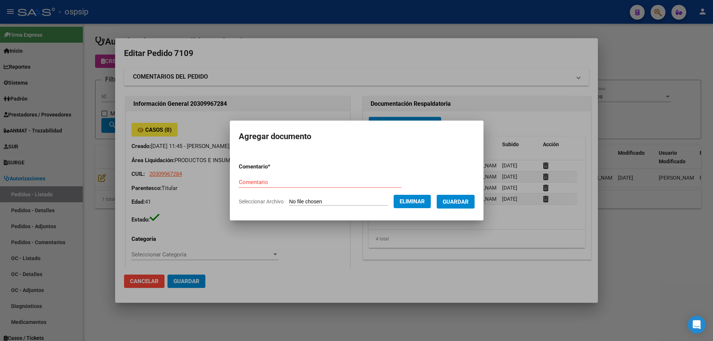
click at [270, 174] on form "Comentario * Comentario Seleccionar Archivo Eliminar Guardar" at bounding box center [357, 184] width 236 height 54
click at [270, 179] on input "Comentario" at bounding box center [320, 182] width 163 height 7
type input "Autorización cx"
click at [465, 199] on span "Guardar" at bounding box center [456, 202] width 26 height 7
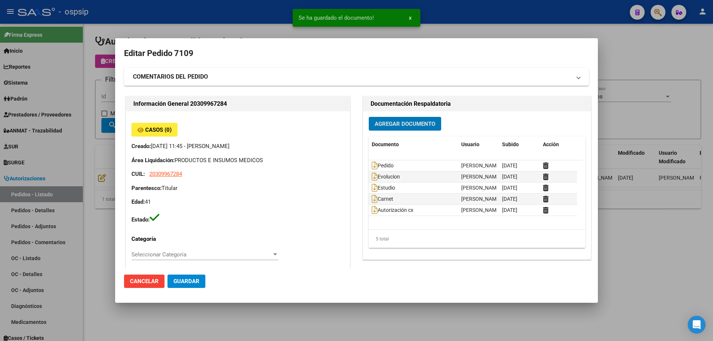
scroll to position [223, 0]
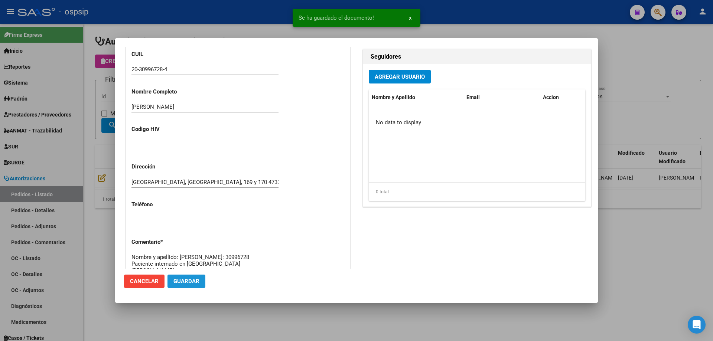
click at [191, 284] on span "Guardar" at bounding box center [186, 281] width 26 height 7
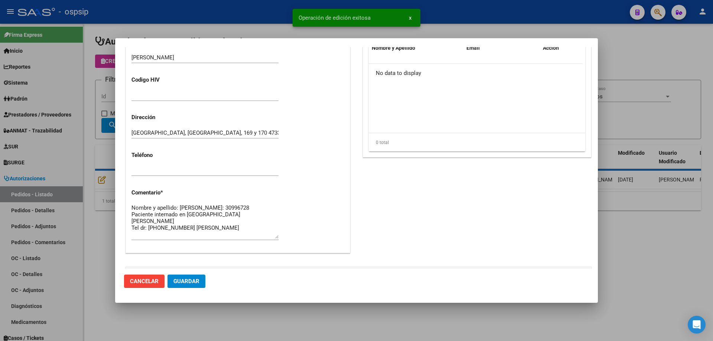
scroll to position [334, 0]
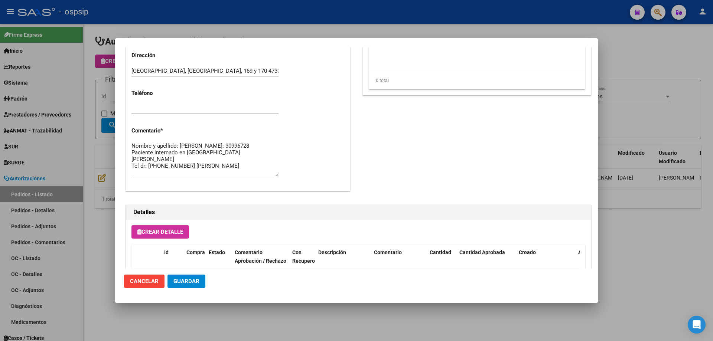
click at [112, 164] on div at bounding box center [356, 170] width 713 height 341
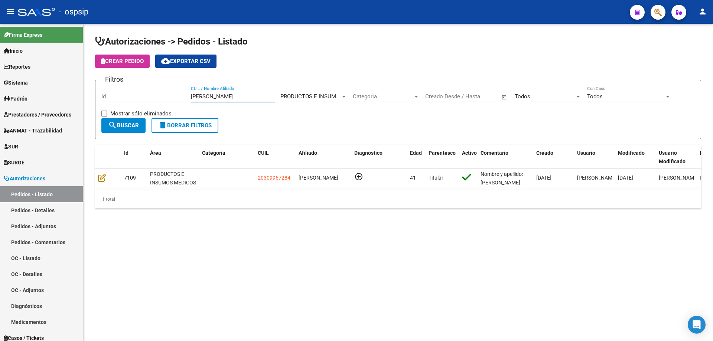
drag, startPoint x: 212, startPoint y: 94, endPoint x: 170, endPoint y: 88, distance: 42.8
click at [169, 88] on div "Filtros Id [PERSON_NAME] CUIL / Nombre Afiliado PRODUCTOS E INSUMOS MEDICOS Sel…" at bounding box center [397, 102] width 593 height 32
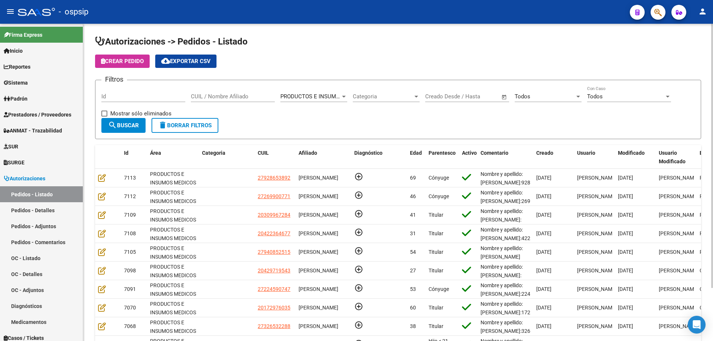
click at [219, 100] on div "CUIL / Nombre Afiliado" at bounding box center [233, 94] width 84 height 16
click at [219, 95] on input "CUIL / Nombre Afiliado" at bounding box center [233, 96] width 84 height 7
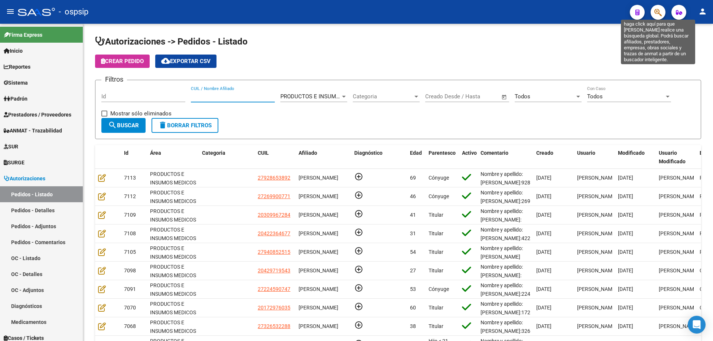
click at [654, 12] on icon "button" at bounding box center [657, 12] width 7 height 9
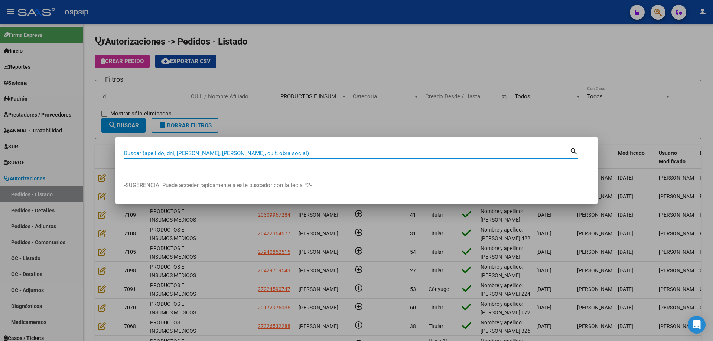
click at [434, 154] on input "Buscar (apellido, dni, [PERSON_NAME], [PERSON_NAME], cuit, obra social)" at bounding box center [346, 153] width 445 height 7
paste input "57818558"
type input "57818558"
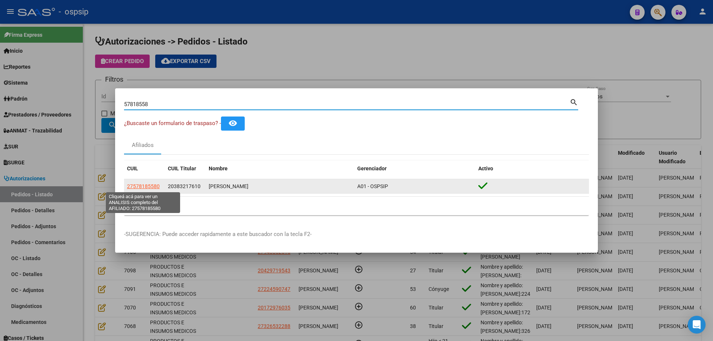
click at [150, 188] on span "27578185580" at bounding box center [143, 186] width 33 height 6
type textarea "27578185580"
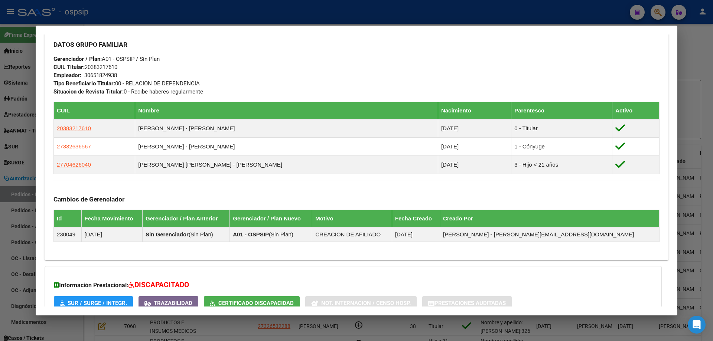
scroll to position [405, 0]
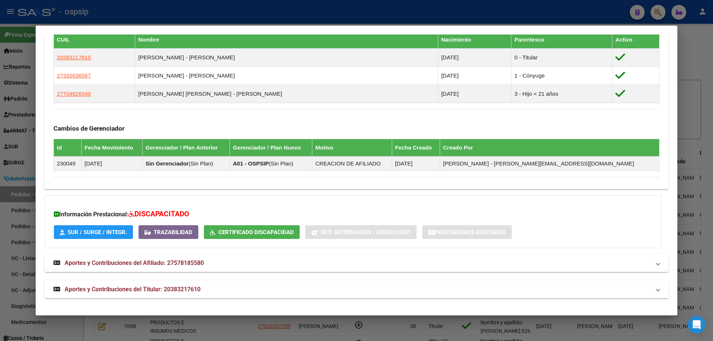
click at [143, 286] on span "Aportes y Contribuciones del Titular: 20383217610" at bounding box center [133, 289] width 136 height 7
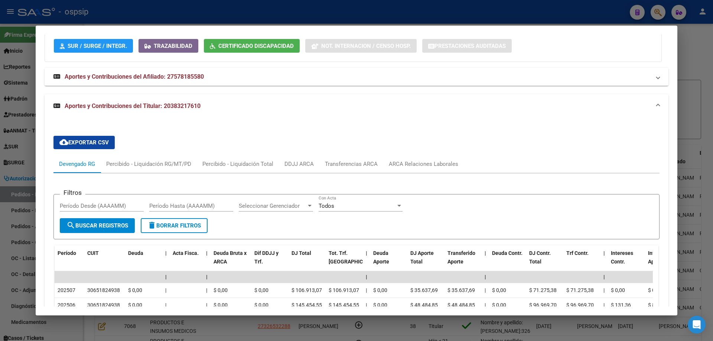
scroll to position [772, 0]
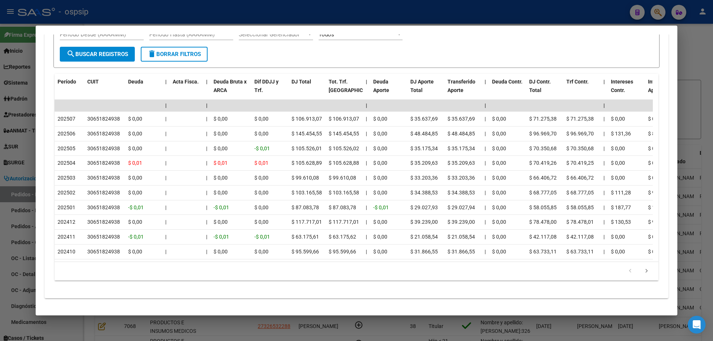
click at [25, 110] on div at bounding box center [356, 170] width 713 height 341
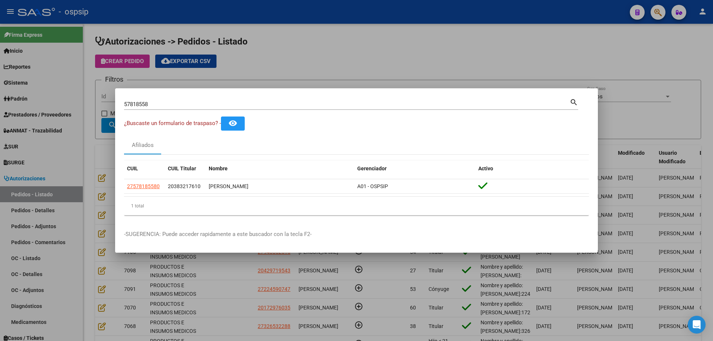
click at [140, 106] on input "57818558" at bounding box center [346, 104] width 445 height 7
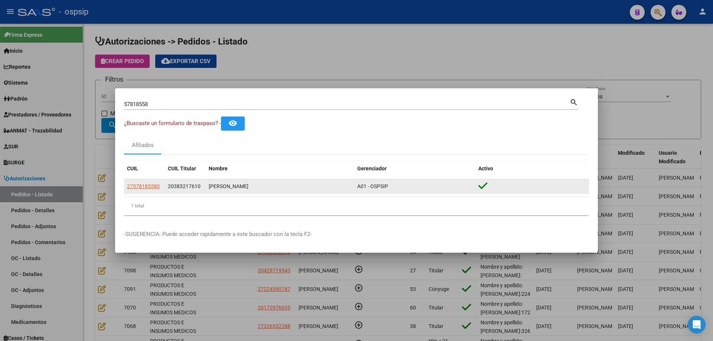
click at [134, 190] on app-link-go-to "27578185580" at bounding box center [143, 186] width 33 height 9
click at [137, 188] on span "27578185580" at bounding box center [143, 186] width 33 height 6
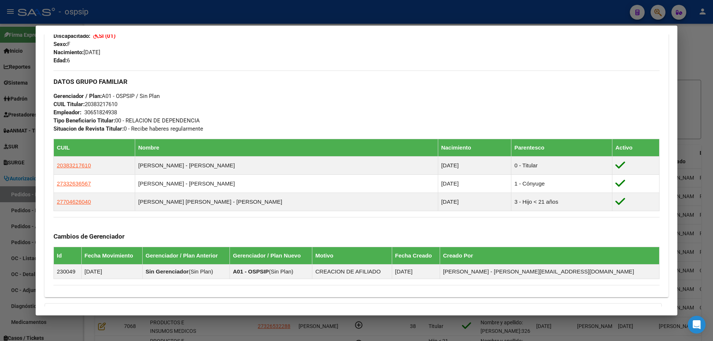
scroll to position [405, 0]
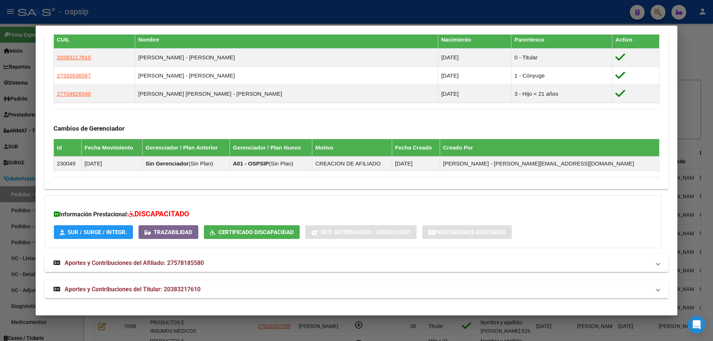
click at [165, 286] on span "Aportes y Contribuciones del Titular: 20383217610" at bounding box center [133, 289] width 136 height 7
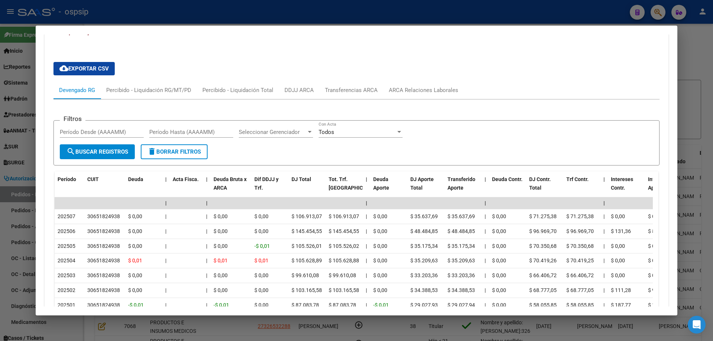
scroll to position [666, 0]
click at [22, 163] on div at bounding box center [356, 170] width 713 height 341
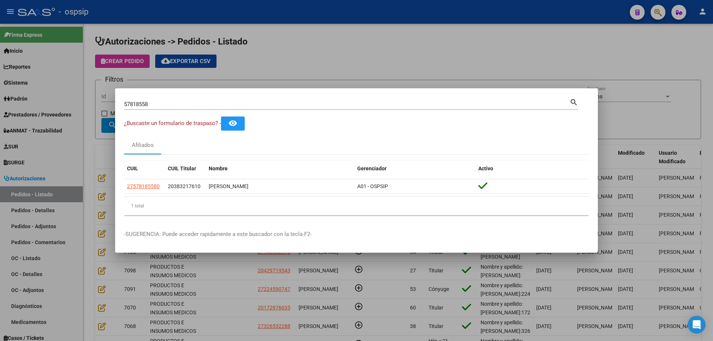
drag, startPoint x: 162, startPoint y: 186, endPoint x: 118, endPoint y: 183, distance: 43.9
click at [118, 183] on mat-dialog-content "57818558 Buscar (apellido, dni, cuil, nro traspaso, cuit, obra social) search ¿…" at bounding box center [356, 159] width 483 height 124
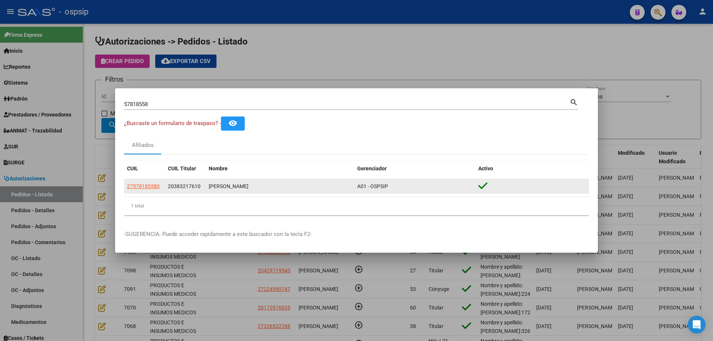
copy datatable-body-row "27578185580"
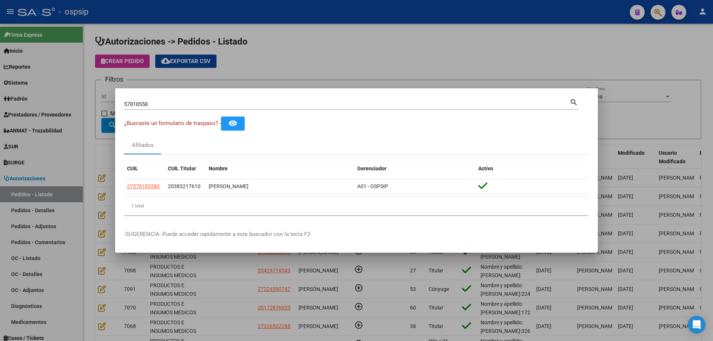
click at [94, 171] on div at bounding box center [356, 170] width 713 height 341
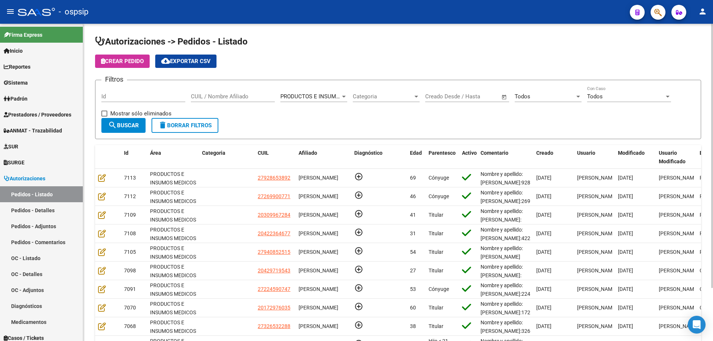
click at [138, 63] on span "Crear Pedido" at bounding box center [122, 61] width 43 height 7
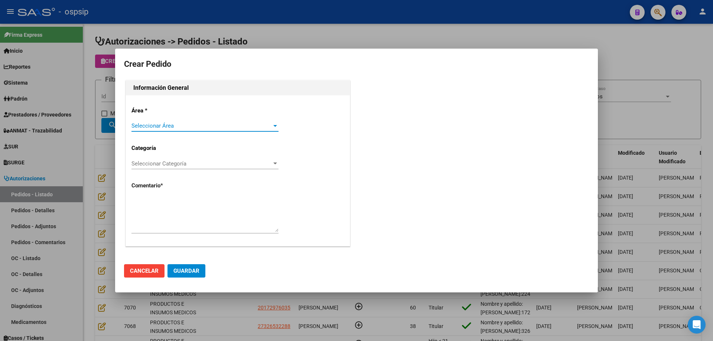
click at [157, 130] on div "Seleccionar Área Seleccionar Área" at bounding box center [204, 129] width 147 height 18
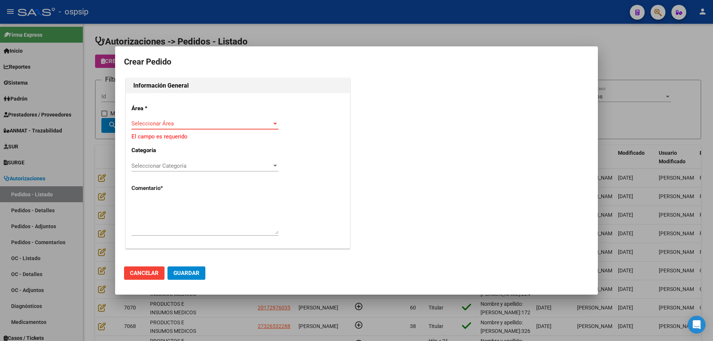
click at [170, 124] on span "Seleccionar Área" at bounding box center [201, 123] width 140 height 7
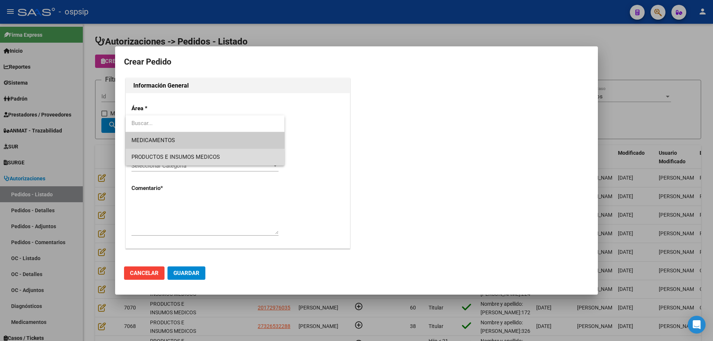
click at [166, 161] on span "PRODUCTOS E INSUMOS MEDICOS" at bounding box center [204, 157] width 147 height 17
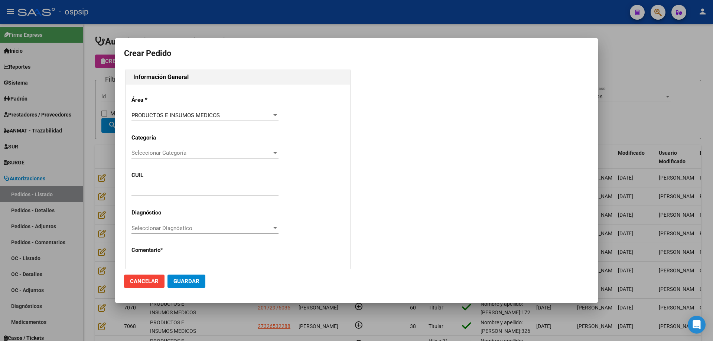
click at [170, 149] on div "Seleccionar Categoría Seleccionar Categoría" at bounding box center [204, 152] width 147 height 11
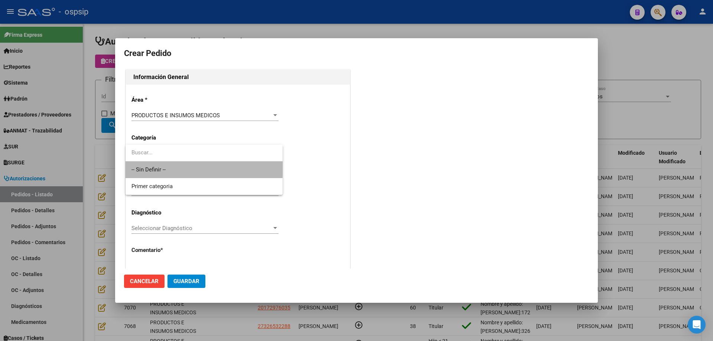
click at [167, 163] on span "-- Sin Definir --" at bounding box center [203, 169] width 145 height 17
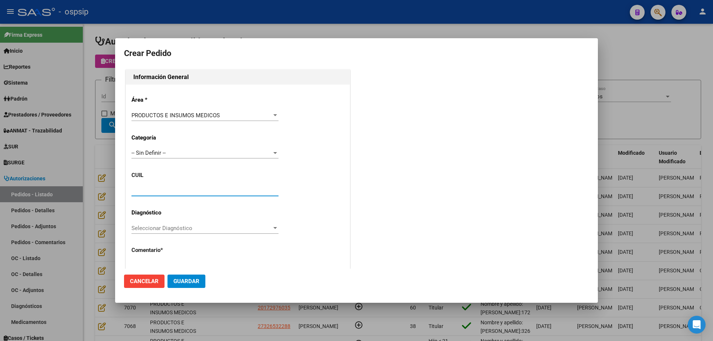
paste input "27-57818558-0"
type input "27-57818558-0"
type input "[PERSON_NAME]"
type input "[GEOGRAPHIC_DATA], [PERSON_NAME], [PERSON_NAME] 712"
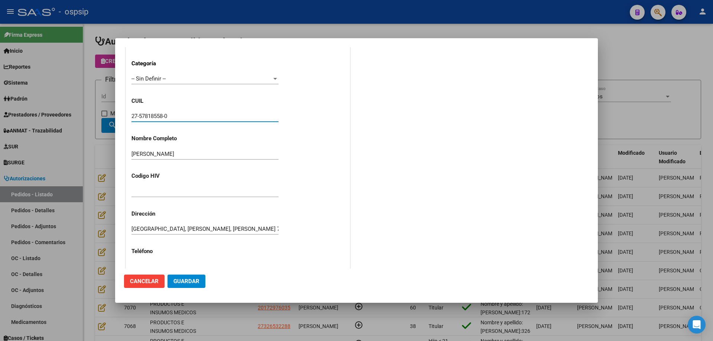
scroll to position [205, 0]
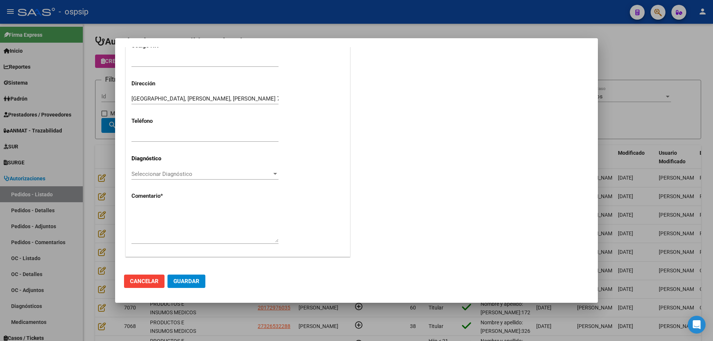
type input "27-57818558-0"
click at [177, 228] on textarea at bounding box center [204, 225] width 147 height 35
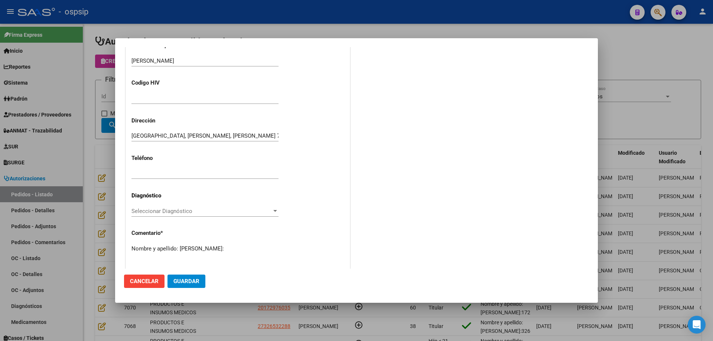
scroll to position [130, 0]
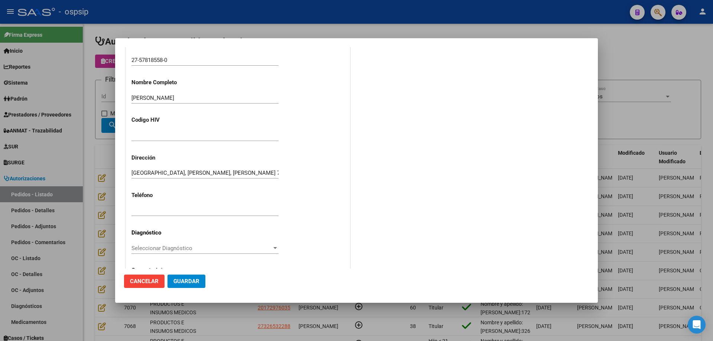
click at [154, 61] on input "27-57818558-0" at bounding box center [204, 60] width 147 height 7
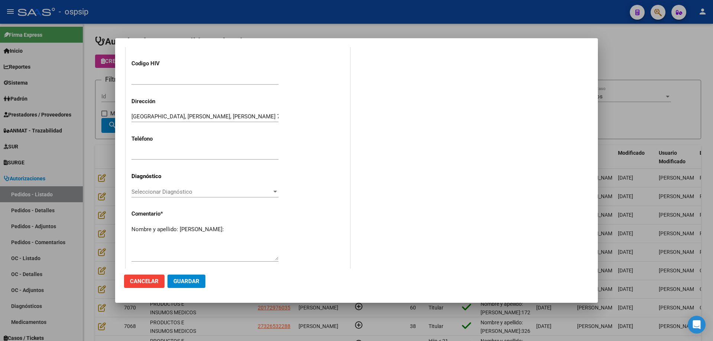
scroll to position [205, 0]
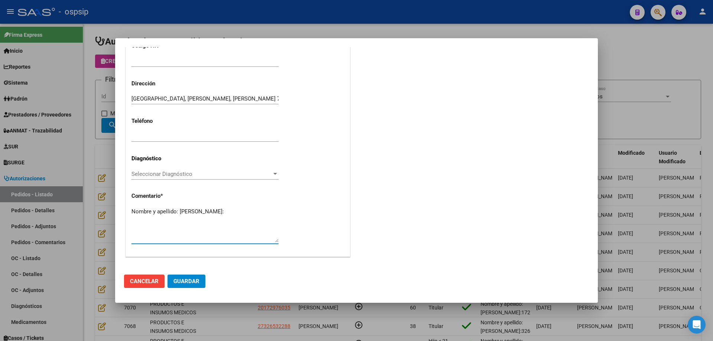
paste textarea "57818558"
type textarea "Nombre y apellido: [PERSON_NAME]:57818558"
click at [183, 283] on span "Guardar" at bounding box center [186, 281] width 26 height 7
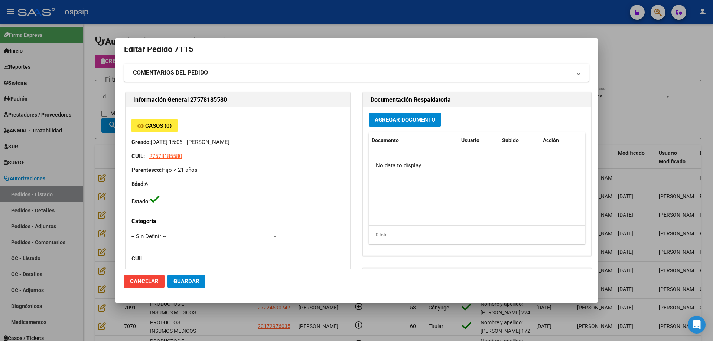
scroll to position [0, 0]
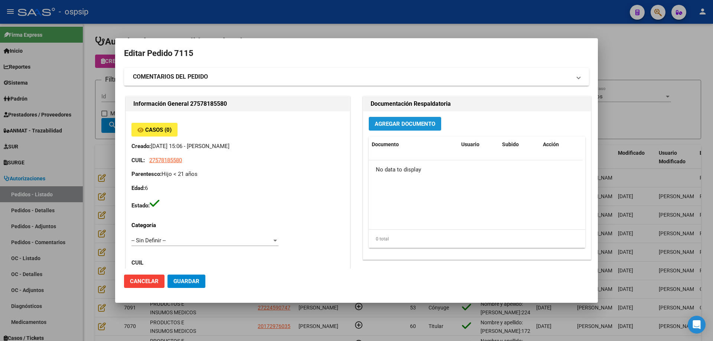
click at [399, 127] on span "Agregar Documento" at bounding box center [405, 124] width 61 height 7
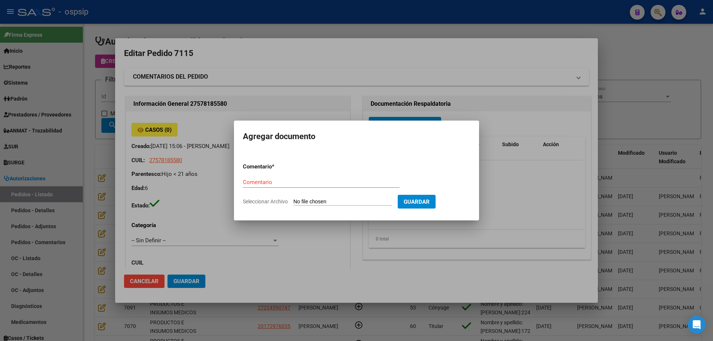
click at [341, 204] on input "Seleccionar Archivo" at bounding box center [342, 202] width 98 height 7
type input "C:\fakepath\pedido [PERSON_NAME].jpg"
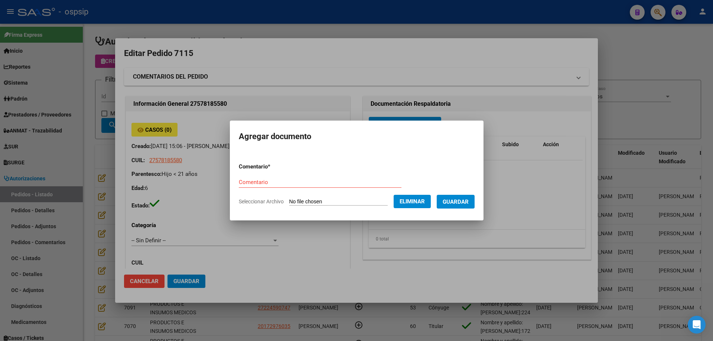
click at [239, 179] on input "Comentario" at bounding box center [320, 182] width 163 height 7
type input "Pedido"
click at [453, 198] on span "Guardar" at bounding box center [456, 201] width 26 height 7
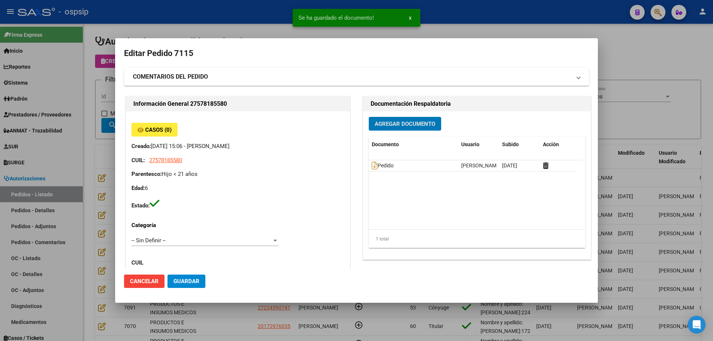
click at [183, 284] on span "Guardar" at bounding box center [186, 281] width 26 height 7
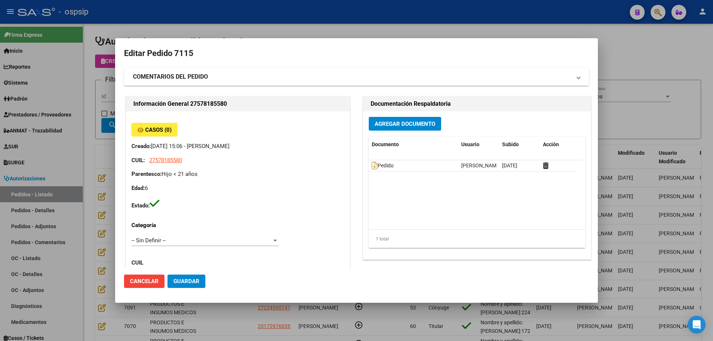
click at [375, 121] on span "Agregar Documento" at bounding box center [405, 124] width 61 height 7
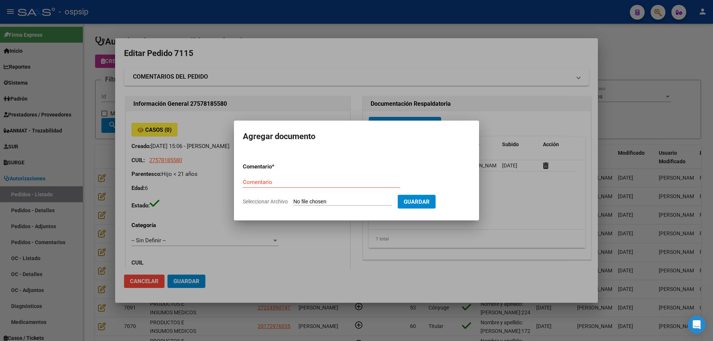
click at [327, 202] on input "Seleccionar Archivo" at bounding box center [342, 202] width 98 height 7
type input "C:\fakepath\cud [PERSON_NAME].jpg"
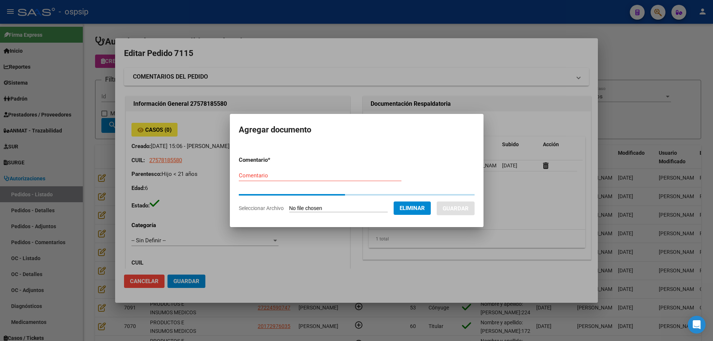
click at [262, 176] on input "Comentario" at bounding box center [320, 175] width 163 height 7
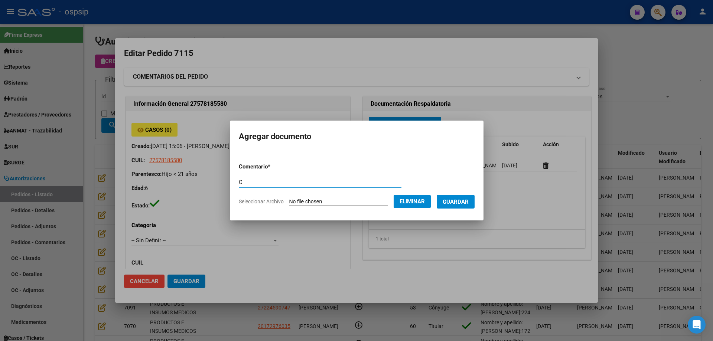
type input "C"
click at [261, 185] on input "C" at bounding box center [320, 182] width 163 height 7
type input "Cud"
click at [469, 200] on span "Guardar" at bounding box center [456, 202] width 26 height 7
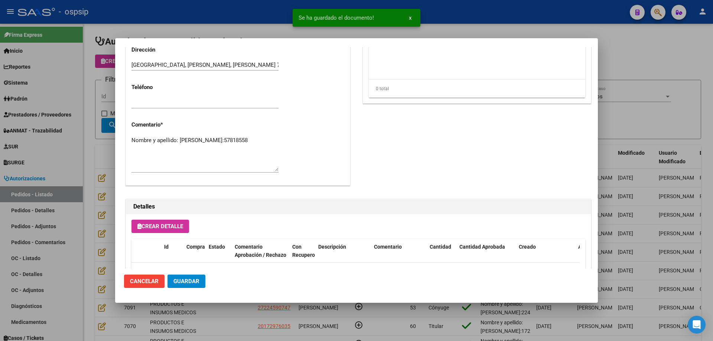
scroll to position [371, 0]
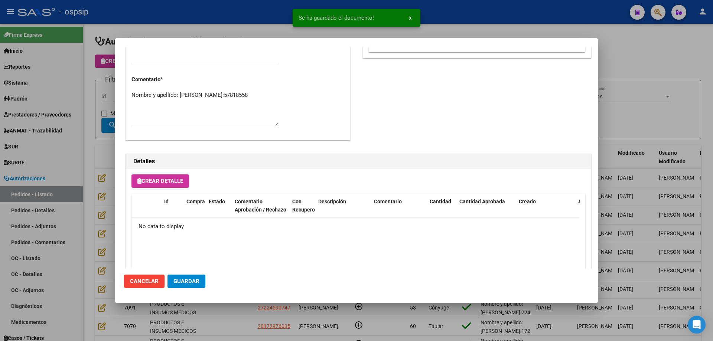
click at [183, 183] on span "Crear Detalle" at bounding box center [160, 181] width 46 height 7
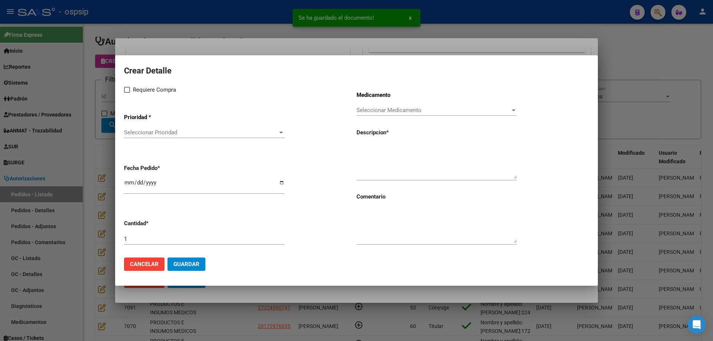
click at [187, 128] on div "Seleccionar Prioridad Seleccionar Prioridad" at bounding box center [204, 132] width 160 height 11
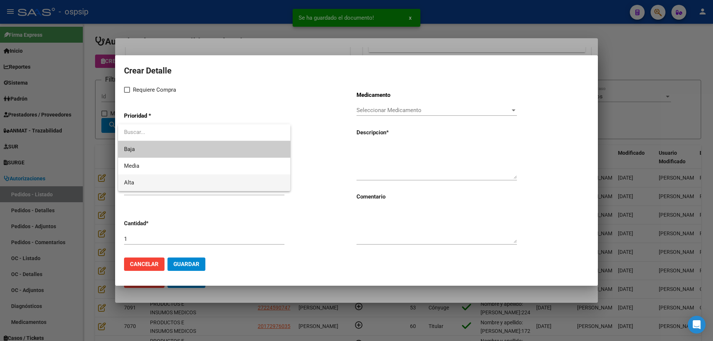
click at [169, 179] on span "Alta" at bounding box center [204, 182] width 160 height 17
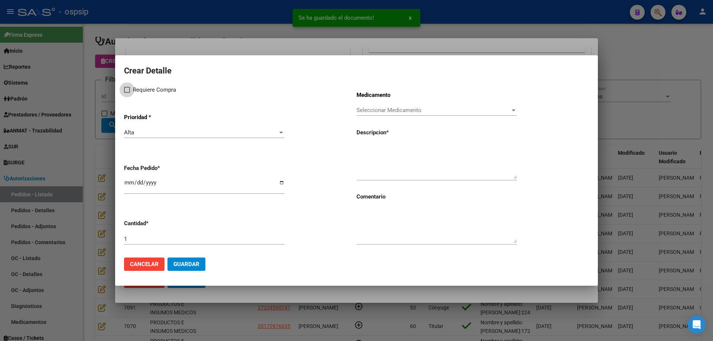
click at [131, 90] on label "Requiere Compra" at bounding box center [150, 89] width 52 height 9
click at [127, 93] on input "Requiere Compra" at bounding box center [127, 93] width 0 height 0
checkbox input "true"
click at [381, 105] on div "Seleccionar Medicamento Seleccionar Medicamento" at bounding box center [436, 110] width 160 height 11
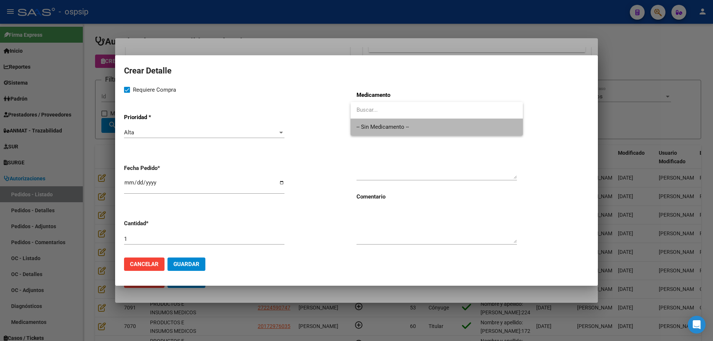
click at [378, 125] on span "-- Sin Medicamento --" at bounding box center [436, 127] width 160 height 17
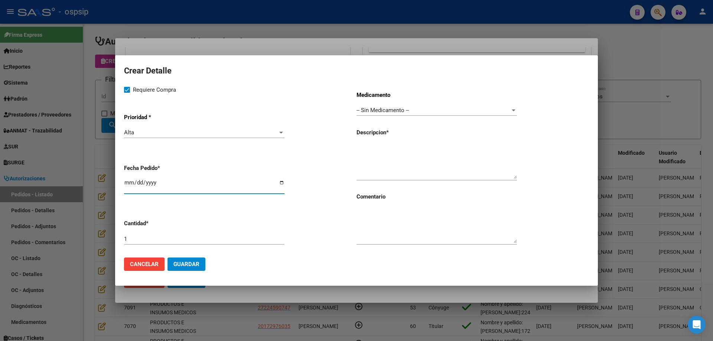
click at [130, 181] on input "[DATE]" at bounding box center [204, 186] width 160 height 12
type input "[DATE]"
click at [362, 156] on textarea at bounding box center [436, 161] width 160 height 35
type textarea "Sondas nelaton 0.45mm x 33mm"
click at [169, 236] on input "1" at bounding box center [204, 239] width 160 height 7
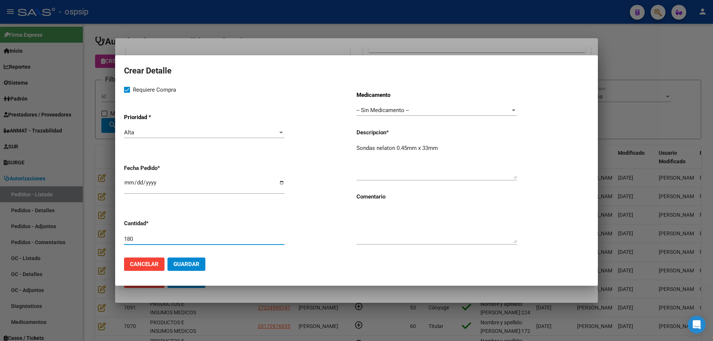
type input "180"
click at [200, 265] on button "Guardar" at bounding box center [186, 264] width 38 height 13
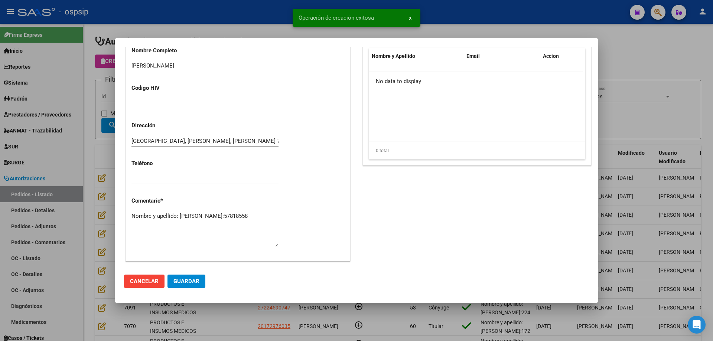
scroll to position [334, 0]
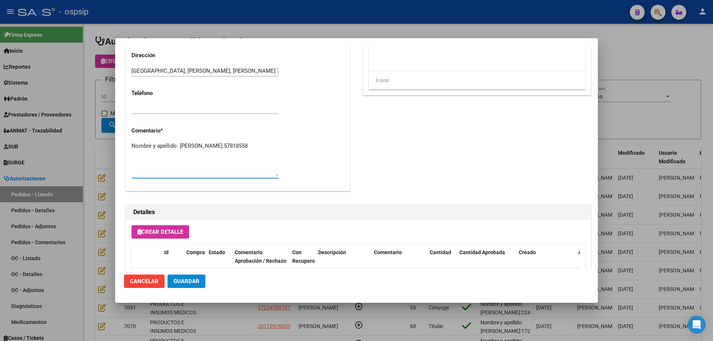
click at [153, 152] on textarea "Nombre y apellido: [PERSON_NAME]:57818558" at bounding box center [204, 159] width 147 height 35
drag, startPoint x: 110, startPoint y: 151, endPoint x: 170, endPoint y: 126, distance: 65.6
click at [110, 150] on div at bounding box center [356, 170] width 713 height 341
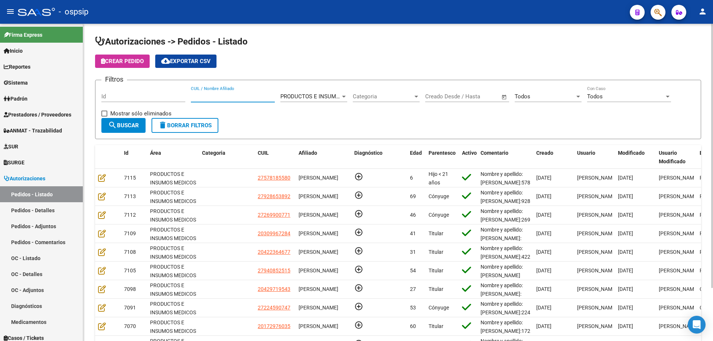
paste input "57818558"
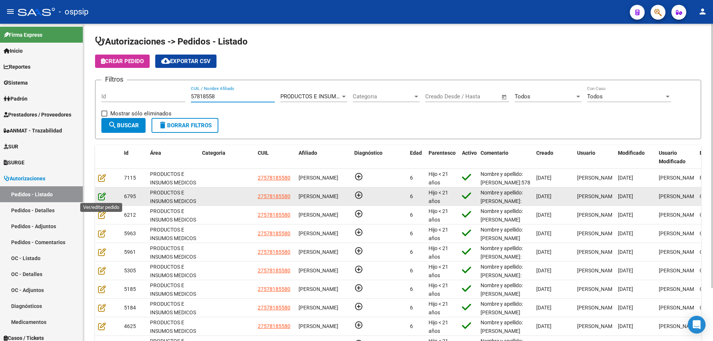
type input "57818558"
click at [100, 197] on icon at bounding box center [102, 196] width 8 height 8
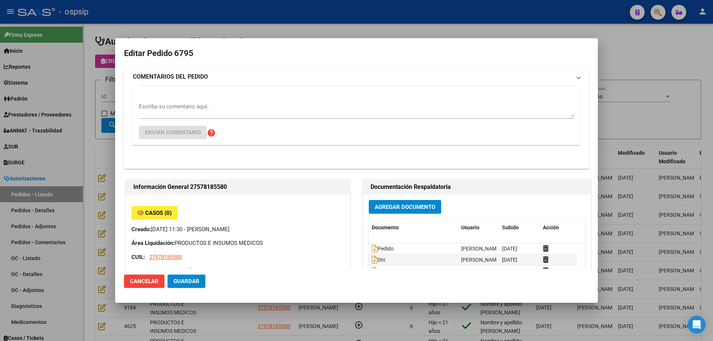
type input "[GEOGRAPHIC_DATA], [PERSON_NAME], [PERSON_NAME] 712"
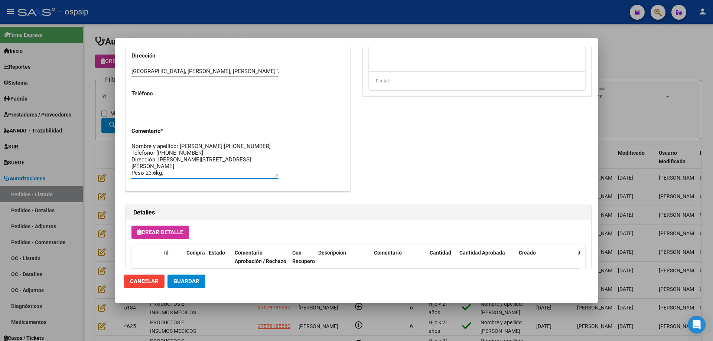
scroll to position [7, 0]
drag, startPoint x: 133, startPoint y: 159, endPoint x: 171, endPoint y: 186, distance: 46.0
drag, startPoint x: 133, startPoint y: 149, endPoint x: 179, endPoint y: 184, distance: 58.1
click at [179, 184] on div "Nombre y apellido: [PERSON_NAME]:[PHONE_NUMBER] Teléfono: [PHONE_NUMBER] Direcc…" at bounding box center [204, 163] width 147 height 45
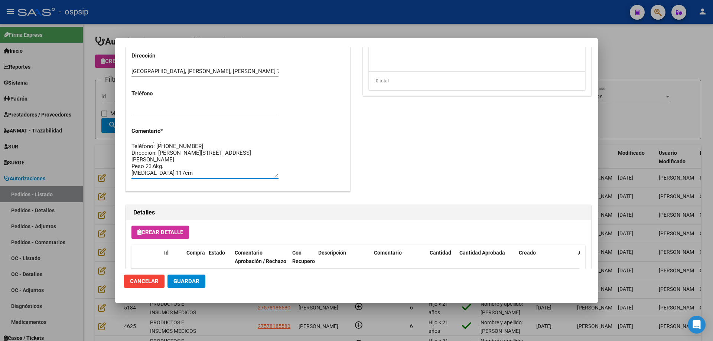
click at [131, 144] on textarea "Nombre y apellido: [PERSON_NAME]:[PHONE_NUMBER] Teléfono: [PHONE_NUMBER] Direcc…" at bounding box center [204, 159] width 147 height 35
drag, startPoint x: 133, startPoint y: 153, endPoint x: 150, endPoint y: 166, distance: 20.9
click at [150, 166] on textarea "Nombre y apellido: [PERSON_NAME]:[PHONE_NUMBER] Teléfono: [PHONE_NUMBER] Direcc…" at bounding box center [204, 159] width 147 height 35
drag, startPoint x: 131, startPoint y: 151, endPoint x: 180, endPoint y: 181, distance: 57.5
click at [180, 181] on div "Nombre y apellido: [PERSON_NAME]:[PHONE_NUMBER] Teléfono: [PHONE_NUMBER] Direcc…" at bounding box center [204, 163] width 147 height 45
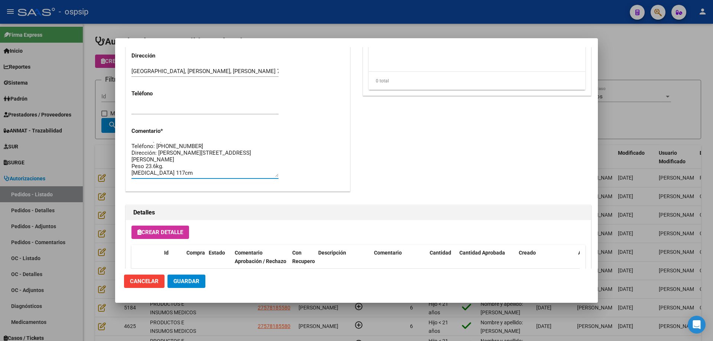
click at [88, 121] on div at bounding box center [356, 170] width 713 height 341
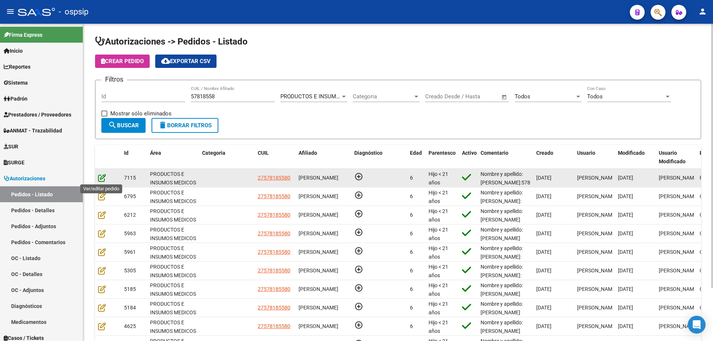
click at [101, 180] on icon at bounding box center [102, 178] width 8 height 8
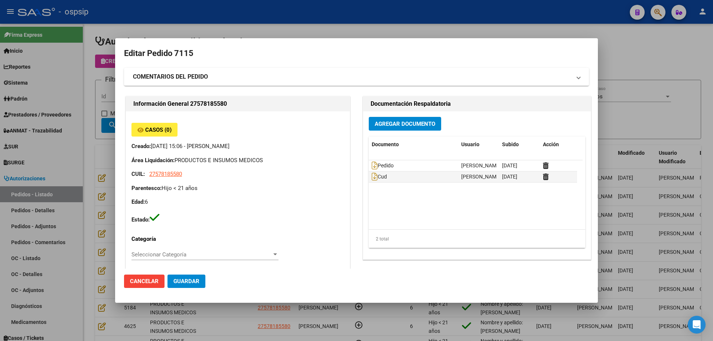
type input "[GEOGRAPHIC_DATA], [PERSON_NAME], [PERSON_NAME] 712"
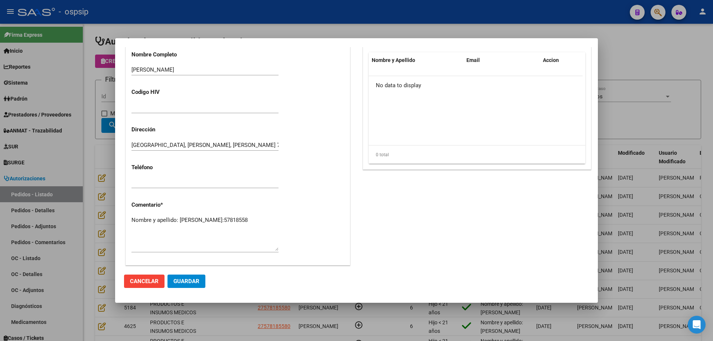
click at [201, 225] on textarea "Nombre y apellido: [PERSON_NAME]:57818558" at bounding box center [204, 233] width 147 height 35
paste textarea "Teléfono: [PHONE_NUMBER] Dirección: [PERSON_NAME] 712 [PERSON_NAME] Peso 23.6kg…"
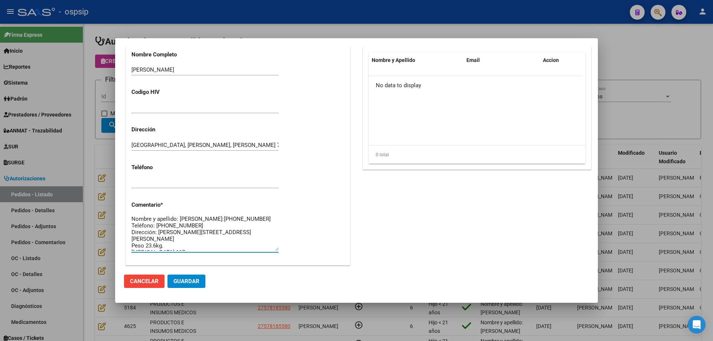
scroll to position [0, 0]
type textarea "Nombre y apellido: [PERSON_NAME]:[PHONE_NUMBER] Teléfono: [PHONE_NUMBER] Direcc…"
click at [196, 279] on span "Guardar" at bounding box center [186, 281] width 26 height 7
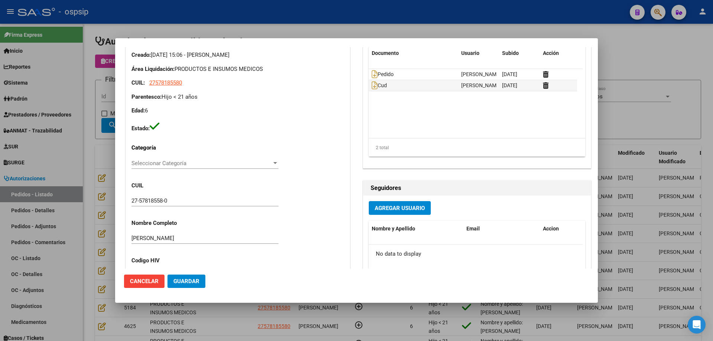
scroll to position [297, 0]
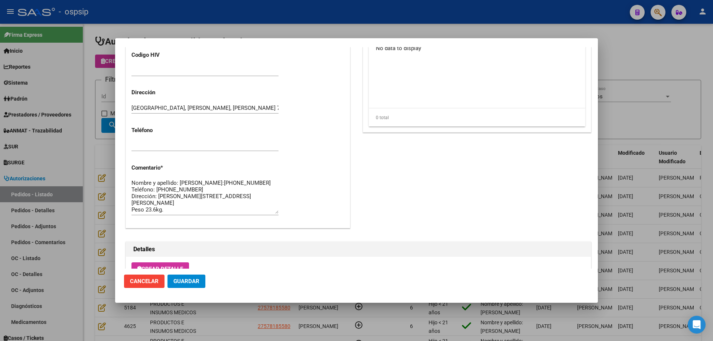
click at [187, 285] on span "Guardar" at bounding box center [186, 281] width 26 height 7
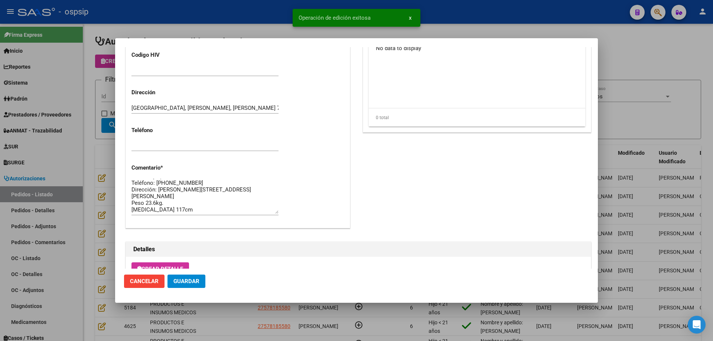
scroll to position [445, 0]
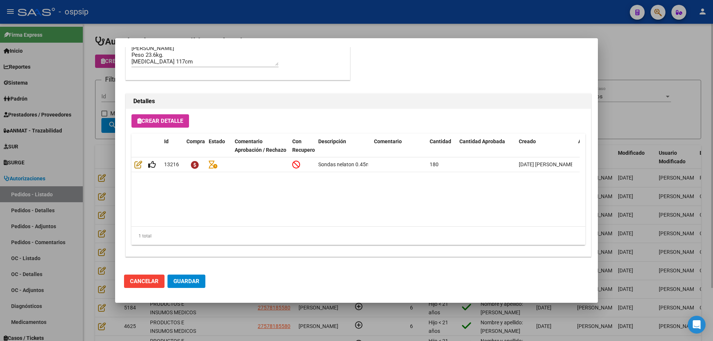
drag, startPoint x: 4, startPoint y: 98, endPoint x: 133, endPoint y: 94, distance: 129.3
click at [9, 97] on div at bounding box center [356, 170] width 713 height 341
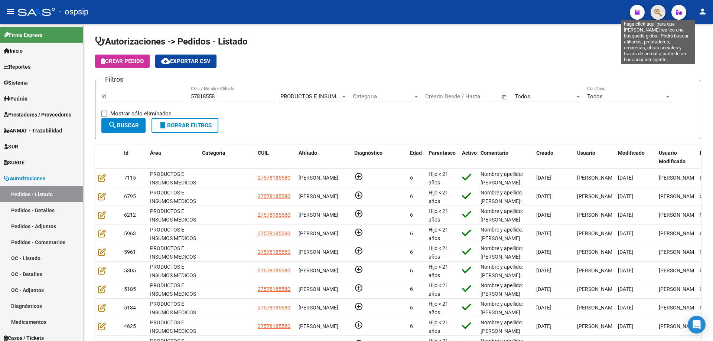
click at [660, 10] on icon "button" at bounding box center [657, 12] width 7 height 9
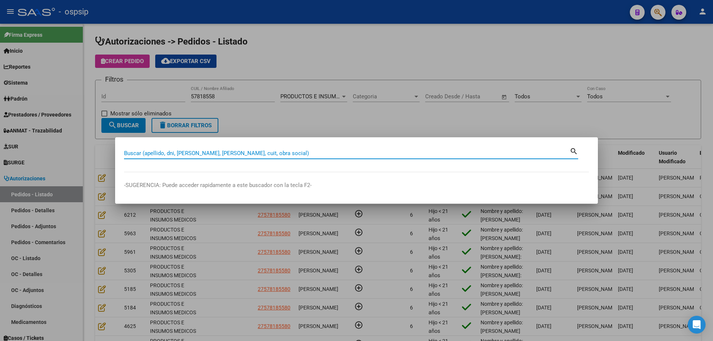
paste input "52846368"
type input "52846368"
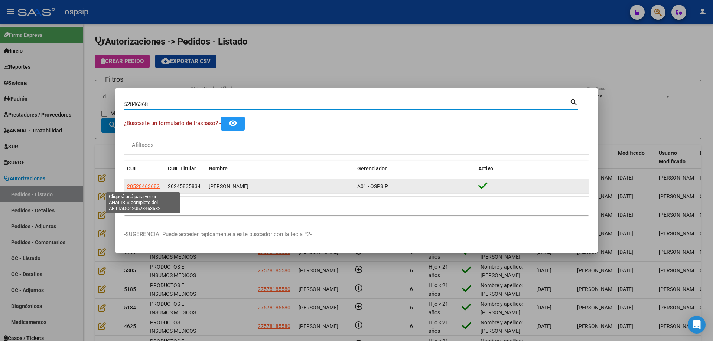
click at [146, 185] on span "20528463682" at bounding box center [143, 186] width 33 height 6
type textarea "20528463682"
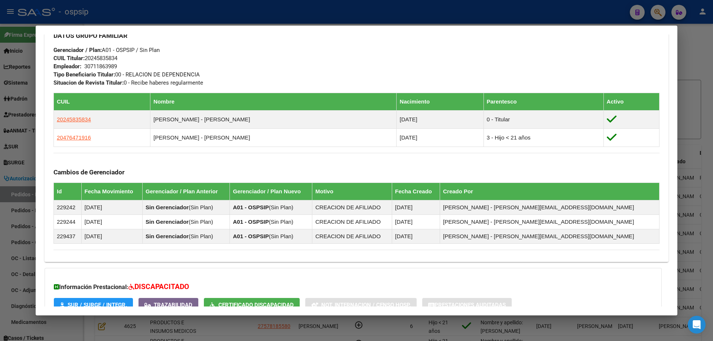
scroll to position [416, 0]
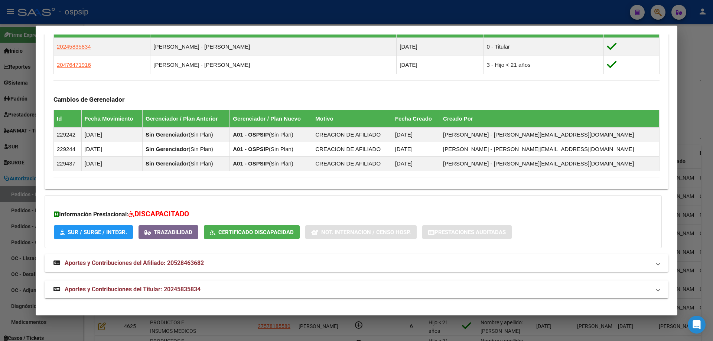
click at [146, 291] on span "Aportes y Contribuciones del Titular: 20245835834" at bounding box center [133, 289] width 136 height 7
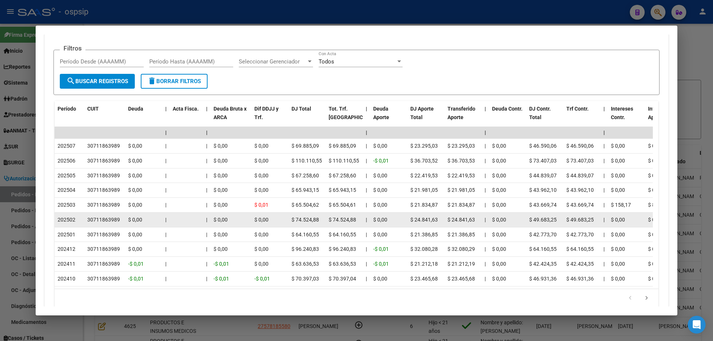
scroll to position [751, 0]
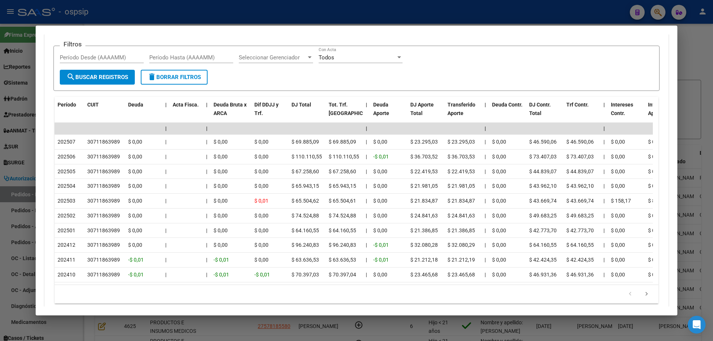
click at [31, 157] on div at bounding box center [356, 170] width 713 height 341
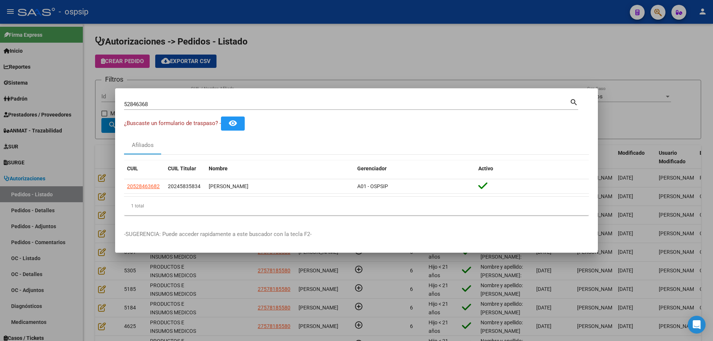
click at [138, 99] on div "52846368 Buscar (apellido, dni, cuil, nro traspaso, cuit, obra social)" at bounding box center [346, 104] width 445 height 11
click at [136, 103] on input "52846368" at bounding box center [346, 104] width 445 height 7
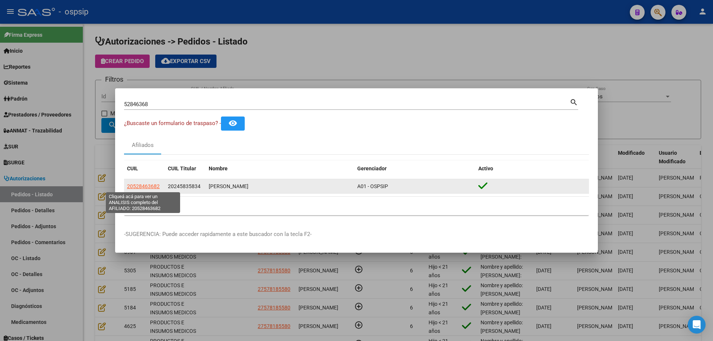
click at [148, 187] on span "20528463682" at bounding box center [143, 186] width 33 height 6
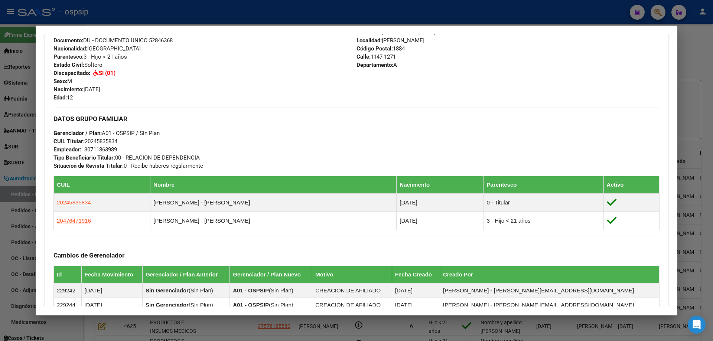
scroll to position [416, 0]
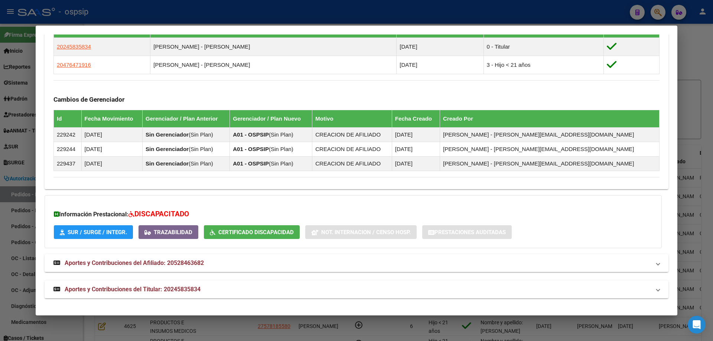
drag, startPoint x: 97, startPoint y: 280, endPoint x: 115, endPoint y: 263, distance: 24.4
click at [97, 281] on mat-expansion-panel-header "Aportes y Contribuciones del Titular: 20245835834" at bounding box center [357, 290] width 624 height 18
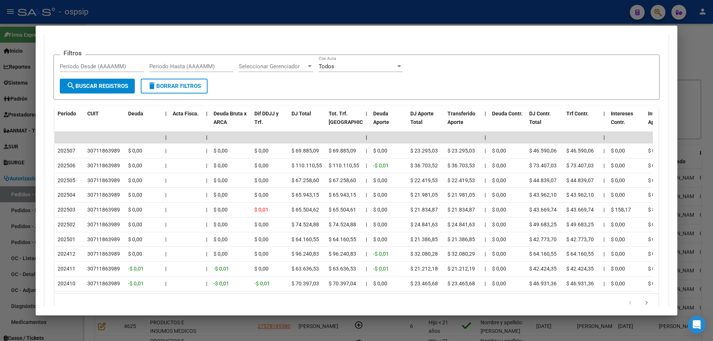
scroll to position [783, 0]
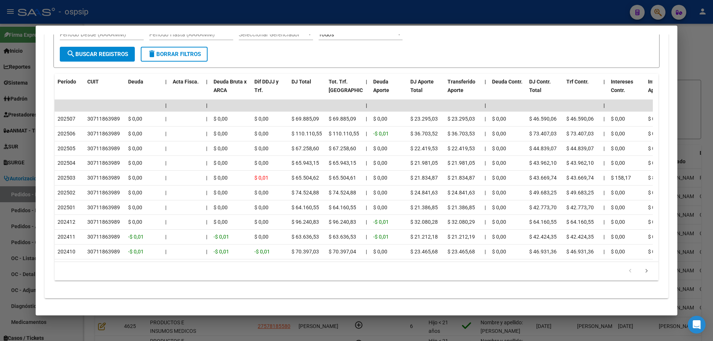
click at [20, 130] on div at bounding box center [356, 170] width 713 height 341
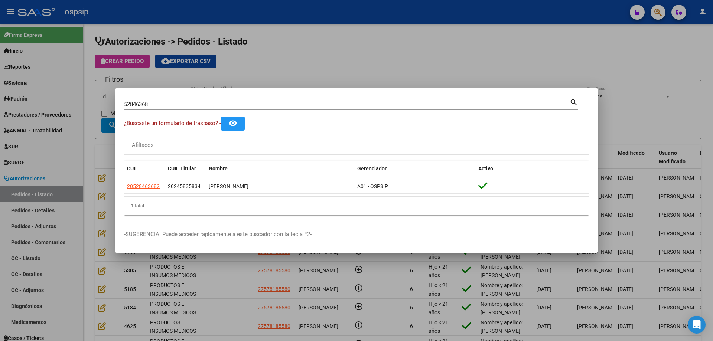
click at [196, 107] on input "52846368" at bounding box center [346, 104] width 445 height 7
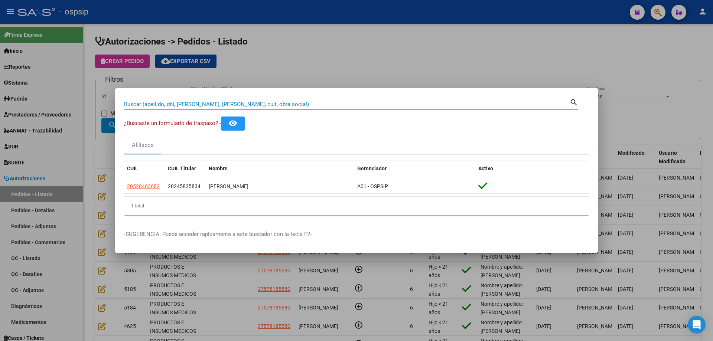
paste input "45138778"
type input "45138778"
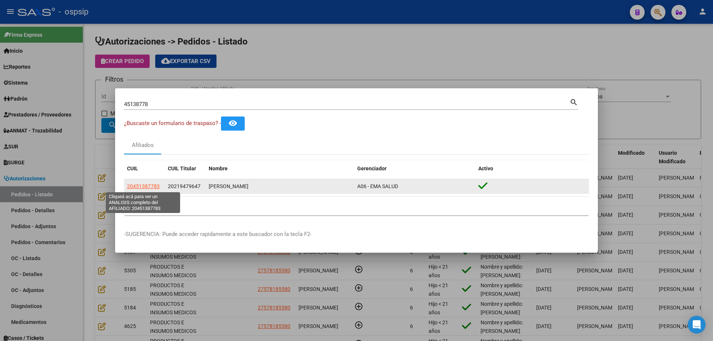
click at [147, 186] on span "20451387783" at bounding box center [143, 186] width 33 height 6
type textarea "20451387783"
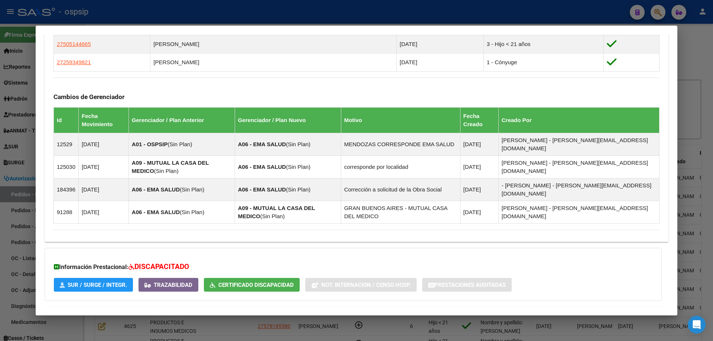
scroll to position [505, 0]
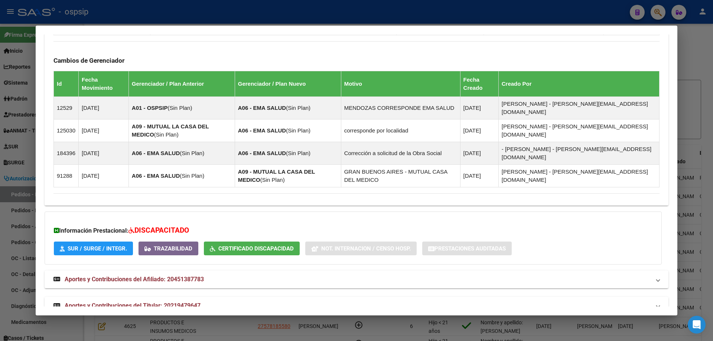
click at [151, 302] on span "Aportes y Contribuciones del Titular: 20219479647" at bounding box center [133, 305] width 136 height 7
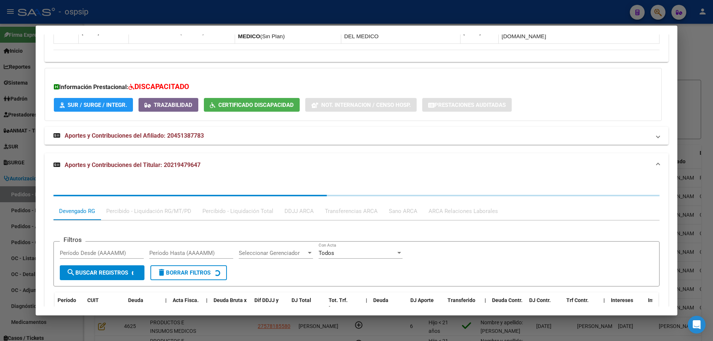
scroll to position [692, 0]
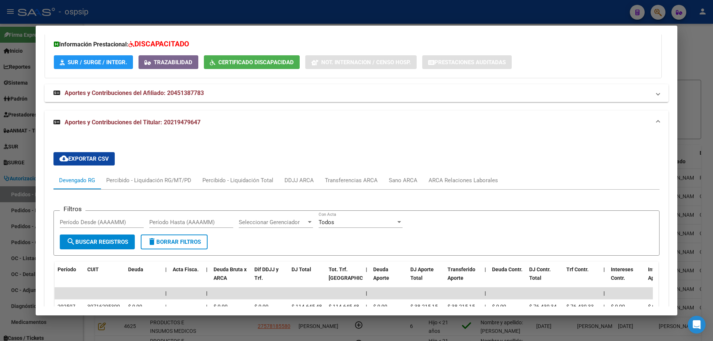
click at [26, 146] on div at bounding box center [356, 170] width 713 height 341
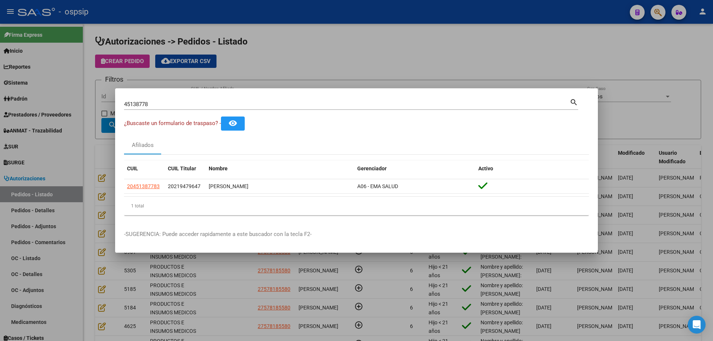
click at [148, 105] on input "45138778" at bounding box center [346, 104] width 445 height 7
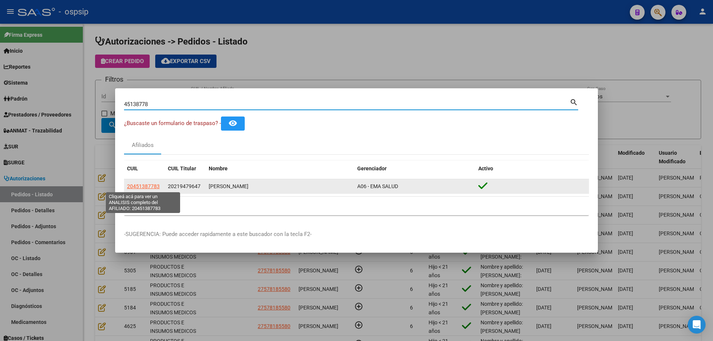
click at [140, 189] on span "20451387783" at bounding box center [143, 186] width 33 height 6
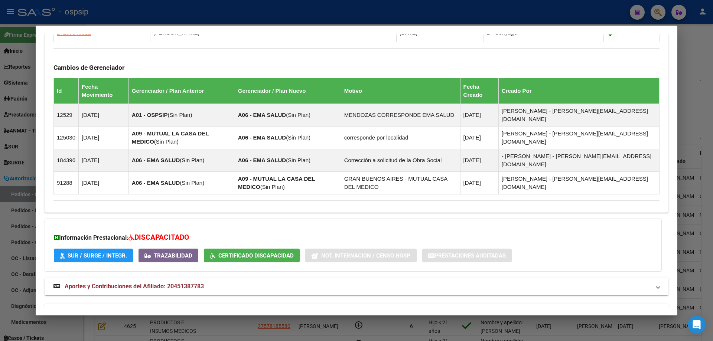
scroll to position [505, 0]
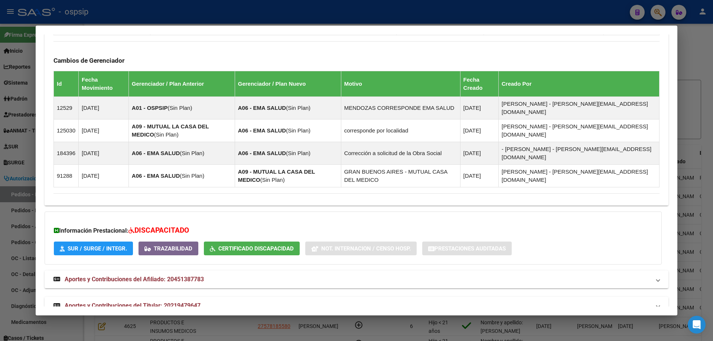
click at [114, 302] on span "Aportes y Contribuciones del Titular: 20219479647" at bounding box center [133, 305] width 136 height 7
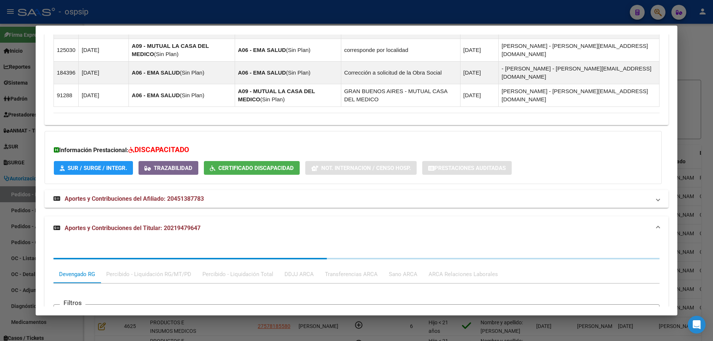
scroll to position [692, 0]
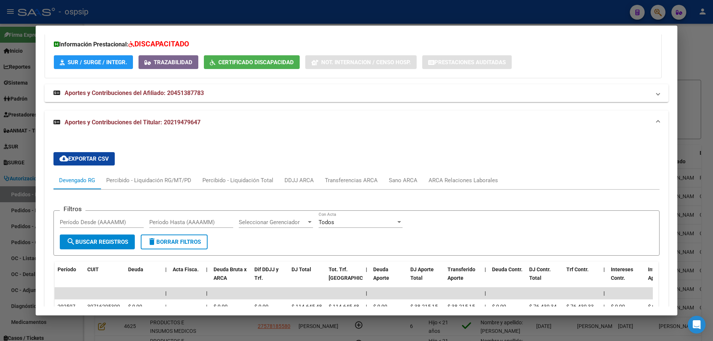
click at [10, 153] on div at bounding box center [356, 170] width 713 height 341
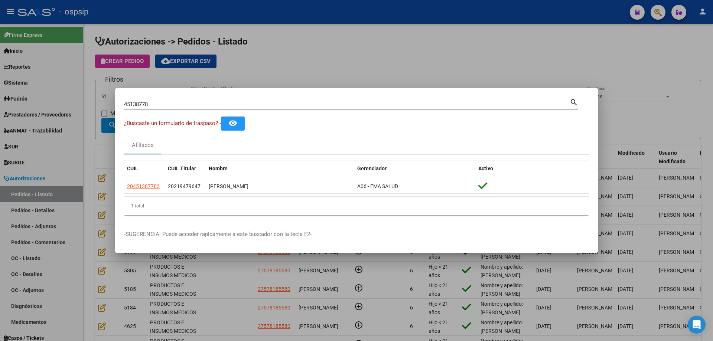
click at [108, 97] on div at bounding box center [356, 170] width 713 height 341
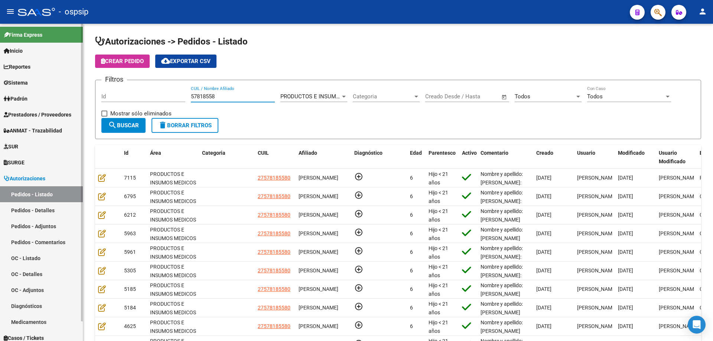
drag, startPoint x: 238, startPoint y: 96, endPoint x: 0, endPoint y: 62, distance: 240.0
click at [0, 62] on mat-sidenav-container "Firma Express Inicio Instructivos Contacto OS Reportes Egresos Devengados Audit…" at bounding box center [356, 182] width 713 height 317
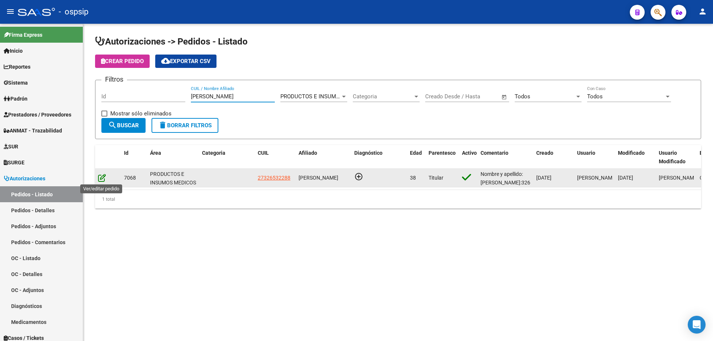
type input "[PERSON_NAME]"
click at [98, 176] on icon at bounding box center [102, 178] width 8 height 8
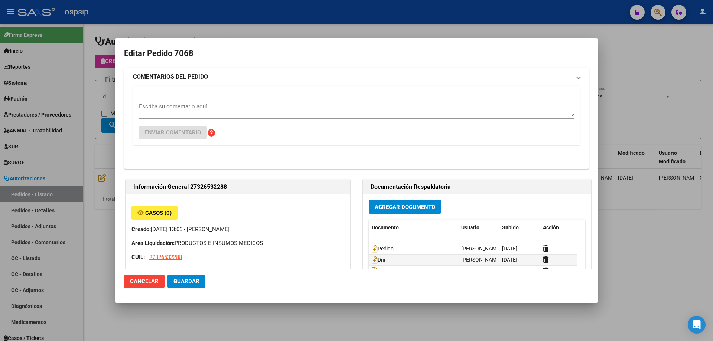
type input "[GEOGRAPHIC_DATA], BOSQUES, LOBOS 1999"
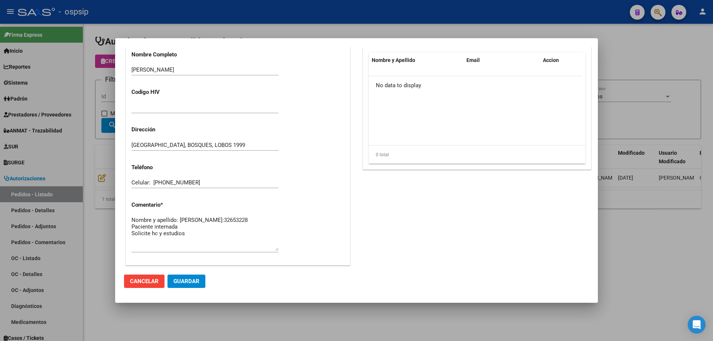
scroll to position [334, 0]
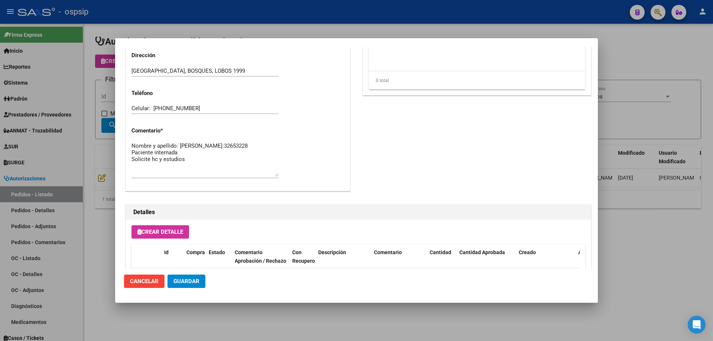
click at [207, 169] on textarea "Nombre y apellido: [PERSON_NAME]:32653228 Paciente internada Solicite hc y estu…" at bounding box center [204, 159] width 147 height 35
type textarea "Nombre y apellido: [PERSON_NAME]:32653228 Paciente internada PEDIDO PARA EL ALTA"
click at [194, 278] on span "Guardar" at bounding box center [186, 281] width 26 height 7
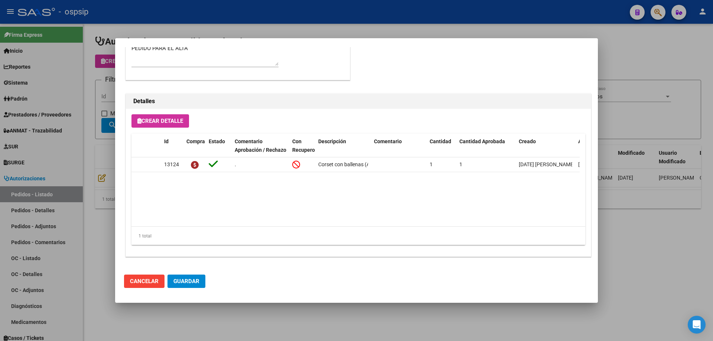
click at [97, 99] on div at bounding box center [356, 170] width 713 height 341
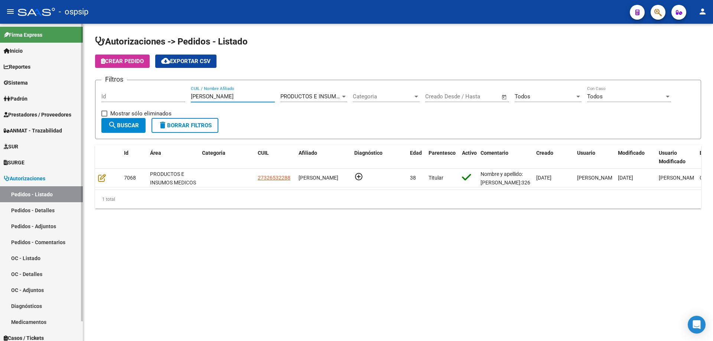
drag, startPoint x: 216, startPoint y: 99, endPoint x: 23, endPoint y: 83, distance: 193.4
click at [23, 83] on mat-sidenav-container "Firma Express Inicio Instructivos Contacto OS Reportes Egresos Devengados Audit…" at bounding box center [356, 182] width 713 height 317
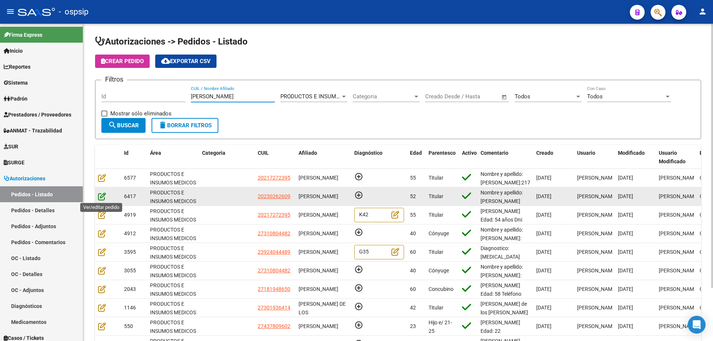
type input "[PERSON_NAME]"
click at [102, 196] on icon at bounding box center [102, 196] width 8 height 8
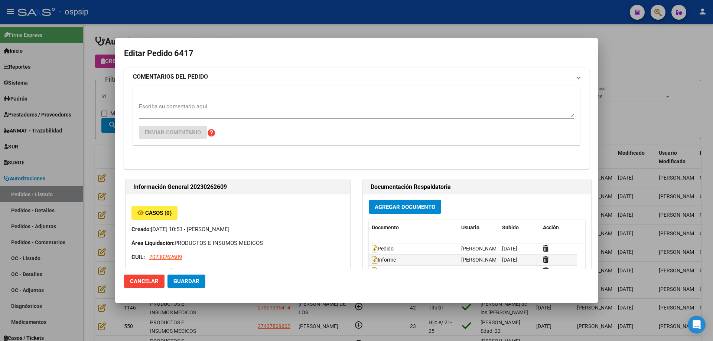
type input "[GEOGRAPHIC_DATA], [PERSON_NAME], 1278 E/ [DATE] Y [DATE] 527"
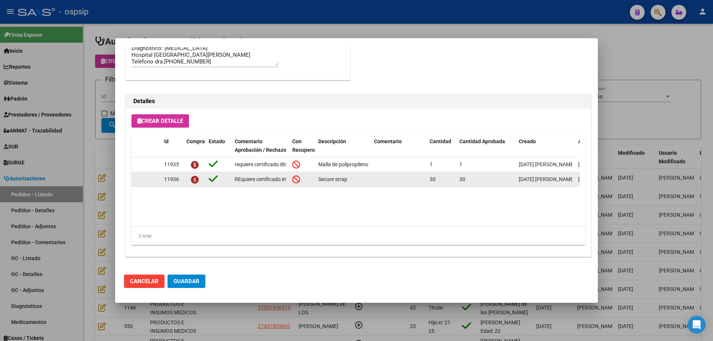
scroll to position [371, 0]
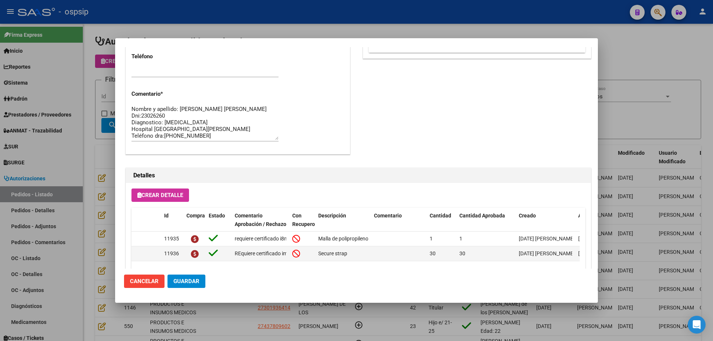
click at [101, 93] on div at bounding box center [356, 170] width 713 height 341
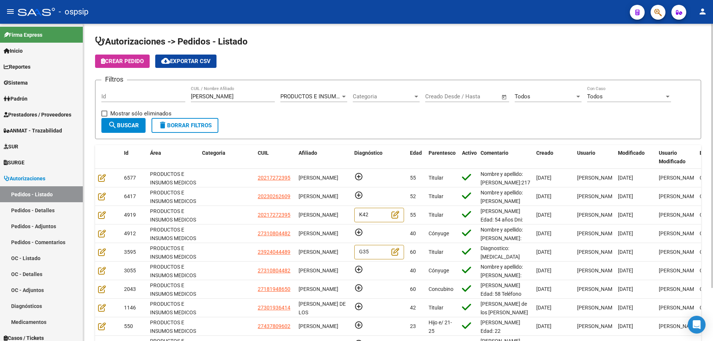
drag, startPoint x: 219, startPoint y: 98, endPoint x: 151, endPoint y: 88, distance: 69.1
click at [151, 88] on div "Filtros Id [PERSON_NAME] CUIL / Nombre Afiliado PRODUCTOS E INSUMOS MEDICOS Sel…" at bounding box center [397, 102] width 593 height 32
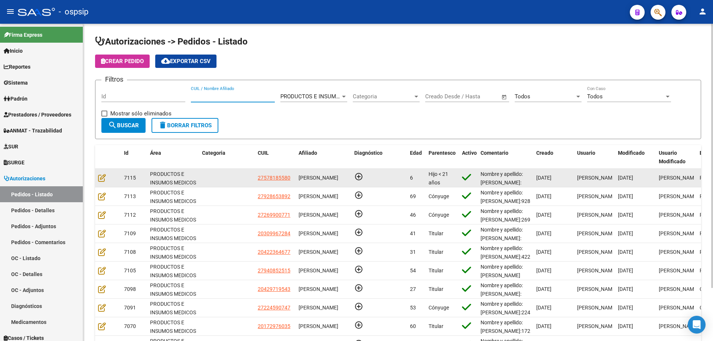
click at [97, 176] on datatable-body-cell at bounding box center [108, 178] width 26 height 18
click at [98, 176] on icon at bounding box center [102, 178] width 8 height 8
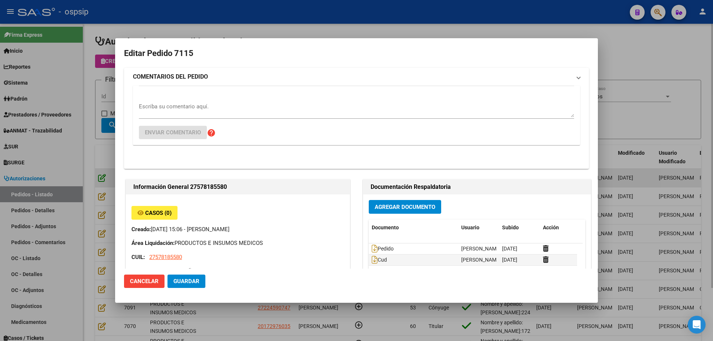
type input "[GEOGRAPHIC_DATA], [PERSON_NAME], [PERSON_NAME] 712"
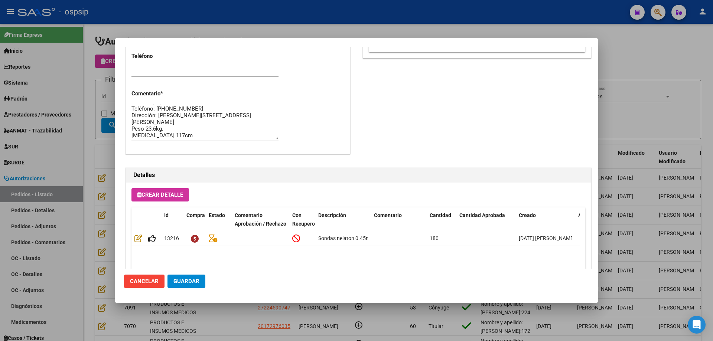
scroll to position [223, 0]
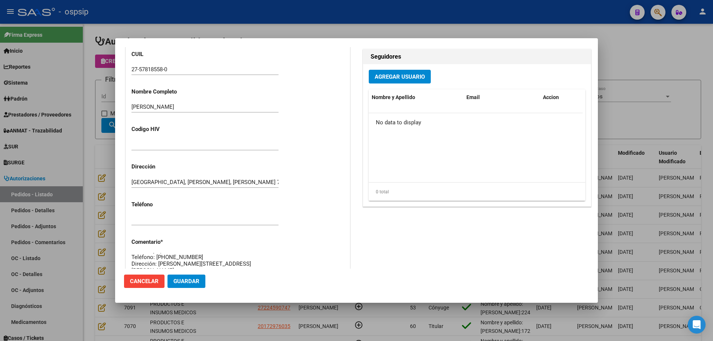
click at [115, 136] on mat-dialog-content "Editar Pedido 7115 COMENTARIOS DEL PEDIDO Escriba su comentario aquí. Enviar co…" at bounding box center [356, 158] width 483 height 222
click at [99, 124] on div at bounding box center [356, 170] width 713 height 341
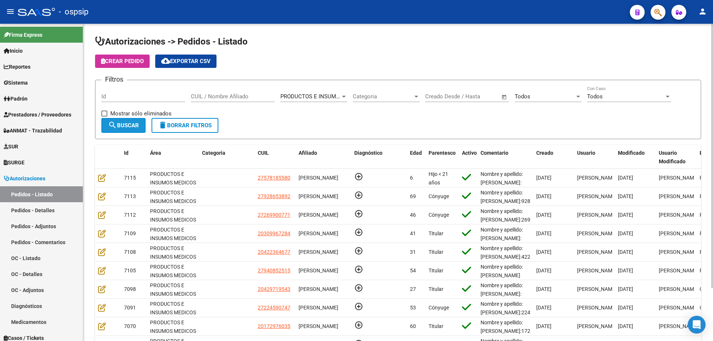
click at [136, 124] on span "search Buscar" at bounding box center [123, 125] width 31 height 7
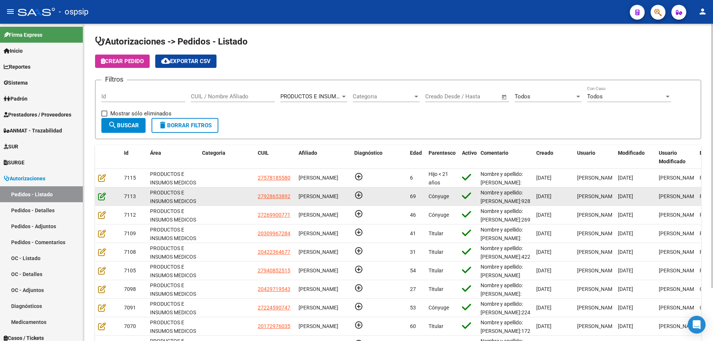
click at [102, 200] on icon at bounding box center [102, 196] width 8 height 8
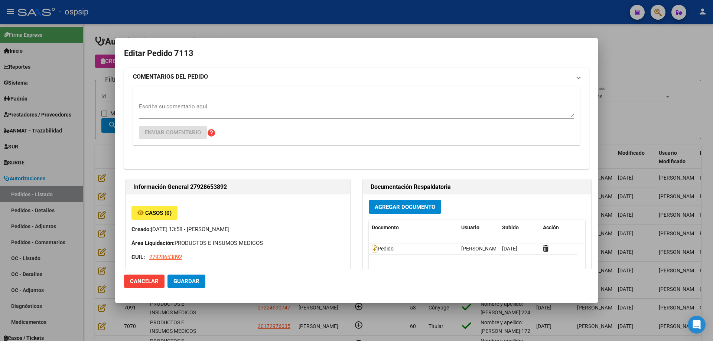
type input "[GEOGRAPHIC_DATA], [DATE][PERSON_NAME], [PERSON_NAME] 1655, Piso: 0"
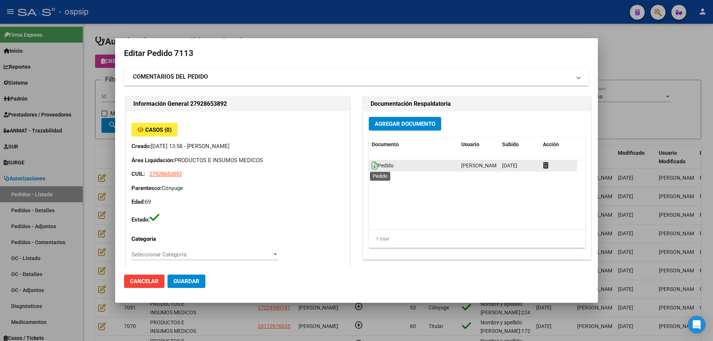
click at [372, 164] on icon at bounding box center [375, 165] width 6 height 8
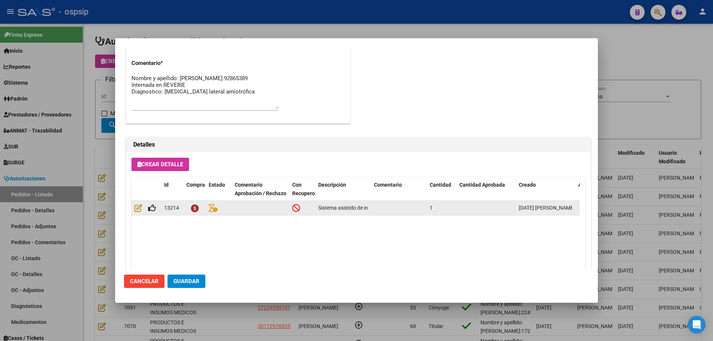
scroll to position [334, 0]
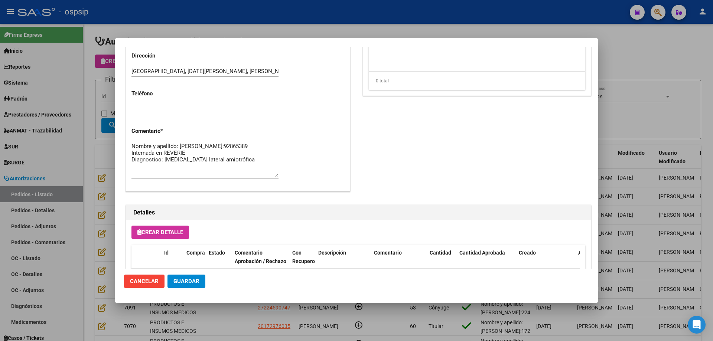
click at [155, 153] on textarea "Nombre y apellido: [PERSON_NAME]:92865389 Internada en REVERIE Diagnostico: [ME…" at bounding box center [204, 159] width 147 height 35
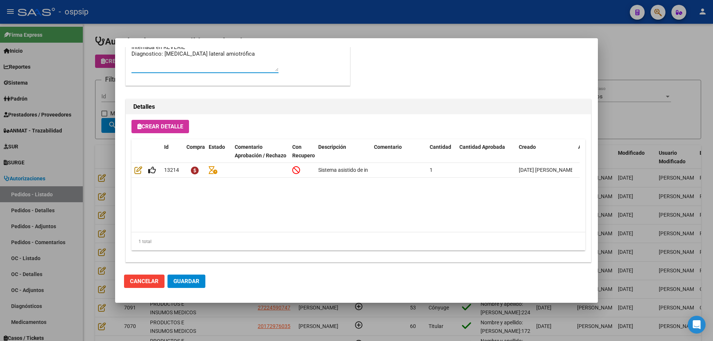
scroll to position [445, 0]
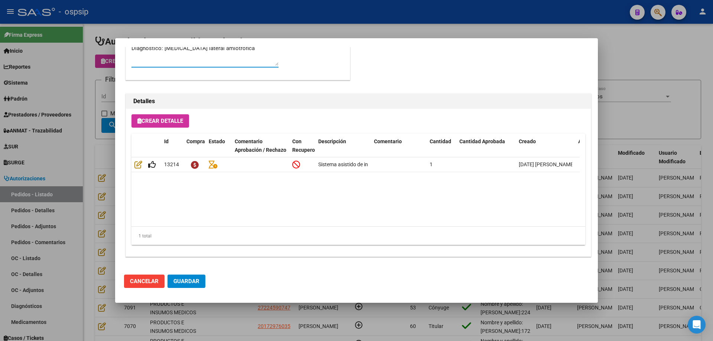
click at [107, 82] on div at bounding box center [356, 170] width 713 height 341
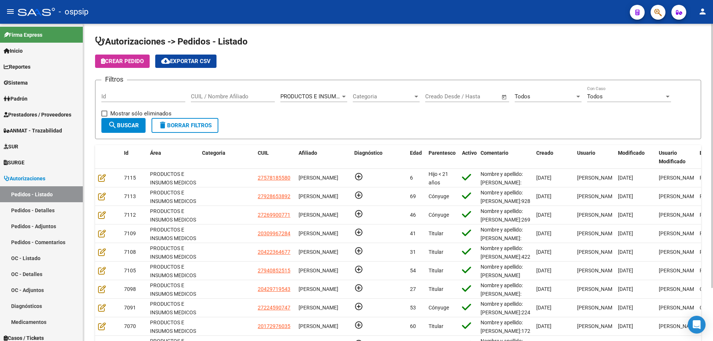
click at [221, 98] on input "CUIL / Nombre Afiliado" at bounding box center [233, 96] width 84 height 7
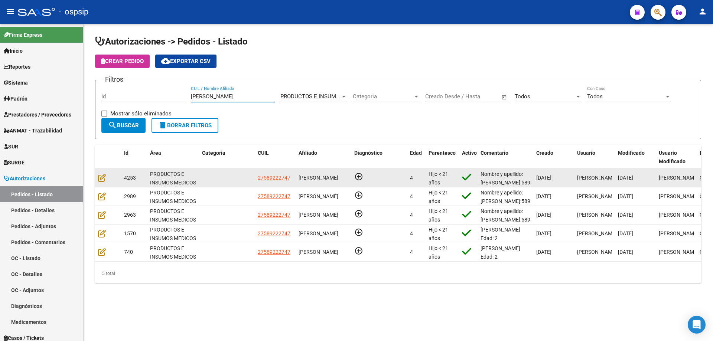
type input "[PERSON_NAME]"
click at [103, 183] on datatable-body-cell at bounding box center [108, 178] width 26 height 18
click at [104, 179] on icon at bounding box center [102, 178] width 8 height 8
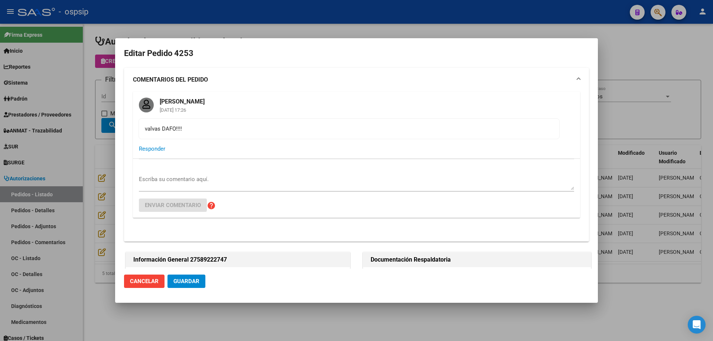
type input "[GEOGRAPHIC_DATA], [PERSON_NAME], CNEL [PERSON_NAME] 831"
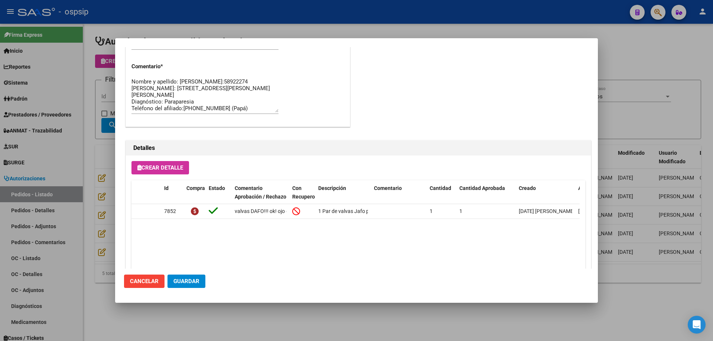
scroll to position [601, 0]
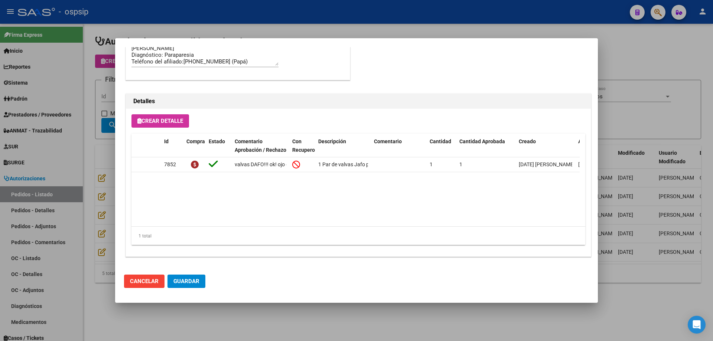
click at [104, 68] on div at bounding box center [356, 170] width 713 height 341
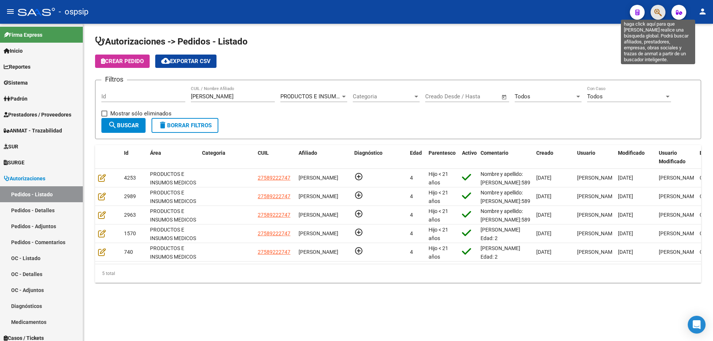
click at [657, 11] on icon "button" at bounding box center [657, 12] width 7 height 9
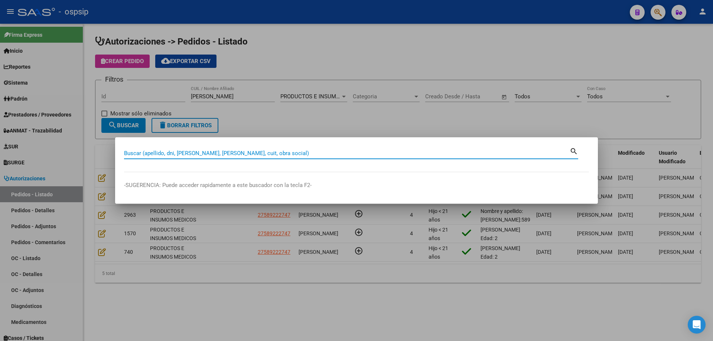
click at [456, 154] on input "Buscar (apellido, dni, [PERSON_NAME], [PERSON_NAME], cuit, obra social)" at bounding box center [346, 153] width 445 height 7
type input "13781771"
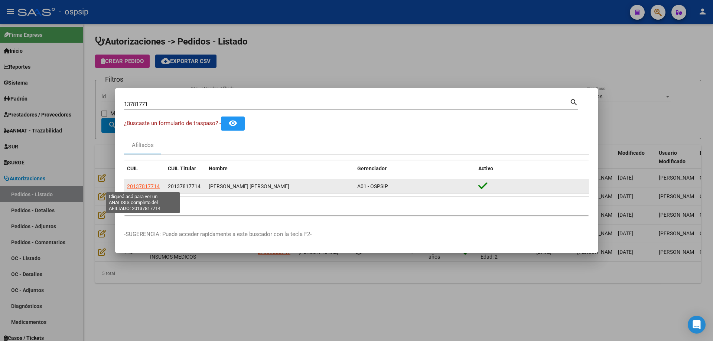
click at [150, 186] on span "20137817714" at bounding box center [143, 186] width 33 height 6
type textarea "20137817714"
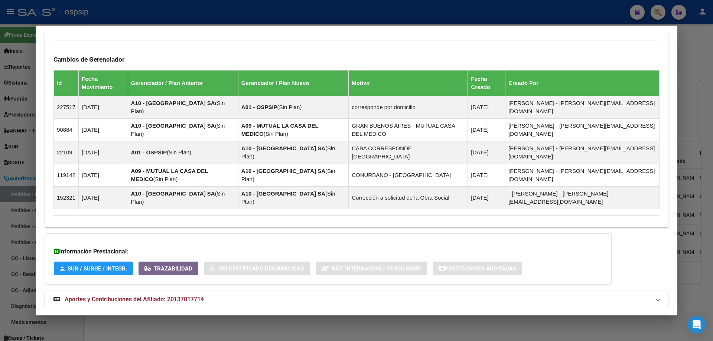
scroll to position [451, 0]
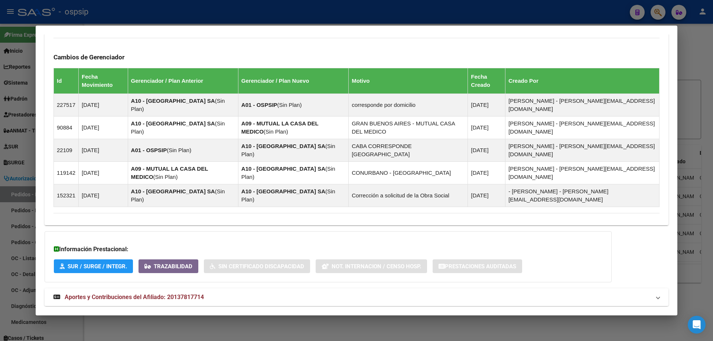
click at [142, 294] on span "Aportes y Contribuciones del Afiliado: 20137817714" at bounding box center [134, 297] width 139 height 7
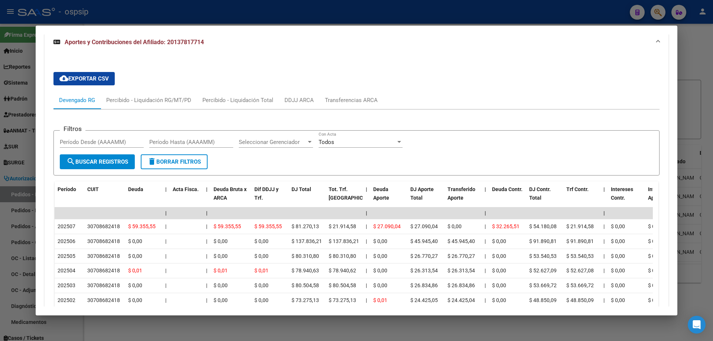
scroll to position [711, 0]
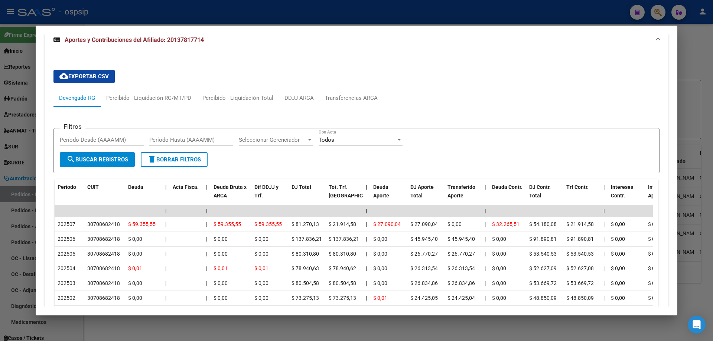
click at [22, 169] on div at bounding box center [356, 170] width 713 height 341
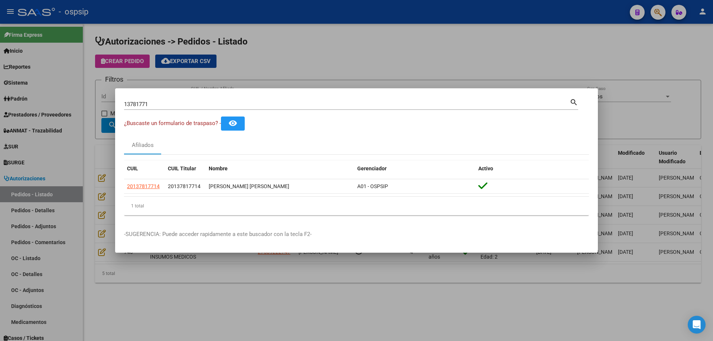
click at [140, 103] on input "13781771" at bounding box center [346, 104] width 445 height 7
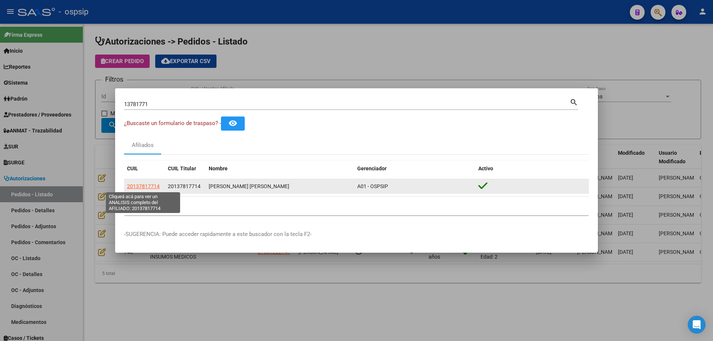
click at [149, 184] on span "20137817714" at bounding box center [143, 186] width 33 height 6
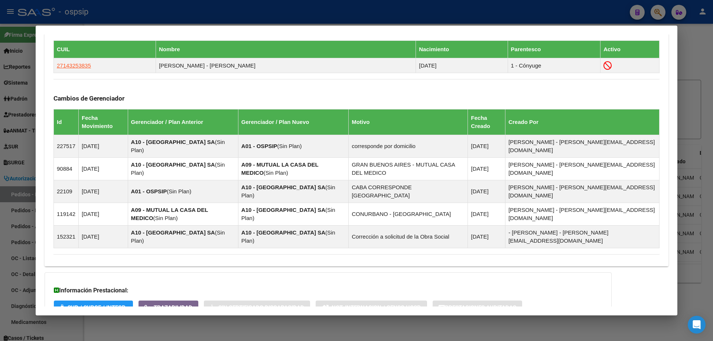
scroll to position [451, 0]
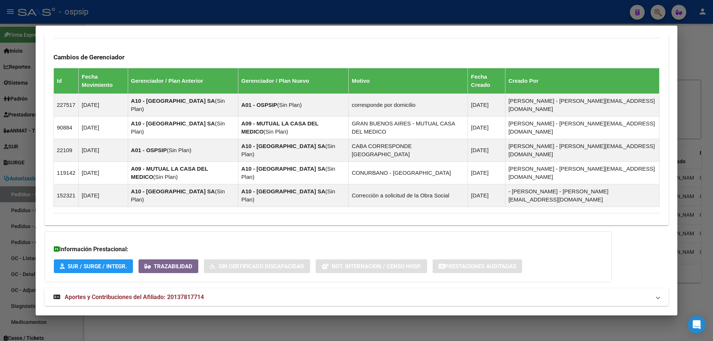
click at [108, 294] on span "Aportes y Contribuciones del Afiliado: 20137817714" at bounding box center [134, 297] width 139 height 7
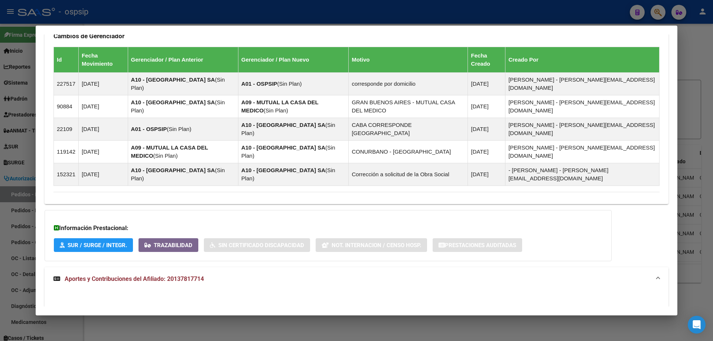
scroll to position [637, 0]
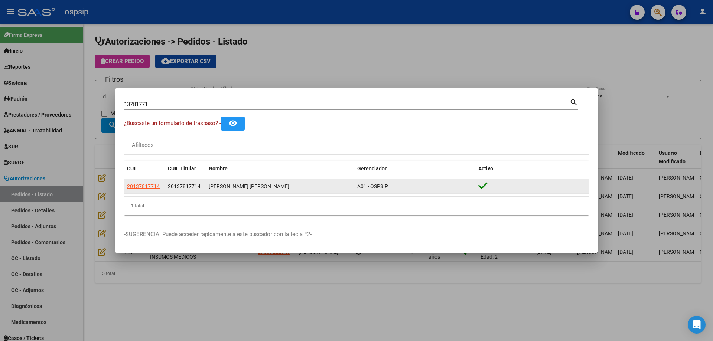
drag, startPoint x: 161, startPoint y: 185, endPoint x: 140, endPoint y: 185, distance: 20.8
click at [123, 187] on mat-dialog-content "13781771 Buscar (apellido, dni, cuil, nro traspaso, cuit, obra social) search ¿…" at bounding box center [356, 159] width 483 height 124
copy datatable-body-row "20137817714"
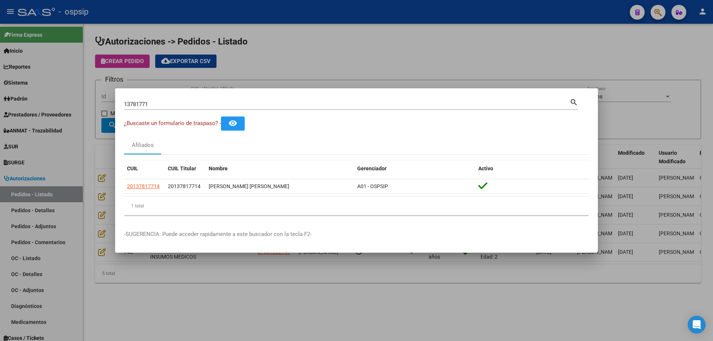
drag, startPoint x: 58, startPoint y: 135, endPoint x: 116, endPoint y: 111, distance: 62.9
click at [59, 134] on div at bounding box center [356, 170] width 713 height 341
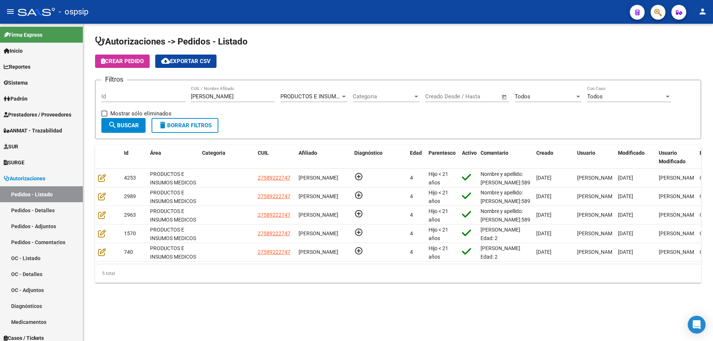
click at [130, 61] on span "Crear Pedido" at bounding box center [122, 61] width 43 height 7
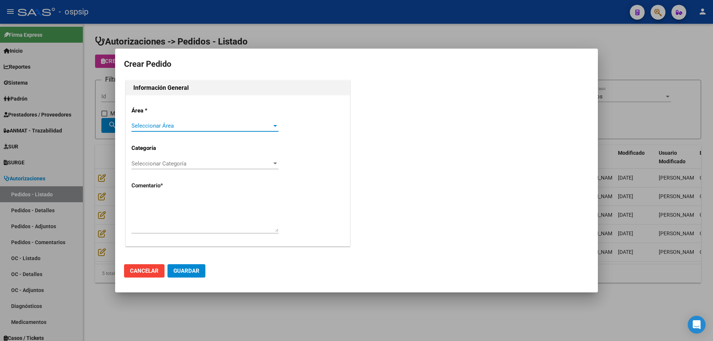
click at [189, 131] on div "Seleccionar Área Seleccionar Área" at bounding box center [204, 129] width 147 height 18
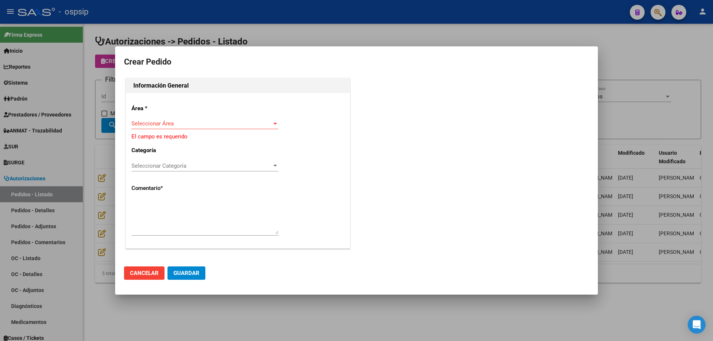
click at [193, 118] on div "Seleccionar Área Seleccionar Área" at bounding box center [204, 123] width 147 height 11
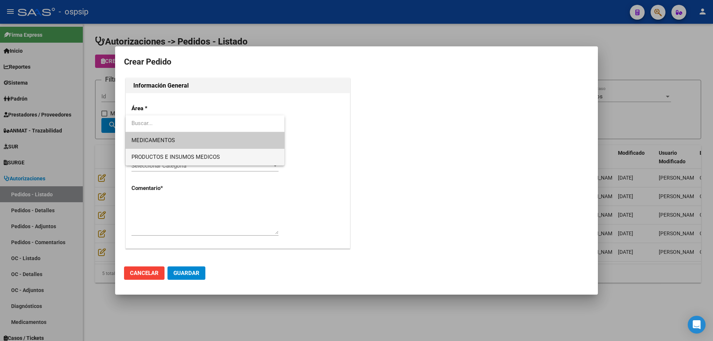
click at [181, 165] on span "PRODUCTOS E INSUMOS MEDICOS" at bounding box center [204, 157] width 147 height 17
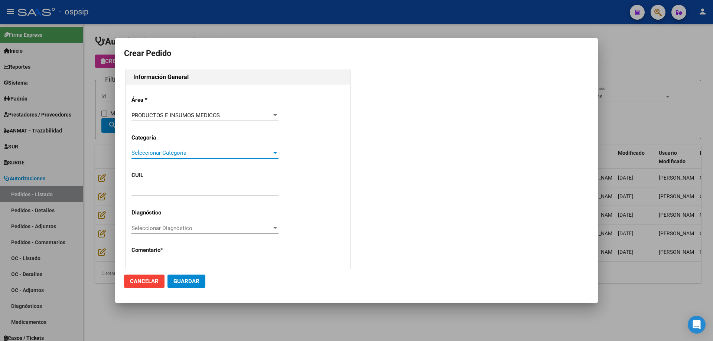
click at [189, 153] on span "Seleccionar Categoría" at bounding box center [201, 153] width 140 height 7
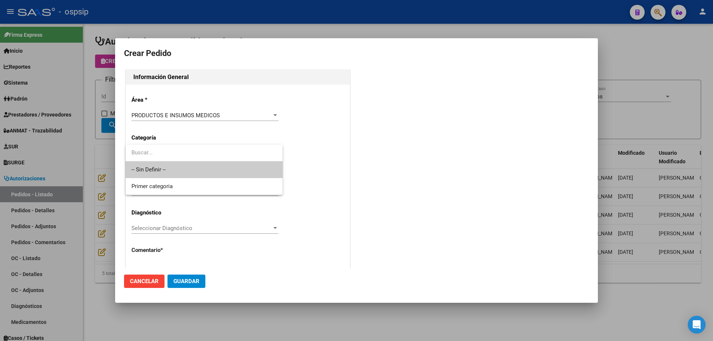
click at [181, 169] on span "-- Sin Definir --" at bounding box center [203, 169] width 145 height 17
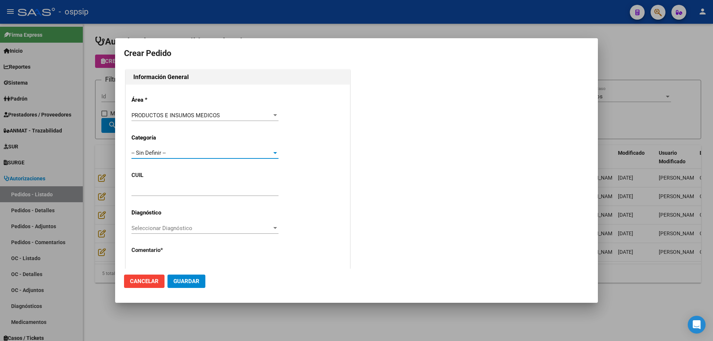
click at [169, 193] on input "text" at bounding box center [204, 190] width 147 height 7
paste input "20-13781771-4"
type input "20-13781771-4"
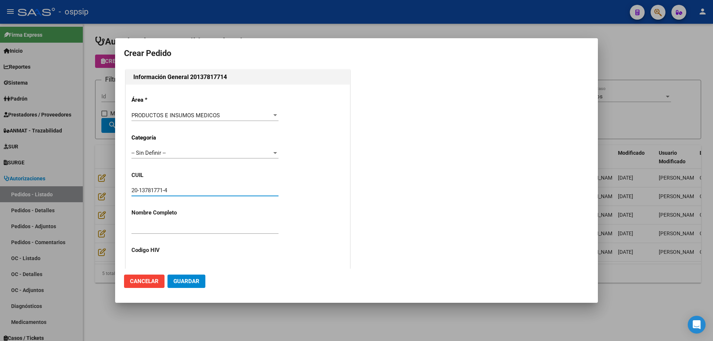
type input "[PERSON_NAME]"
type input "Capital Federal, CABA, [GEOGRAPHIC_DATA] 2302"
type input "Particular: 1535014090"
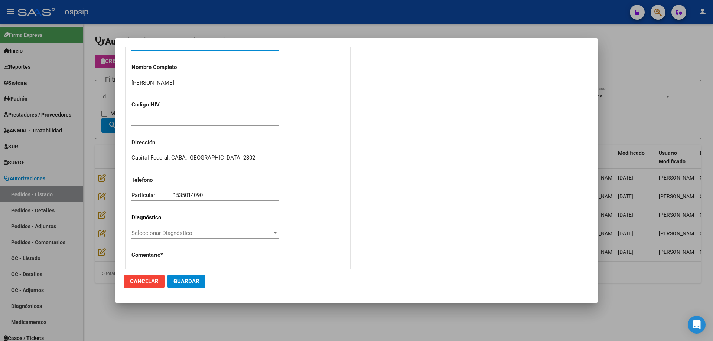
type input "[GEOGRAPHIC_DATA], [STREET_ADDRESS]"
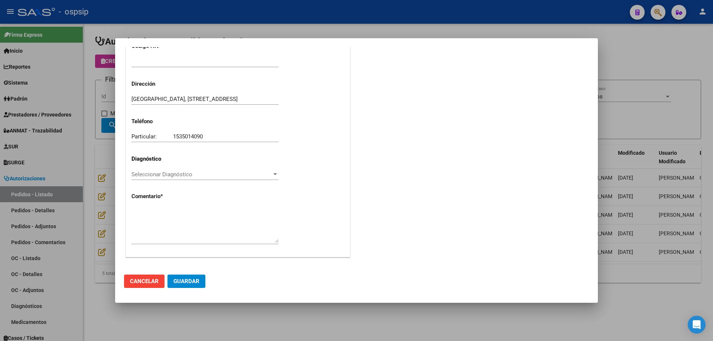
scroll to position [205, 0]
type input "20-13781771-4"
click at [157, 245] on div at bounding box center [204, 228] width 147 height 45
click at [169, 229] on textarea at bounding box center [204, 225] width 147 height 35
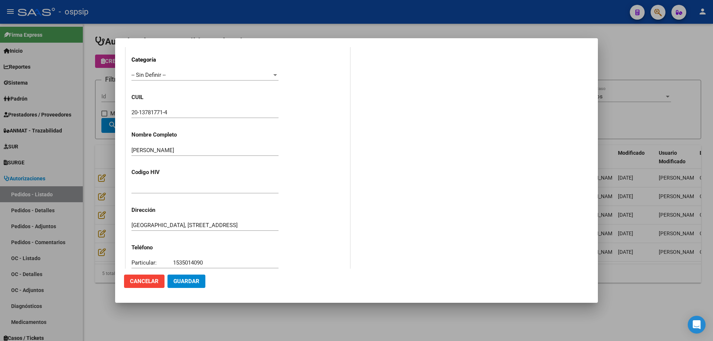
scroll to position [56, 0]
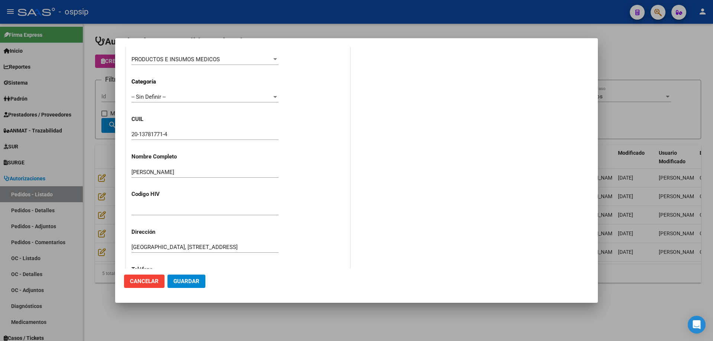
click at [157, 136] on input "20-13781771-4" at bounding box center [204, 134] width 147 height 7
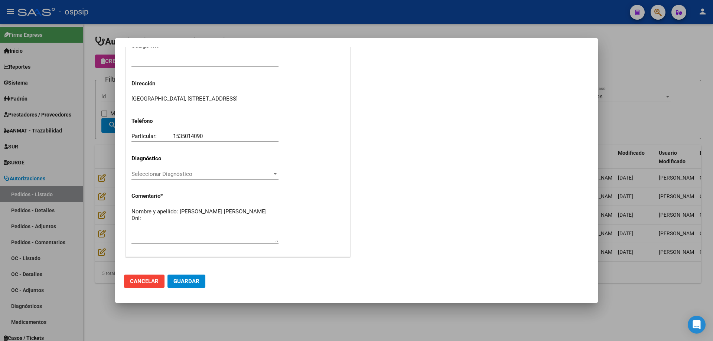
click at [163, 213] on textarea "Nombre y apellido: [PERSON_NAME] [PERSON_NAME] Dni:" at bounding box center [204, 225] width 147 height 35
click at [160, 219] on textarea "Nombre y apellido: [PERSON_NAME] [PERSON_NAME] Dni:" at bounding box center [204, 225] width 147 height 35
paste textarea "13781771"
type textarea "Nombre y apellido: [PERSON_NAME] [PERSON_NAME] Dni:13781771"
click at [173, 283] on span "Guardar" at bounding box center [186, 281] width 26 height 7
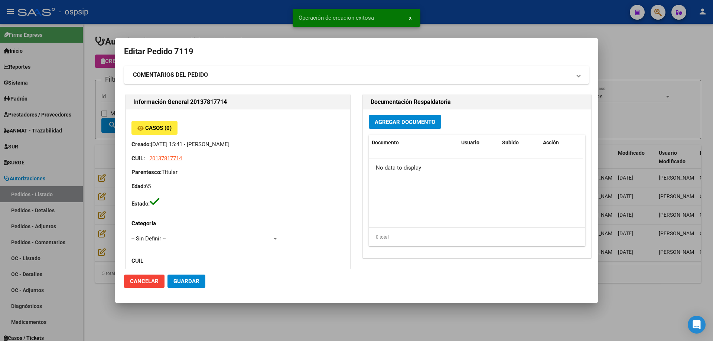
scroll to position [0, 0]
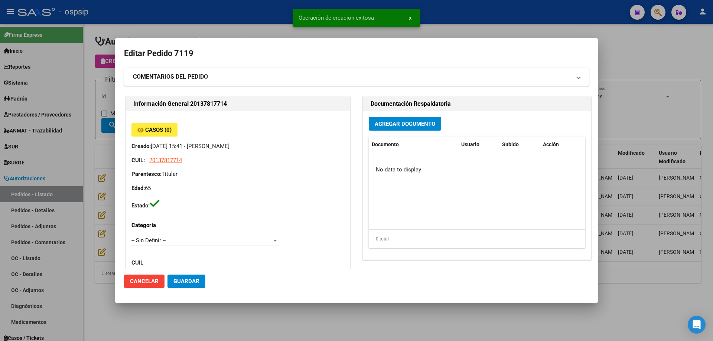
click at [389, 125] on span "Agregar Documento" at bounding box center [405, 124] width 61 height 7
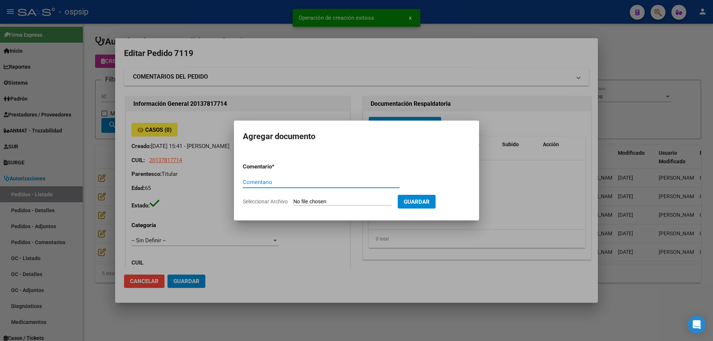
click at [324, 203] on input "Seleccionar Archivo" at bounding box center [342, 202] width 98 height 7
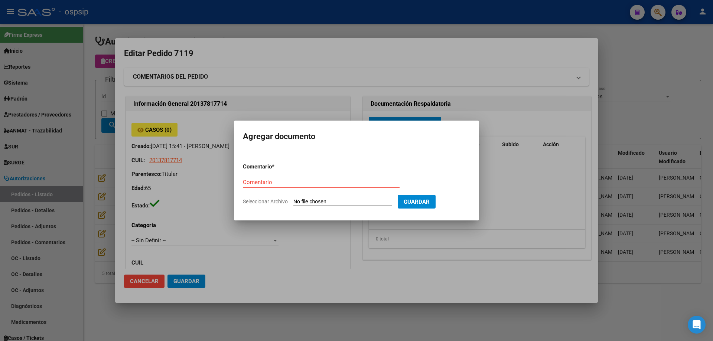
type input "C:\fakepath\pedido [PERSON_NAME].pdf"
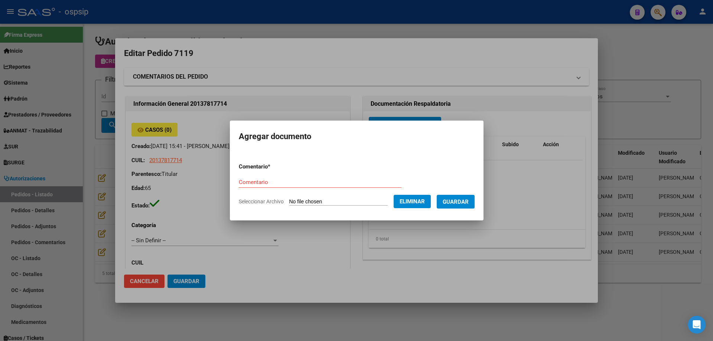
click at [262, 181] on input "Comentario" at bounding box center [320, 182] width 163 height 7
type input "Pedido"
click at [463, 202] on span "Guardar" at bounding box center [456, 202] width 26 height 7
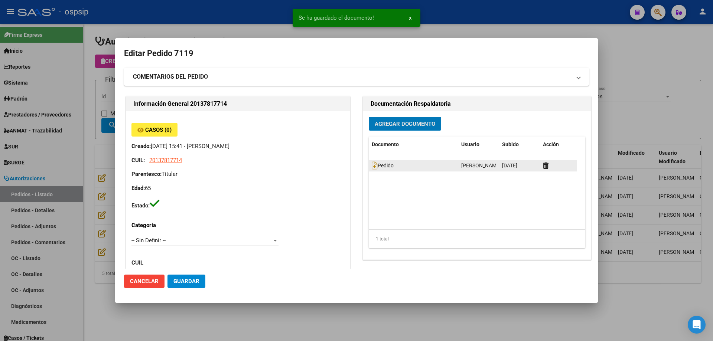
click at [372, 169] on div "Pedido" at bounding box center [414, 165] width 84 height 9
click at [372, 166] on icon at bounding box center [375, 165] width 6 height 8
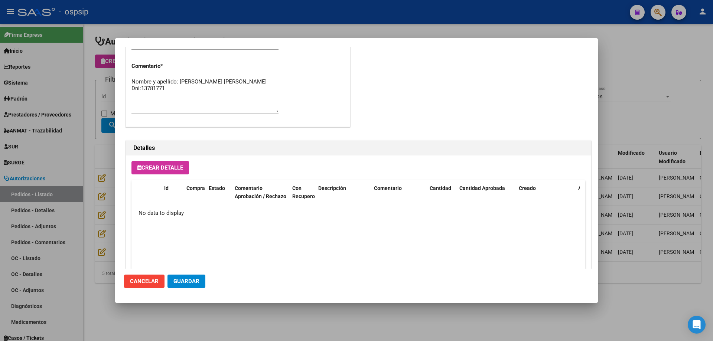
scroll to position [431, 0]
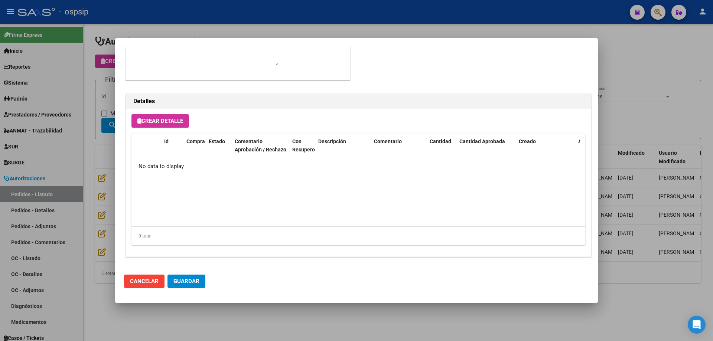
click at [180, 118] on span "Crear Detalle" at bounding box center [160, 121] width 46 height 7
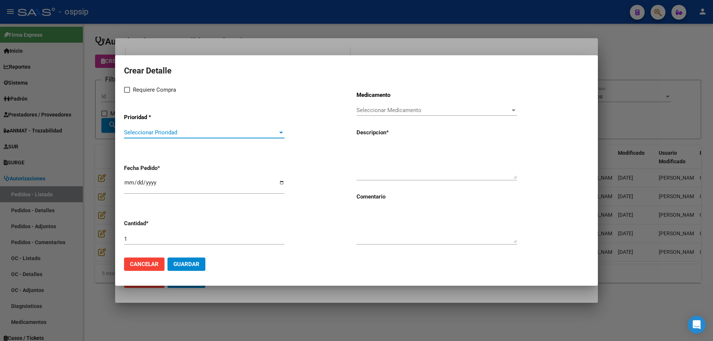
click at [167, 132] on span "Seleccionar Prioridad" at bounding box center [201, 132] width 154 height 7
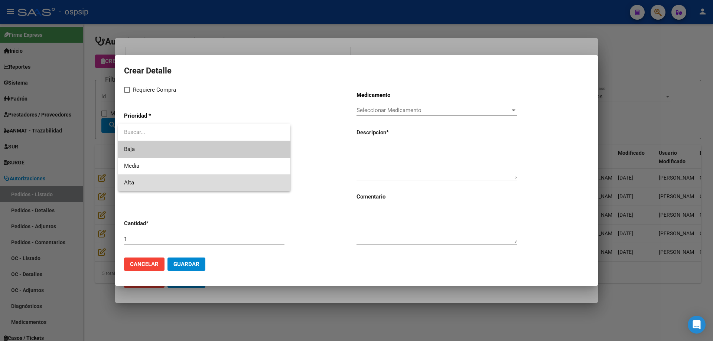
click at [152, 183] on span "Alta" at bounding box center [204, 182] width 160 height 17
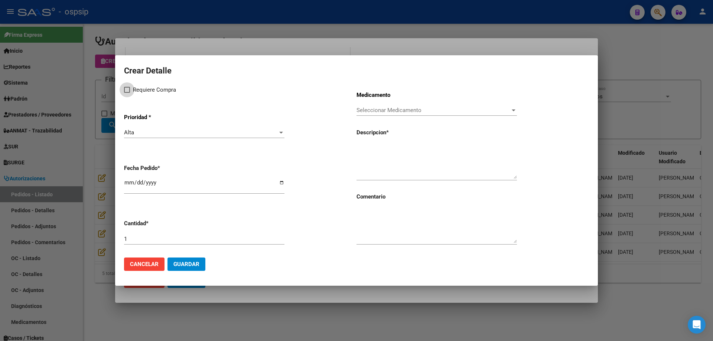
click at [132, 86] on label "Requiere Compra" at bounding box center [150, 89] width 52 height 9
click at [127, 93] on input "Requiere Compra" at bounding box center [127, 93] width 0 height 0
checkbox input "true"
click at [386, 157] on textarea at bounding box center [436, 161] width 160 height 35
type textarea "[MEDICAL_DATA] plegable de 24,5 (cte 118,0)"
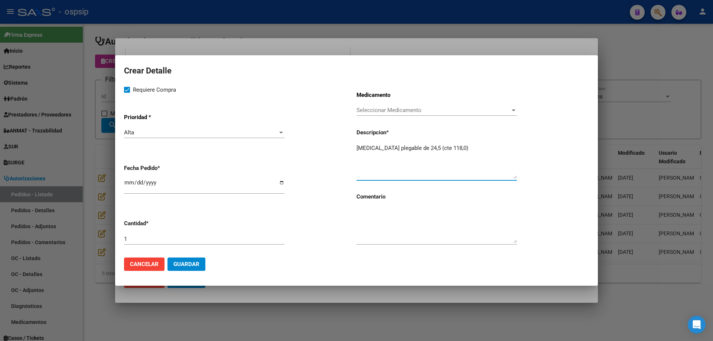
click at [398, 110] on span "Seleccionar Medicamento" at bounding box center [433, 110] width 154 height 7
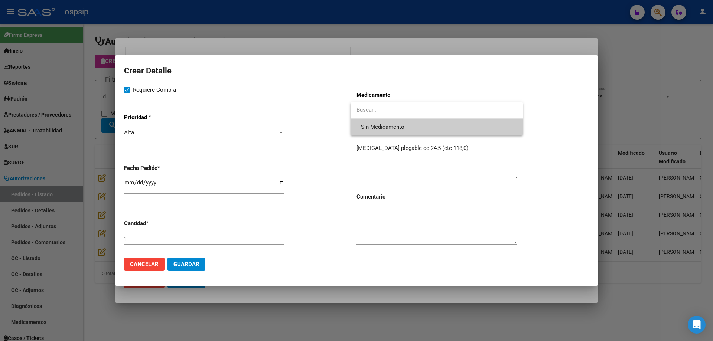
click at [388, 128] on span "-- Sin Medicamento --" at bounding box center [436, 127] width 160 height 17
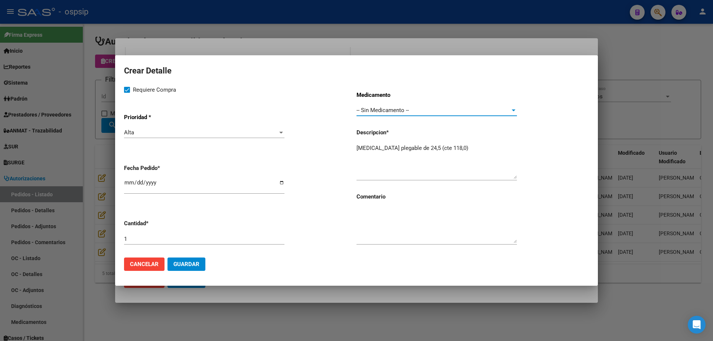
click at [127, 184] on input "[DATE]" at bounding box center [204, 186] width 160 height 12
type input "[DATE]"
click at [492, 143] on div "[MEDICAL_DATA] plegable de 24,5 (cte 118,0)" at bounding box center [436, 162] width 160 height 38
click at [195, 266] on span "Guardar" at bounding box center [186, 264] width 26 height 7
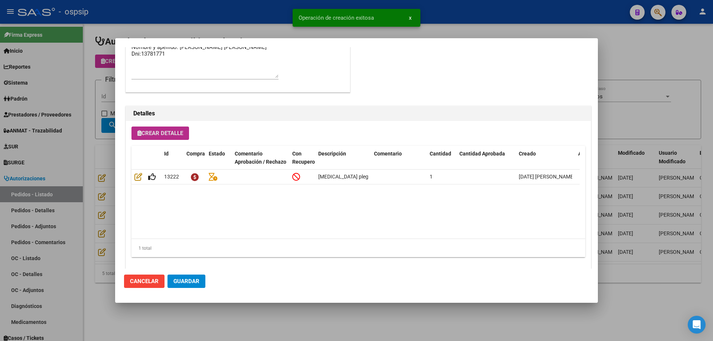
scroll to position [445, 0]
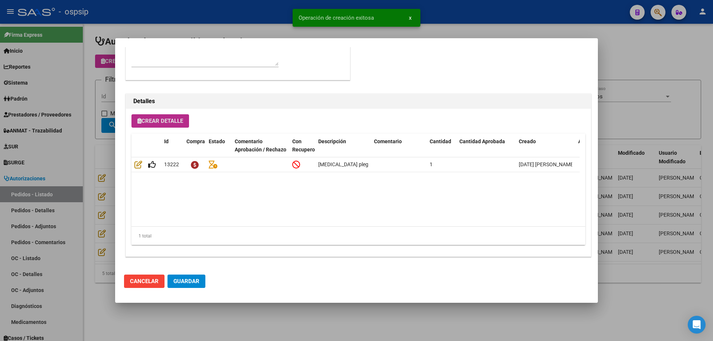
click at [172, 286] on button "Guardar" at bounding box center [186, 281] width 38 height 13
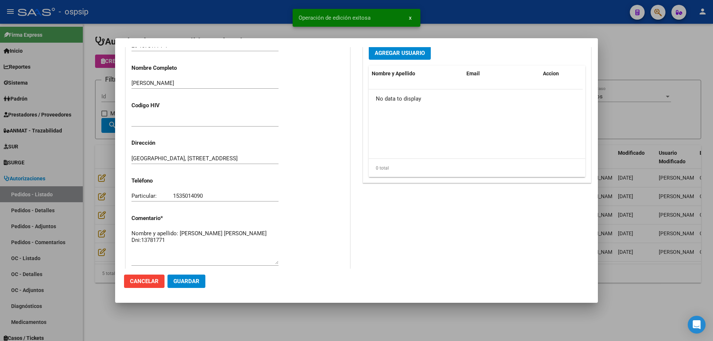
scroll to position [259, 0]
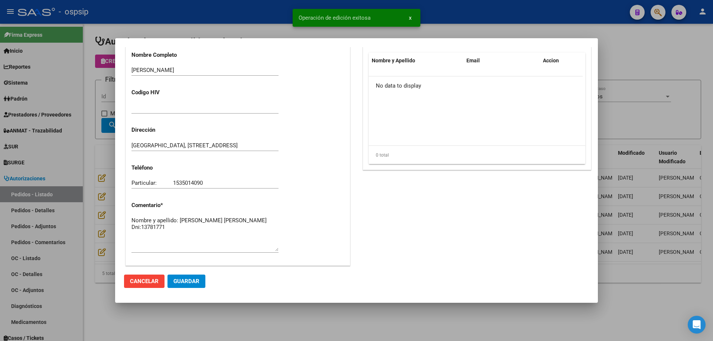
click at [221, 230] on textarea "Nombre y apellido: [PERSON_NAME] [PERSON_NAME] Dni:13781771" at bounding box center [204, 233] width 147 height 35
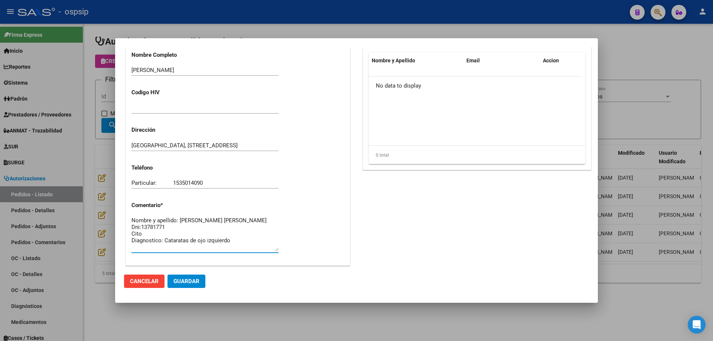
type textarea "Nombre y apellido: [PERSON_NAME] [PERSON_NAME] Dni:13781771 Cito Diagnostico: C…"
click at [177, 285] on span "Guardar" at bounding box center [186, 281] width 26 height 7
click at [242, 240] on textarea "Nombre y apellido: [PERSON_NAME] [PERSON_NAME] Dni:13781771 Cito Diagnostico: C…" at bounding box center [204, 233] width 147 height 35
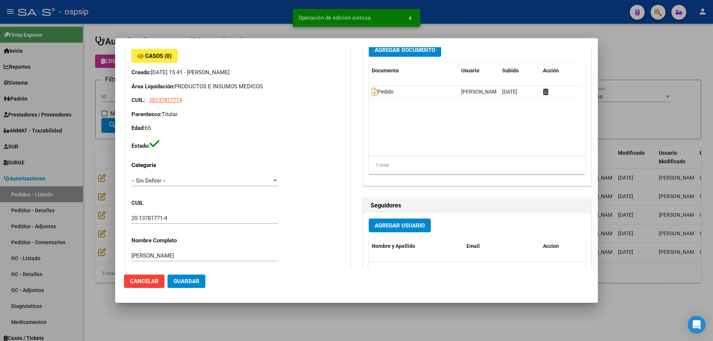
scroll to position [0, 0]
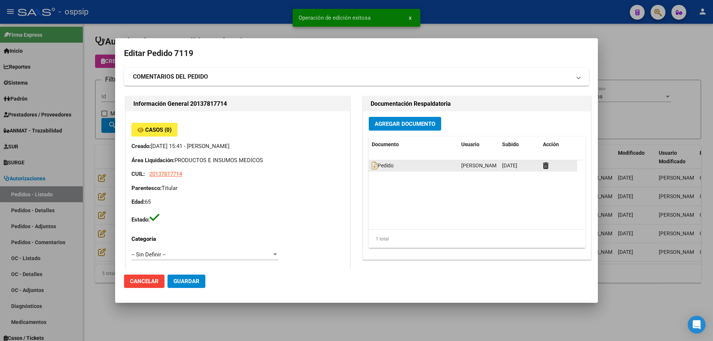
click at [369, 166] on datatable-body-cell "Pedido" at bounding box center [413, 165] width 89 height 11
click at [373, 169] on icon at bounding box center [375, 165] width 6 height 8
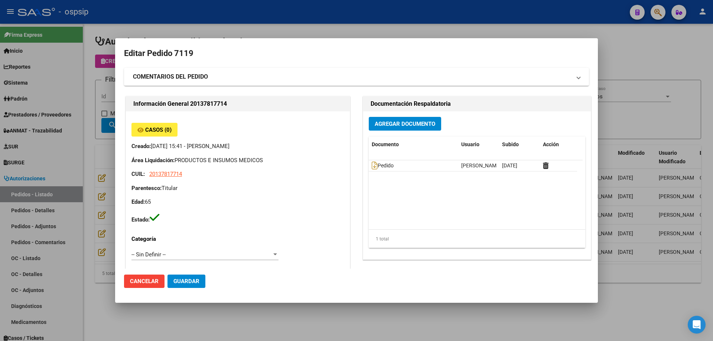
click at [379, 120] on span "Agregar Documento" at bounding box center [405, 123] width 61 height 7
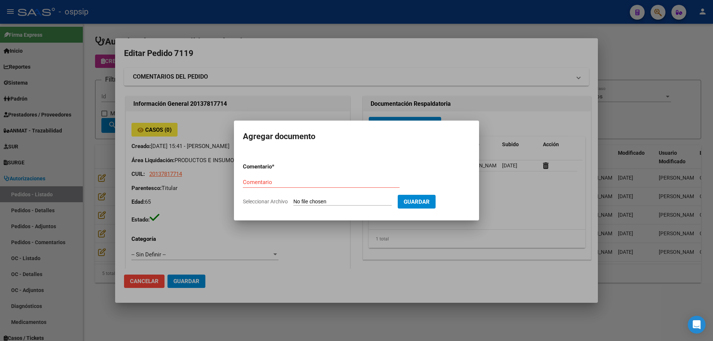
click at [360, 204] on input "Seleccionar Archivo" at bounding box center [342, 202] width 98 height 7
type input "C:\fakepath\dni [PERSON_NAME].pdf"
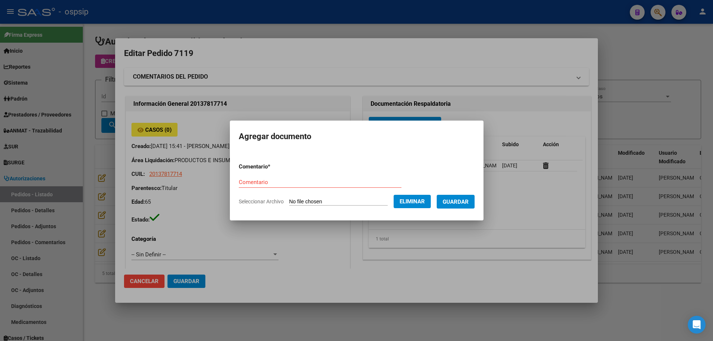
click at [249, 179] on input "Comentario" at bounding box center [320, 182] width 163 height 7
type input "Dni"
click at [463, 200] on span "Guardar" at bounding box center [456, 202] width 26 height 7
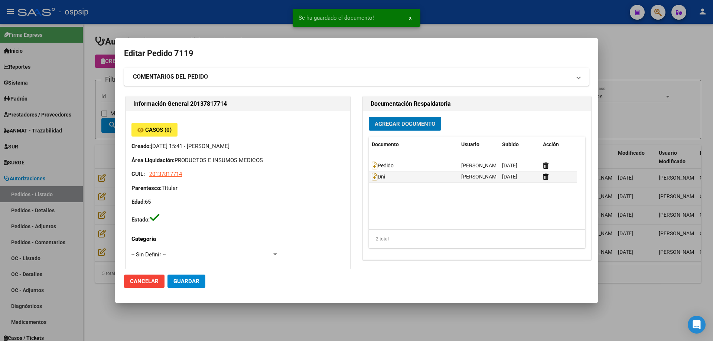
click at [393, 125] on span "Agregar Documento" at bounding box center [405, 124] width 61 height 7
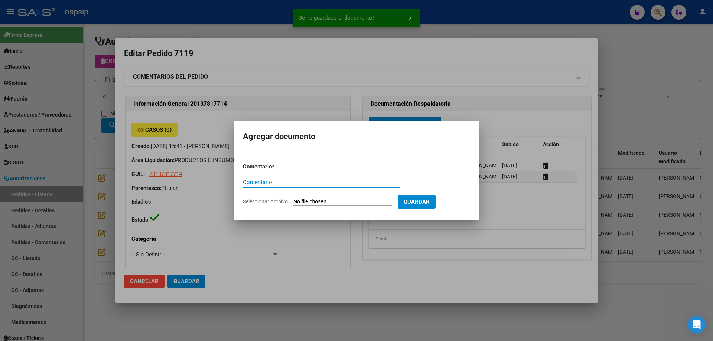
click at [342, 200] on input "Seleccionar Archivo" at bounding box center [342, 202] width 98 height 7
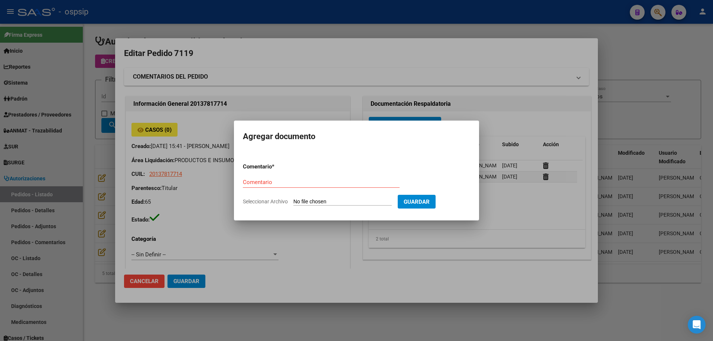
type input "C:\fakepath\orden medica [PERSON_NAME].pdf"
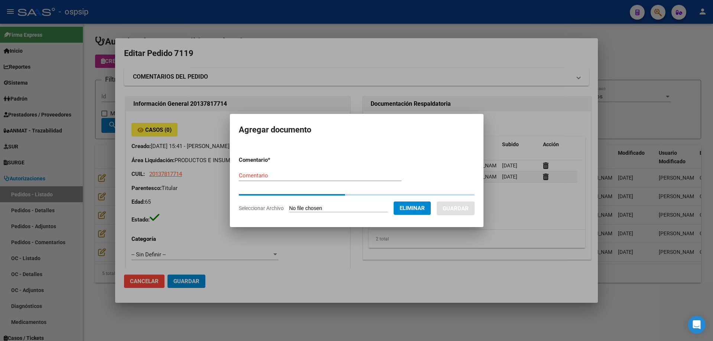
click at [244, 175] on form "Comentario * Comentario Seleccionar Archivo Eliminar Guardar" at bounding box center [357, 184] width 236 height 68
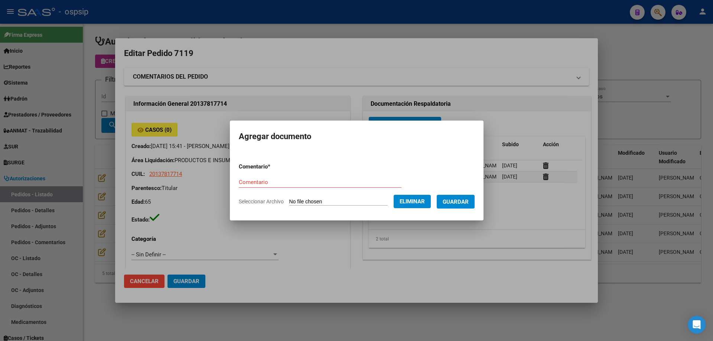
click at [248, 183] on input "Comentario" at bounding box center [320, 182] width 163 height 7
type input "Orden medica"
click at [469, 201] on span "Guardar" at bounding box center [456, 202] width 26 height 7
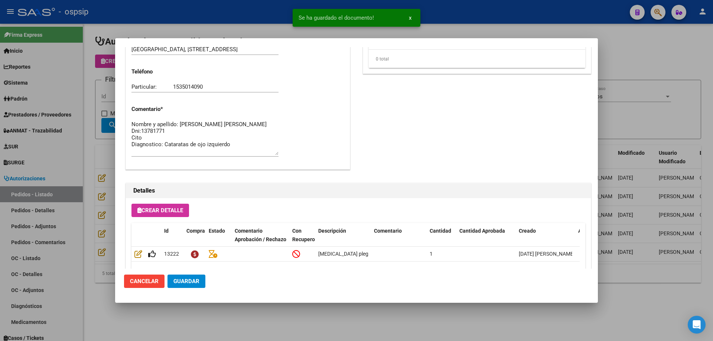
scroll to position [445, 0]
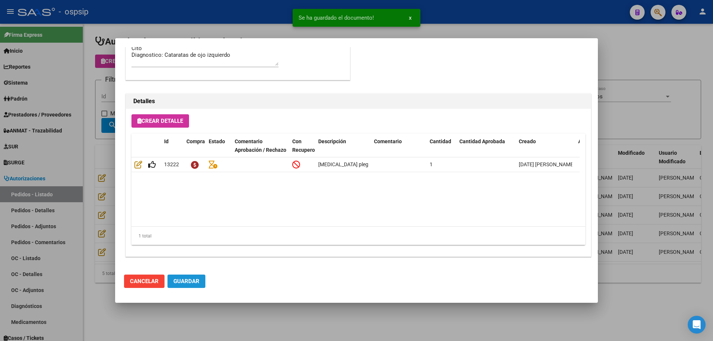
click at [189, 276] on button "Guardar" at bounding box center [186, 281] width 38 height 13
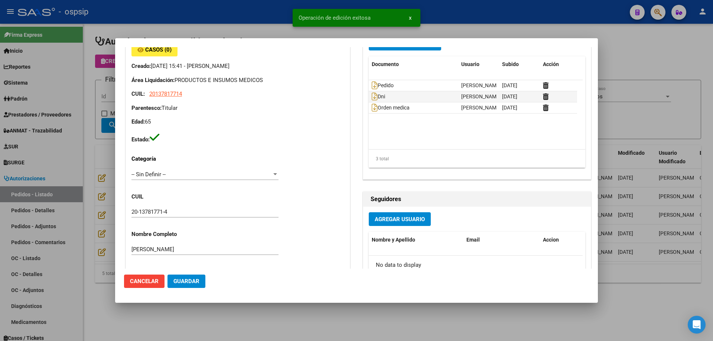
scroll to position [0, 0]
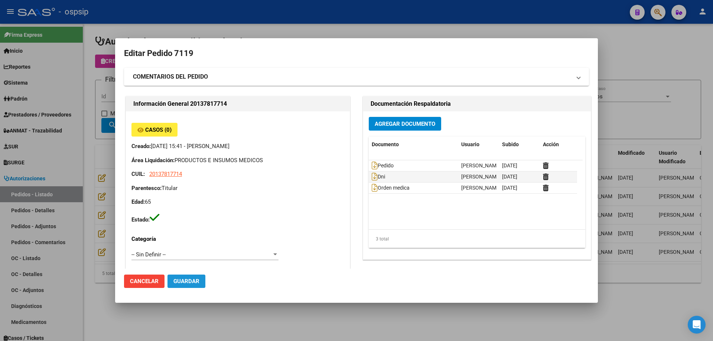
click at [186, 283] on span "Guardar" at bounding box center [186, 281] width 26 height 7
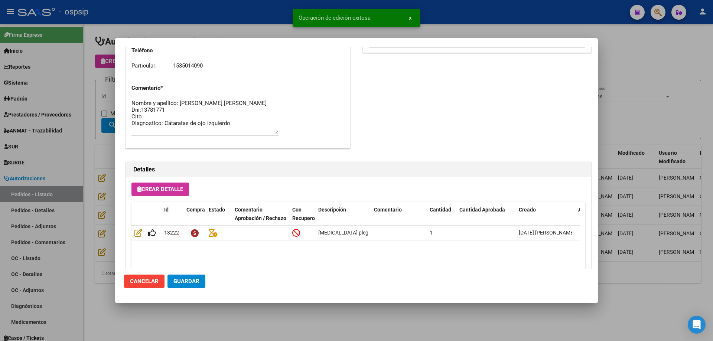
scroll to position [445, 0]
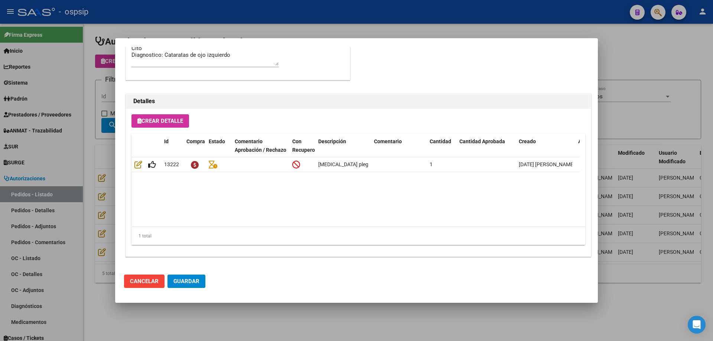
click at [103, 124] on div at bounding box center [356, 170] width 713 height 341
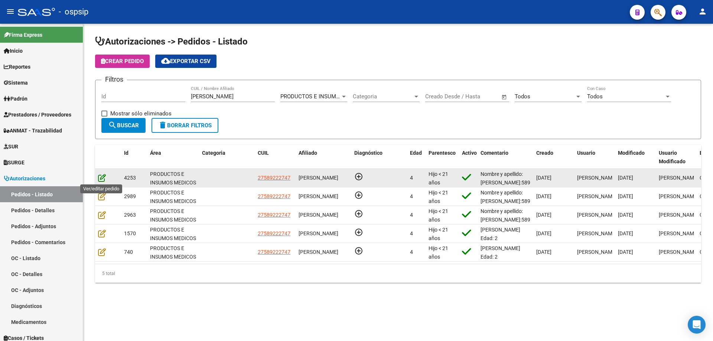
click at [102, 181] on icon at bounding box center [102, 178] width 8 height 8
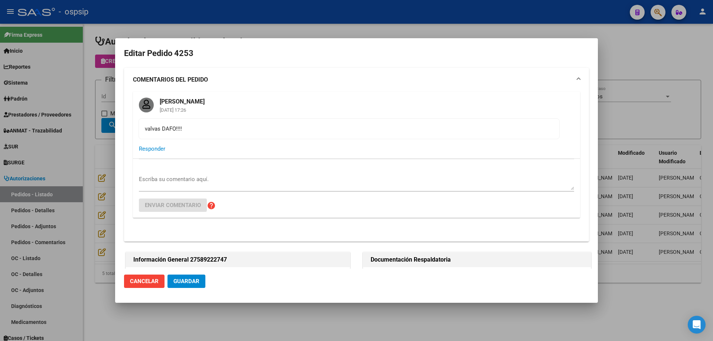
type input "[GEOGRAPHIC_DATA], [PERSON_NAME], CNEL [PERSON_NAME] 831"
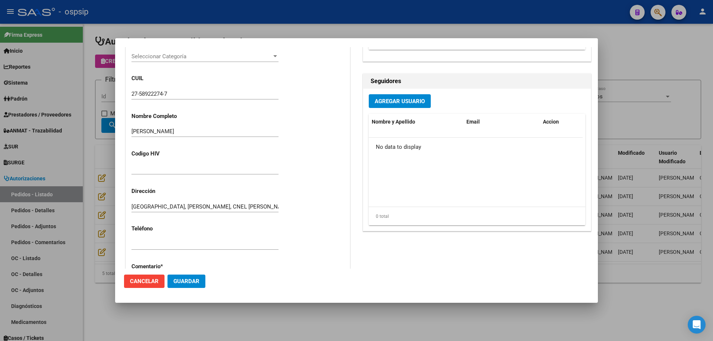
scroll to position [445, 0]
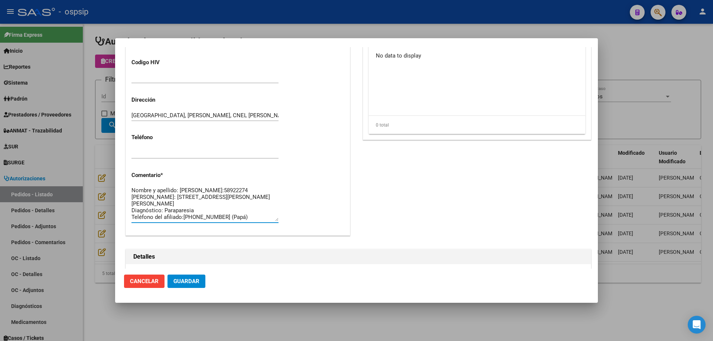
click at [160, 196] on textarea "Nombre y apellido: [PERSON_NAME]:58922274 [PERSON_NAME]: [STREET_ADDRESS][PERSO…" at bounding box center [204, 203] width 147 height 35
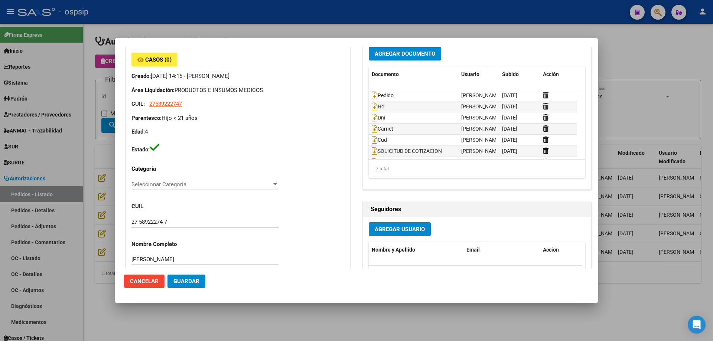
scroll to position [223, 0]
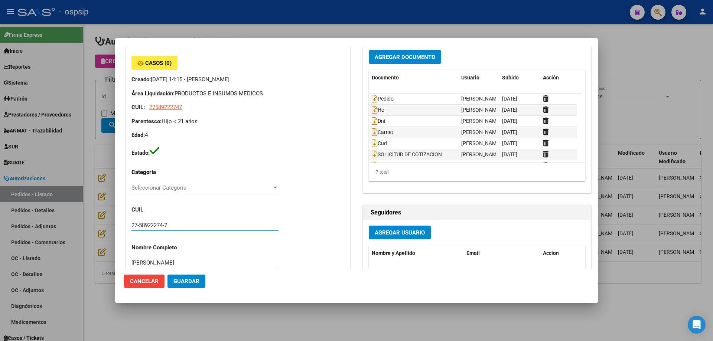
drag, startPoint x: 180, startPoint y: 226, endPoint x: 124, endPoint y: 225, distance: 56.1
click at [124, 225] on div "Información General 27589222747 Casos (0) Creado: [DATE] 14:15 - [PERSON_NAME] …" at bounding box center [238, 249] width 228 height 443
click at [91, 99] on div at bounding box center [356, 170] width 713 height 341
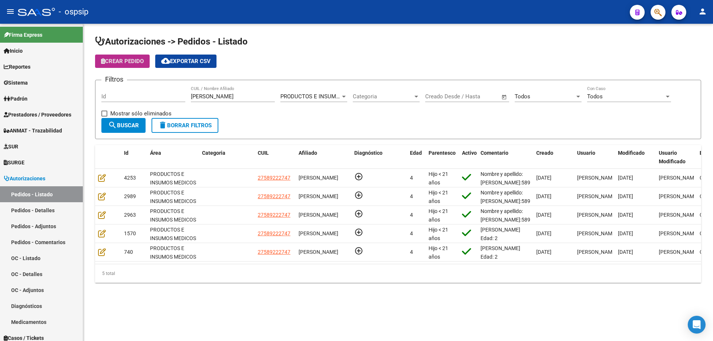
click at [115, 67] on button "Crear Pedido" at bounding box center [122, 61] width 55 height 13
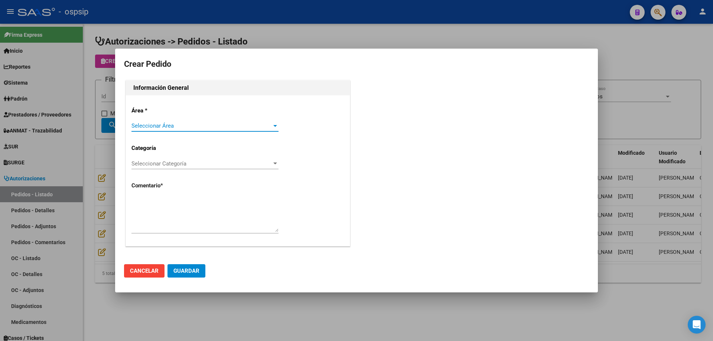
click at [156, 127] on span "Seleccionar Área" at bounding box center [201, 126] width 140 height 7
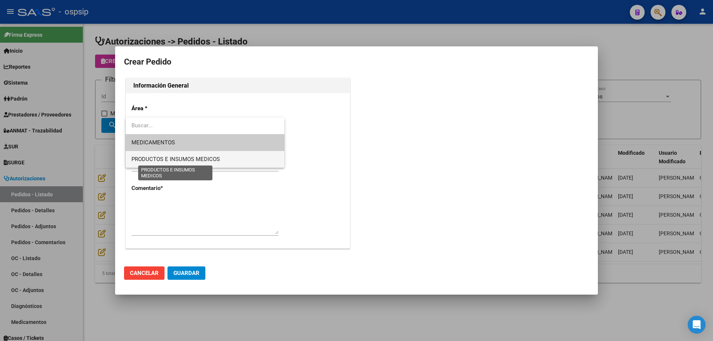
click at [157, 160] on span "PRODUCTOS E INSUMOS MEDICOS" at bounding box center [175, 159] width 88 height 7
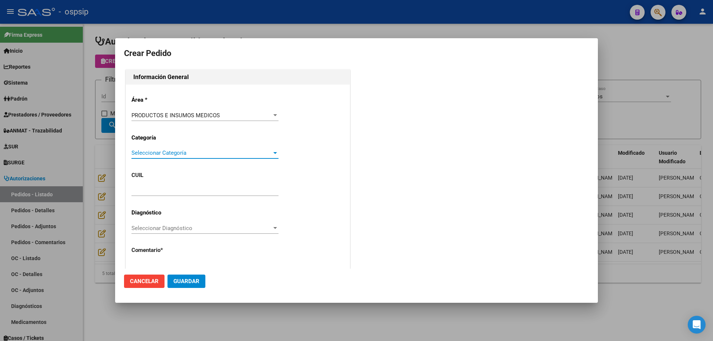
click at [159, 155] on span "Seleccionar Categoría" at bounding box center [201, 153] width 140 height 7
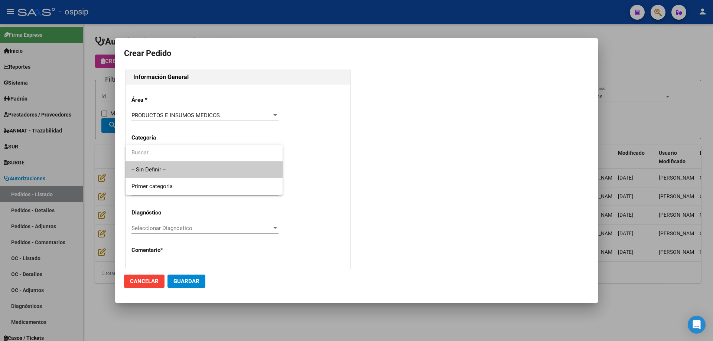
drag, startPoint x: 159, startPoint y: 155, endPoint x: 157, endPoint y: 165, distance: 9.8
click at [157, 161] on div "-- Sin Definir -- Primer categoria" at bounding box center [203, 170] width 157 height 50
click at [156, 167] on span "-- Sin Definir --" at bounding box center [203, 169] width 145 height 17
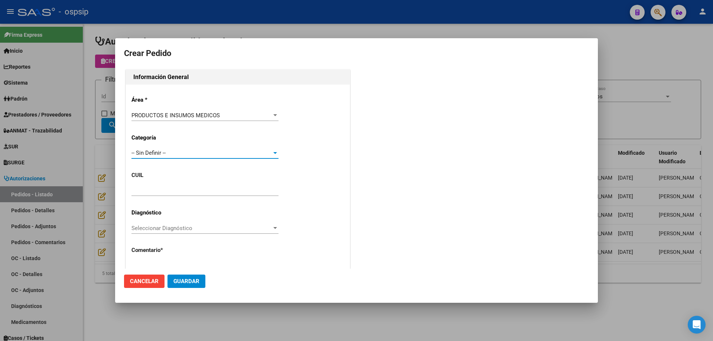
click at [153, 197] on div at bounding box center [204, 194] width 147 height 18
click at [151, 188] on input "text" at bounding box center [204, 190] width 147 height 7
paste input "27-58922274-7"
type input "27-58922274-7"
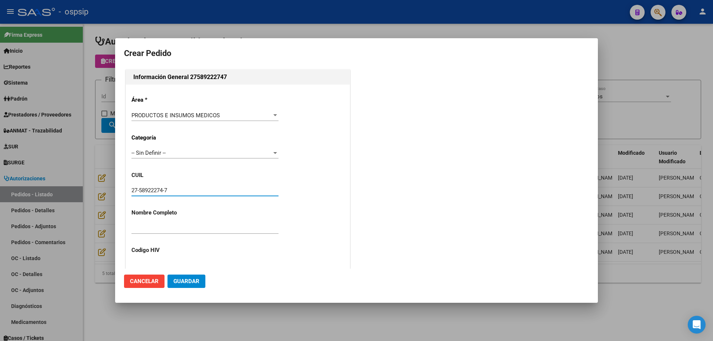
type input "[PERSON_NAME]"
type input "[GEOGRAPHIC_DATA], [PERSON_NAME], CNEL [PERSON_NAME] 831"
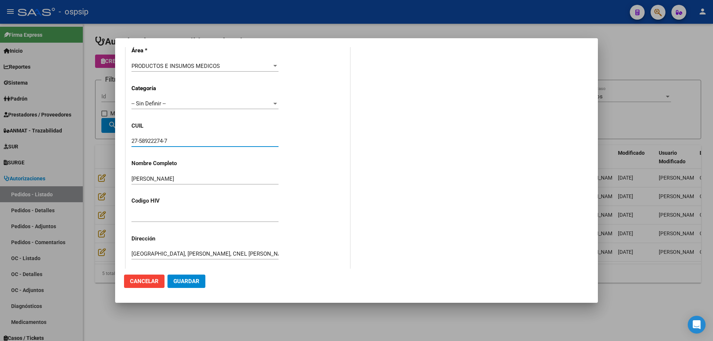
scroll to position [186, 0]
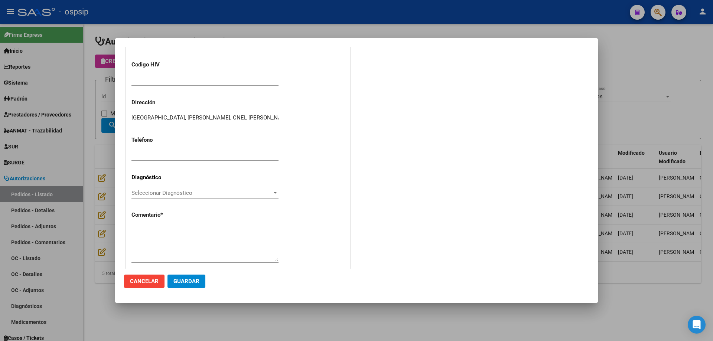
type input "27-58922274-7"
click at [161, 235] on textarea at bounding box center [204, 243] width 147 height 35
click at [236, 228] on textarea "Nombre y apellido: [PERSON_NAME]:" at bounding box center [204, 243] width 147 height 35
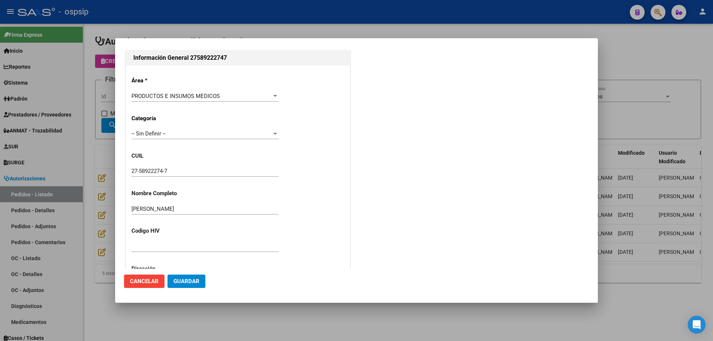
scroll to position [19, 0]
click at [157, 170] on input "27-58922274-7" at bounding box center [204, 171] width 147 height 7
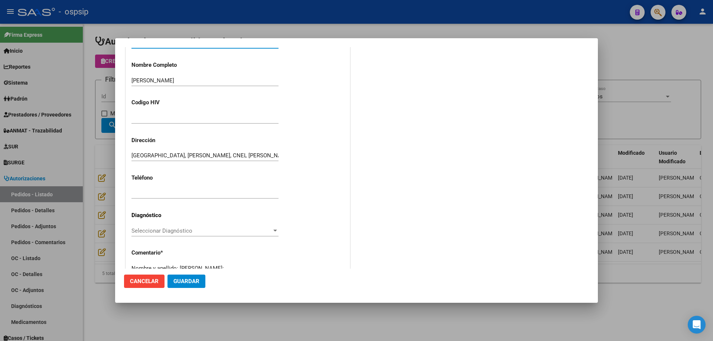
scroll to position [205, 0]
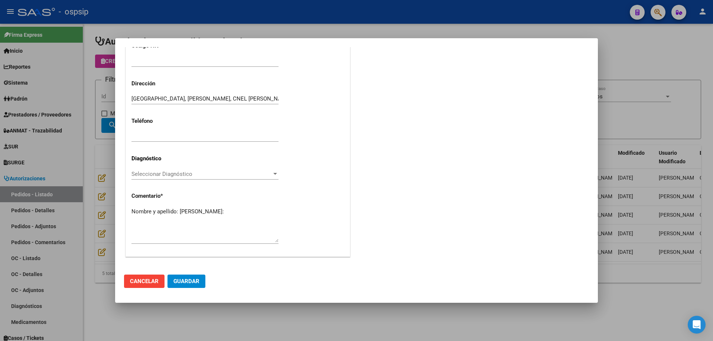
click at [150, 222] on textarea "Nombre y apellido: [PERSON_NAME]:" at bounding box center [204, 225] width 147 height 35
paste textarea "58922274"
type textarea "Nombre y apellido: [PERSON_NAME]:58922274"
click at [182, 281] on span "Guardar" at bounding box center [186, 281] width 26 height 7
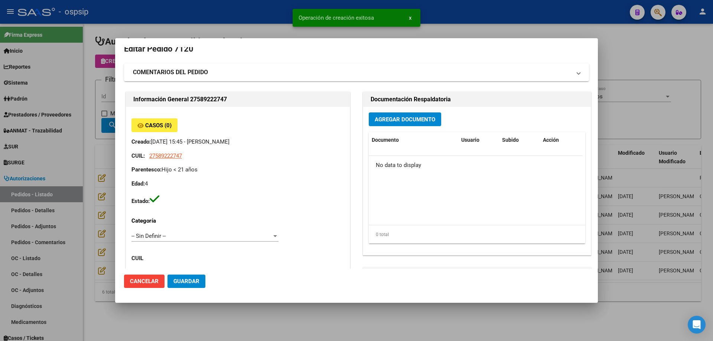
scroll to position [0, 0]
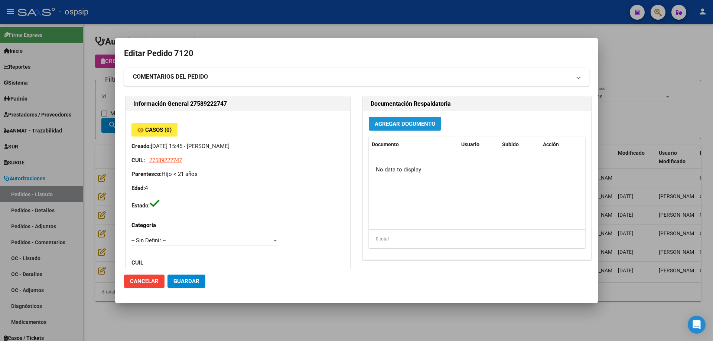
click at [399, 129] on button "Agregar Documento" at bounding box center [405, 124] width 72 height 14
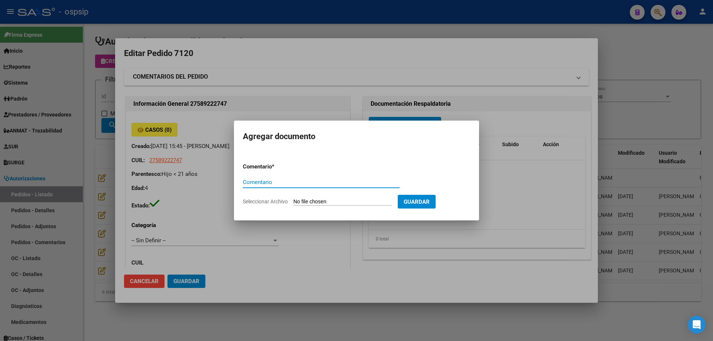
click at [354, 202] on input "Seleccionar Archivo" at bounding box center [342, 202] width 98 height 7
type input "C:\fakepath\pedido [PERSON_NAME].jpg"
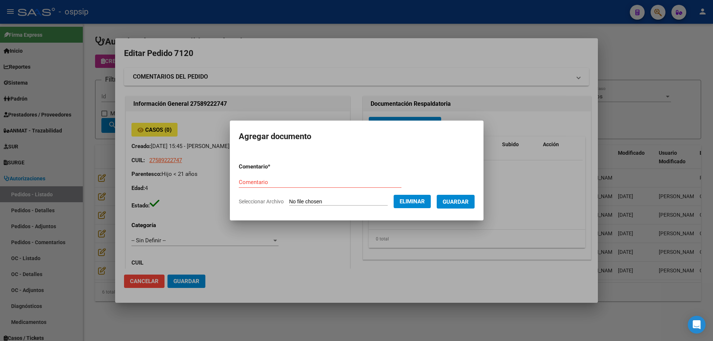
click at [239, 177] on div "Comentario" at bounding box center [320, 182] width 163 height 11
type input "Pedido"
click at [451, 198] on span "Guardar" at bounding box center [456, 201] width 26 height 7
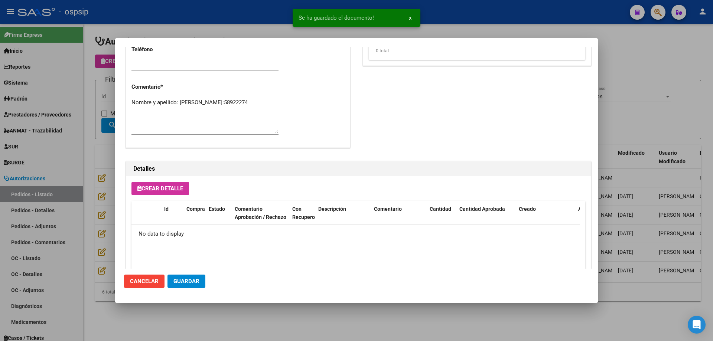
scroll to position [408, 0]
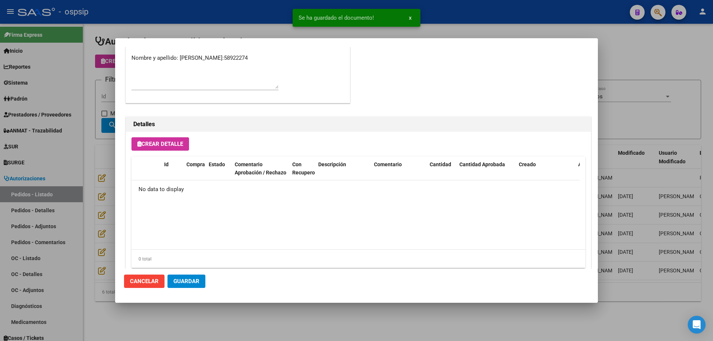
click at [181, 149] on button "Crear Detalle" at bounding box center [160, 143] width 58 height 13
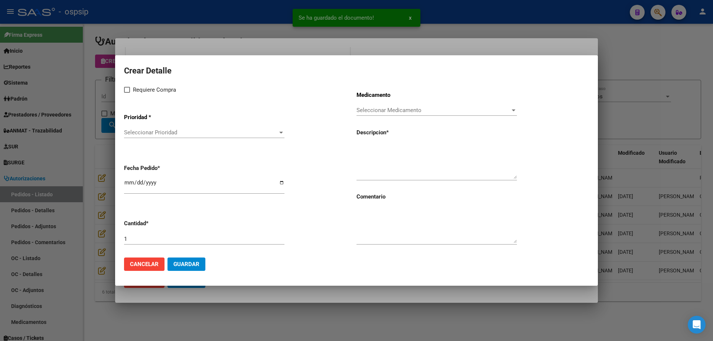
click at [188, 133] on span "Seleccionar Prioridad" at bounding box center [201, 132] width 154 height 7
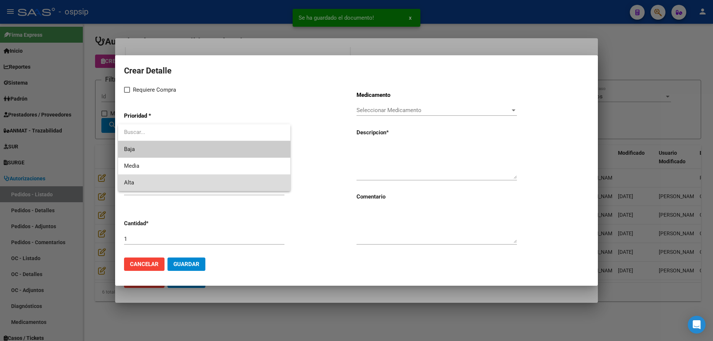
click at [156, 182] on span "Alta" at bounding box center [204, 182] width 160 height 17
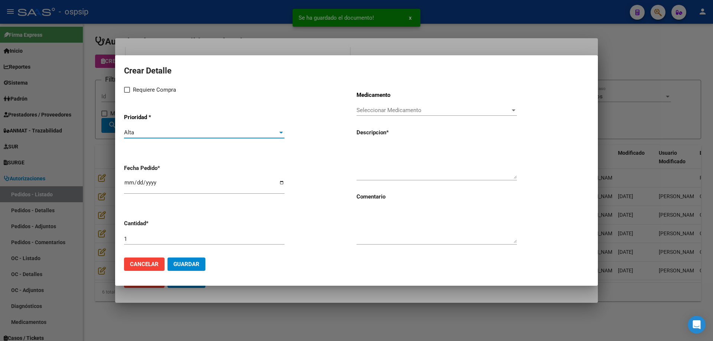
click at [131, 95] on div "Requiere Compra Prioridad * Alta Seleccionar Prioridad Fecha Pedido * [DATE] Ca…" at bounding box center [240, 168] width 232 height 166
click at [133, 91] on span "Requiere Compra" at bounding box center [154, 89] width 43 height 9
click at [127, 93] on input "Requiere Compra" at bounding box center [127, 93] width 0 height 0
checkbox input "true"
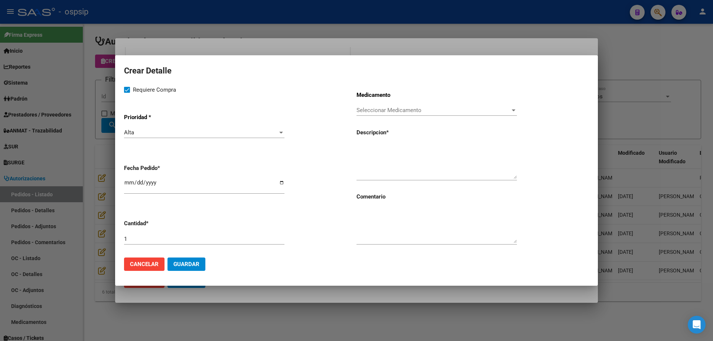
click at [420, 114] on div "Seleccionar Medicamento Seleccionar Medicamento" at bounding box center [436, 110] width 160 height 11
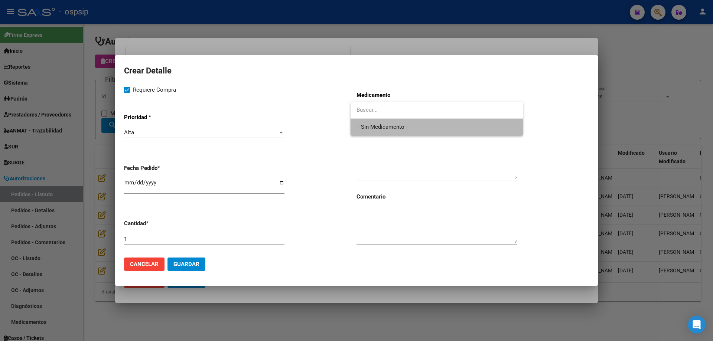
click at [405, 133] on span "-- Sin Medicamento --" at bounding box center [436, 127] width 160 height 17
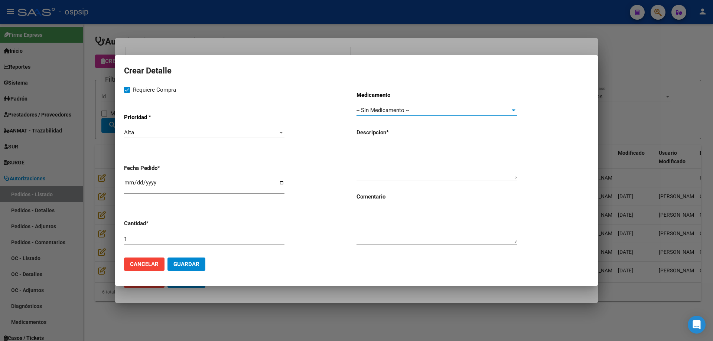
click at [131, 179] on div "[DATE]" at bounding box center [204, 186] width 160 height 16
type input "[DATE]"
click at [459, 149] on textarea at bounding box center [436, 161] width 160 height 35
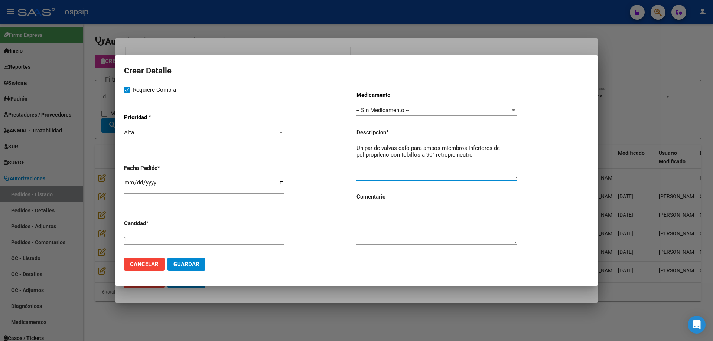
type textarea "Un par de valvas dafo para ambos miembros inferiores de polipropileno con tobil…"
click at [195, 264] on span "Guardar" at bounding box center [186, 264] width 26 height 7
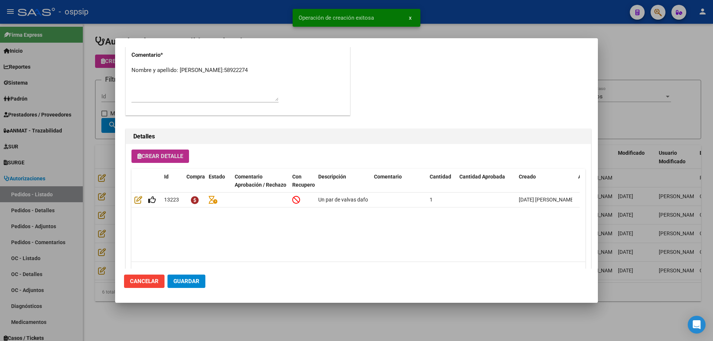
scroll to position [422, 0]
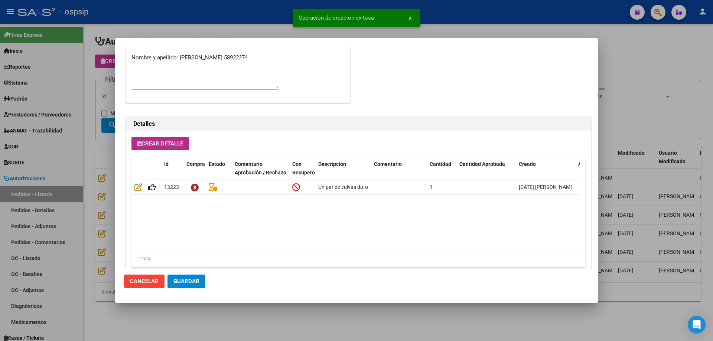
click at [187, 285] on button "Guardar" at bounding box center [186, 281] width 38 height 13
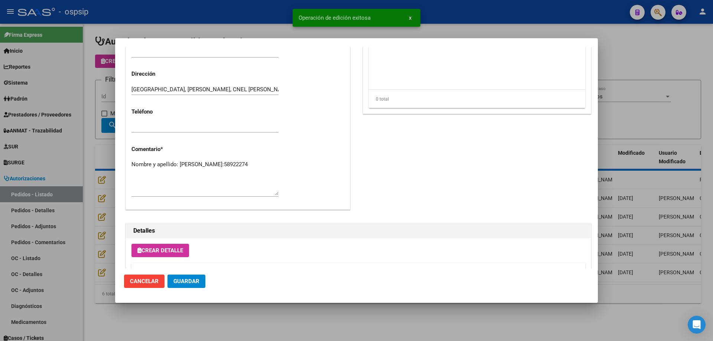
scroll to position [311, 0]
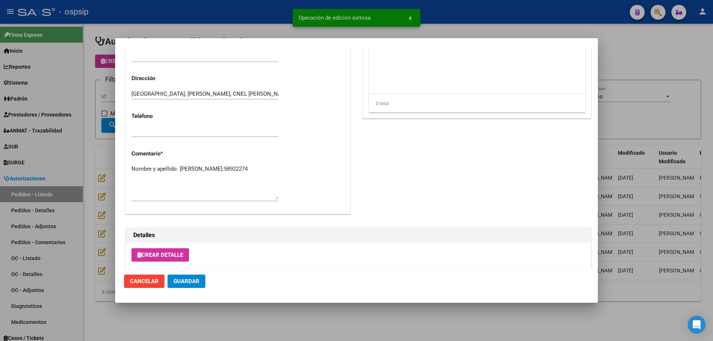
click at [222, 176] on textarea "Nombre y apellido: [PERSON_NAME]:58922274" at bounding box center [204, 182] width 147 height 35
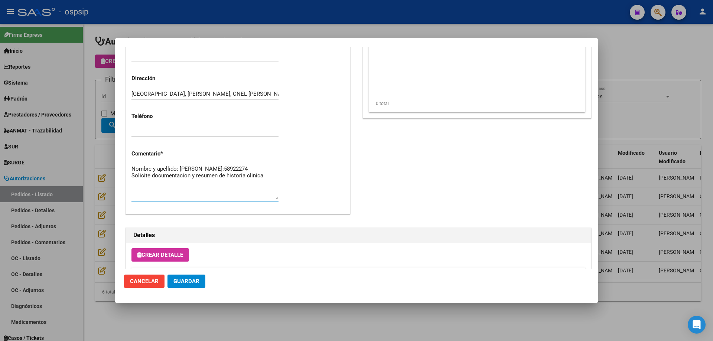
type textarea "Nombre y apellido: [PERSON_NAME]:58922274 Solicite documentacion y resumen de h…"
click at [185, 287] on button "Guardar" at bounding box center [186, 281] width 38 height 13
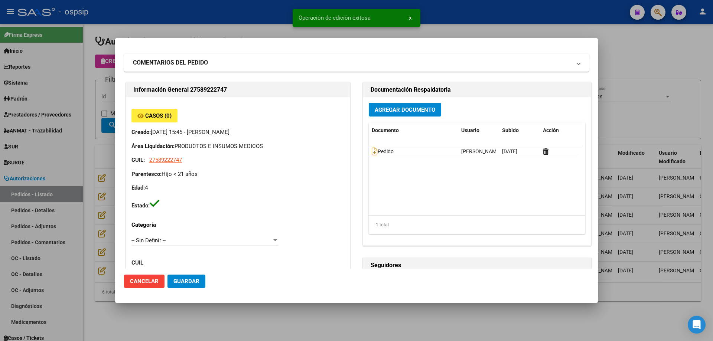
scroll to position [0, 0]
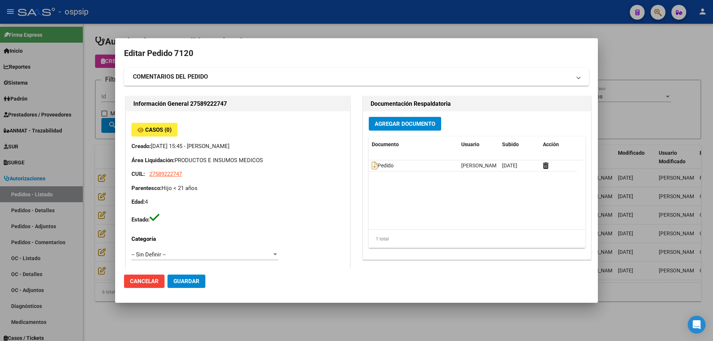
click at [197, 272] on mat-dialog-actions "Cancelar Guardar" at bounding box center [356, 281] width 465 height 25
click at [193, 279] on span "Guardar" at bounding box center [186, 281] width 26 height 7
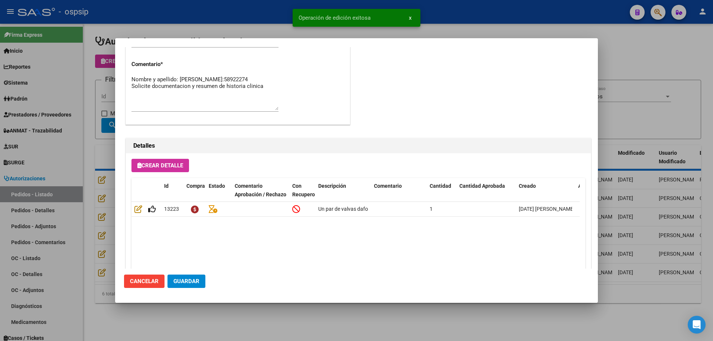
scroll to position [445, 0]
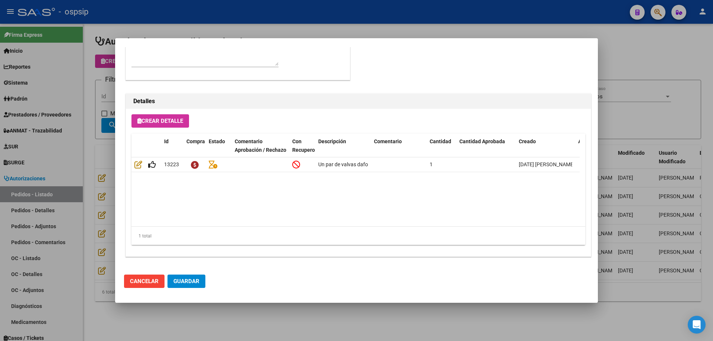
click at [191, 275] on button "Guardar" at bounding box center [186, 281] width 38 height 13
